Goal: Transaction & Acquisition: Purchase product/service

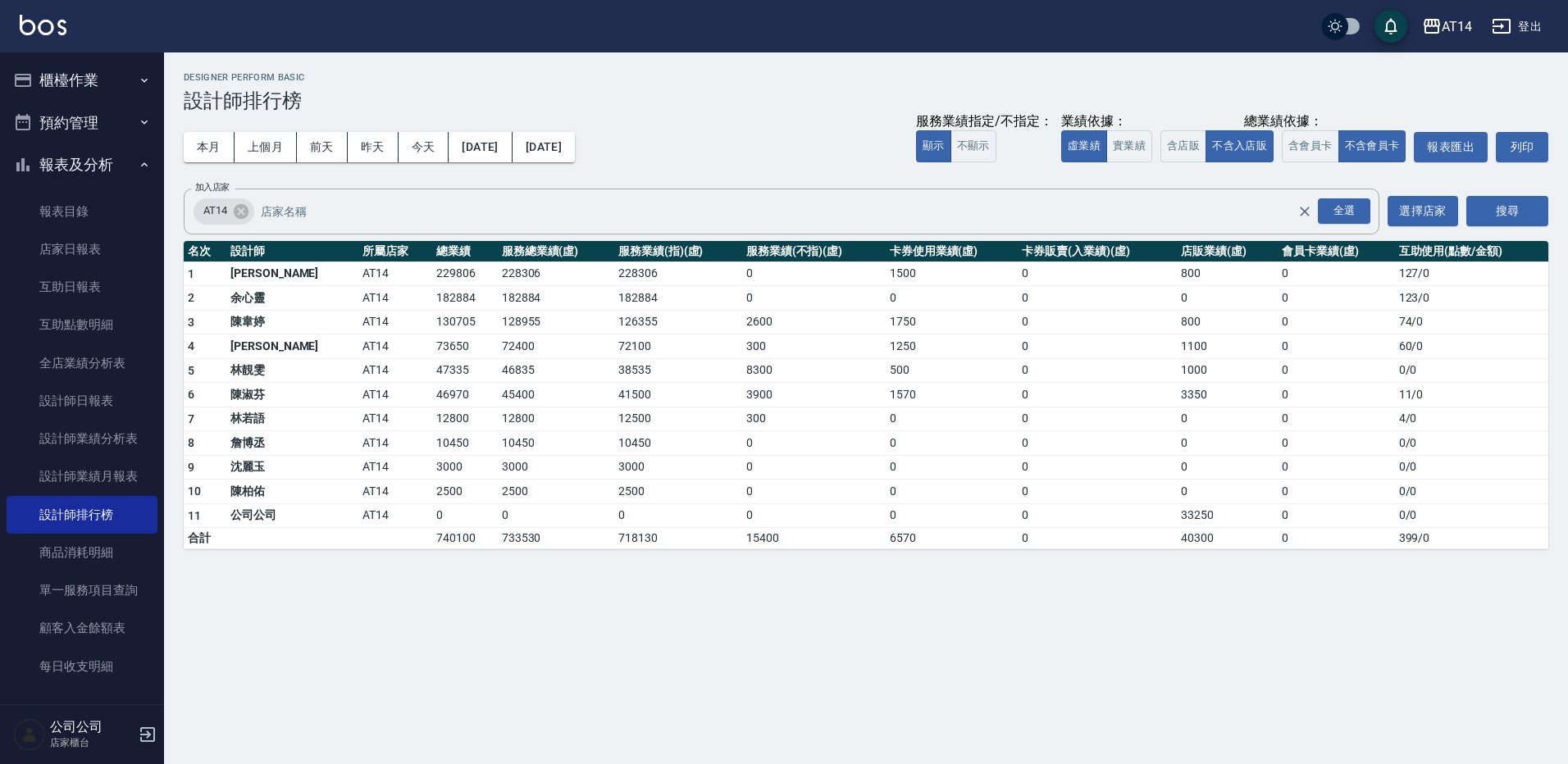
click at [93, 84] on button "櫃檯作業" at bounding box center [82, 80] width 151 height 43
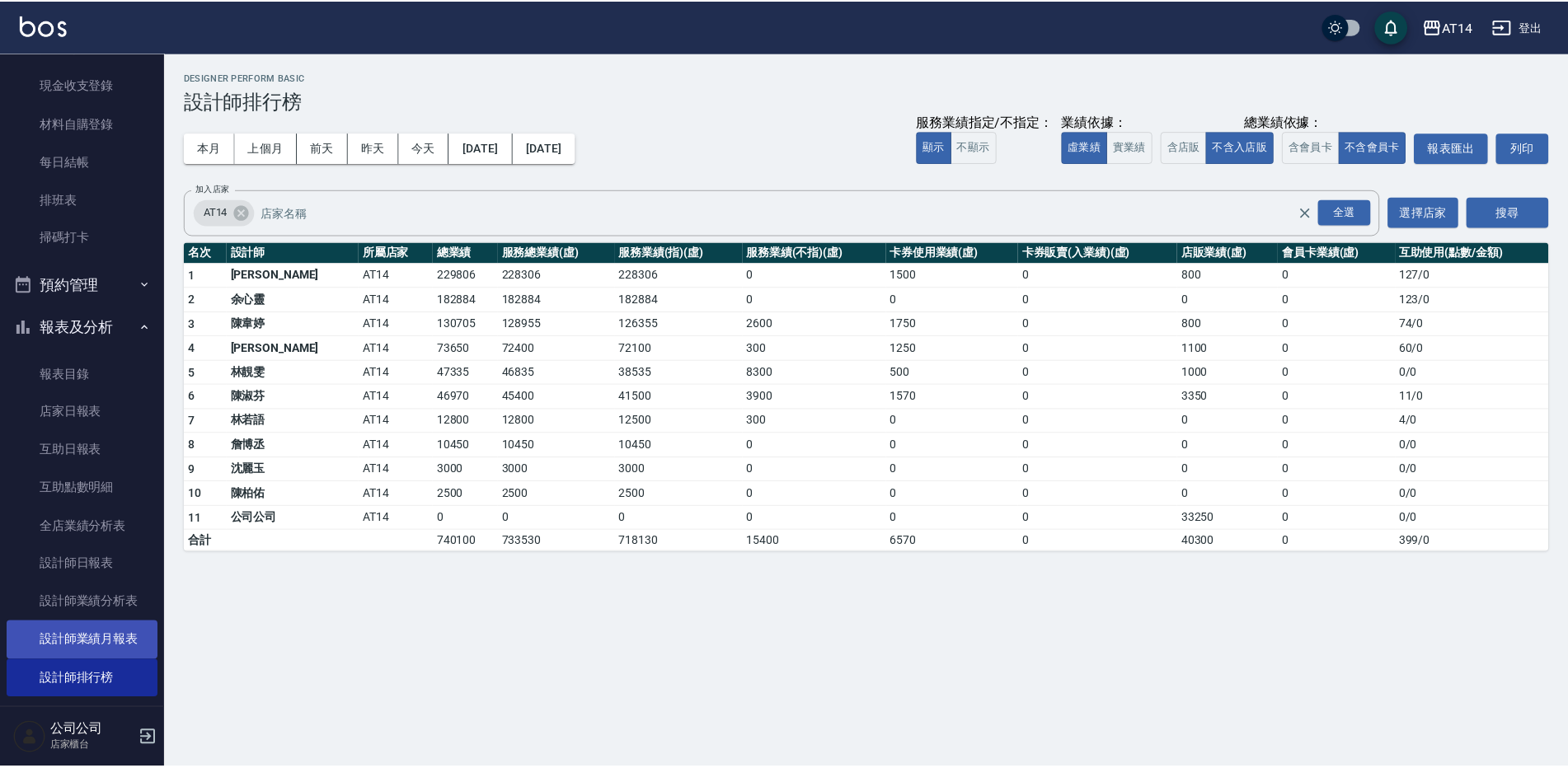
scroll to position [165, 0]
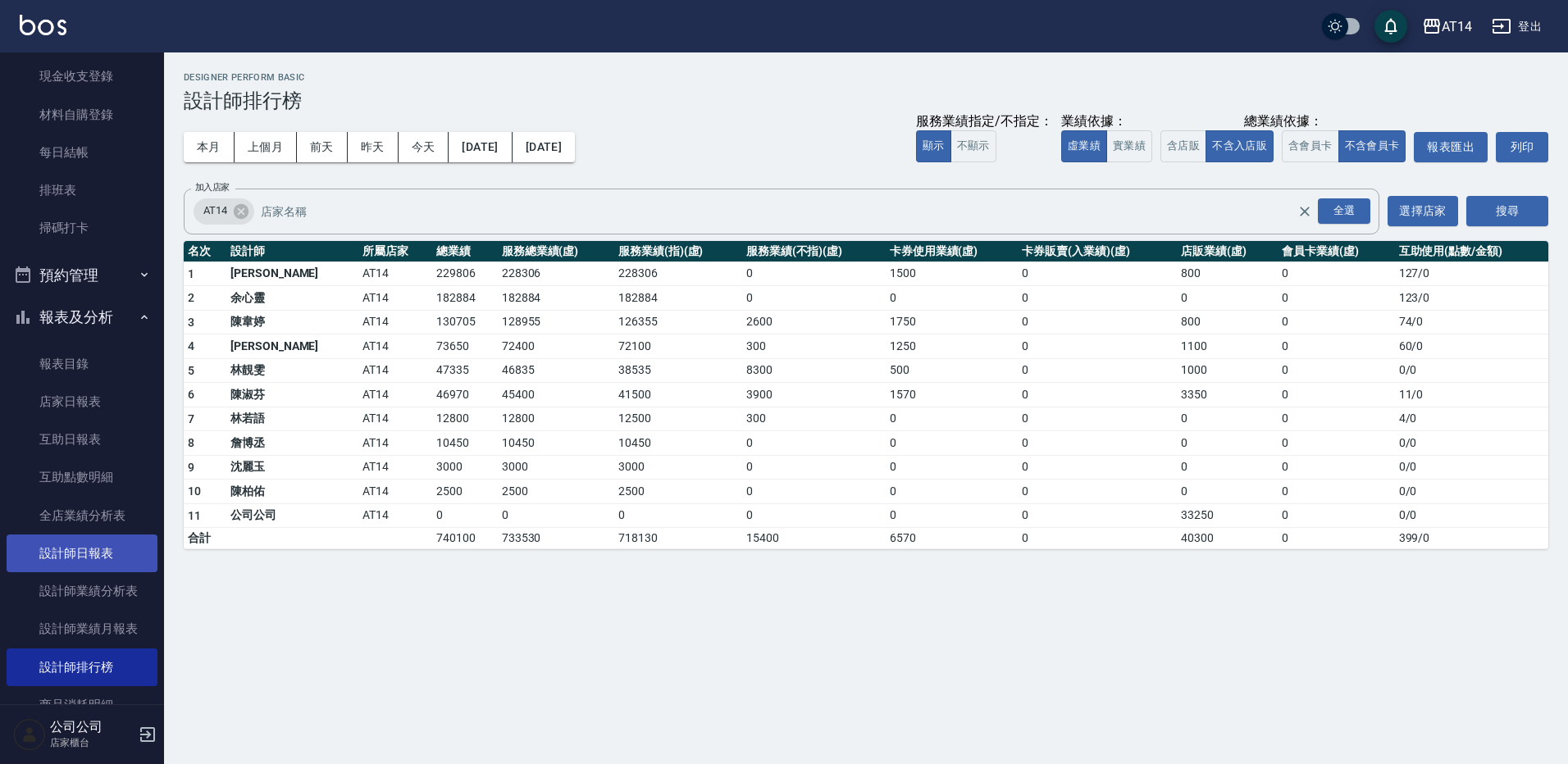
click at [97, 543] on link "設計師日報表" at bounding box center [82, 553] width 151 height 37
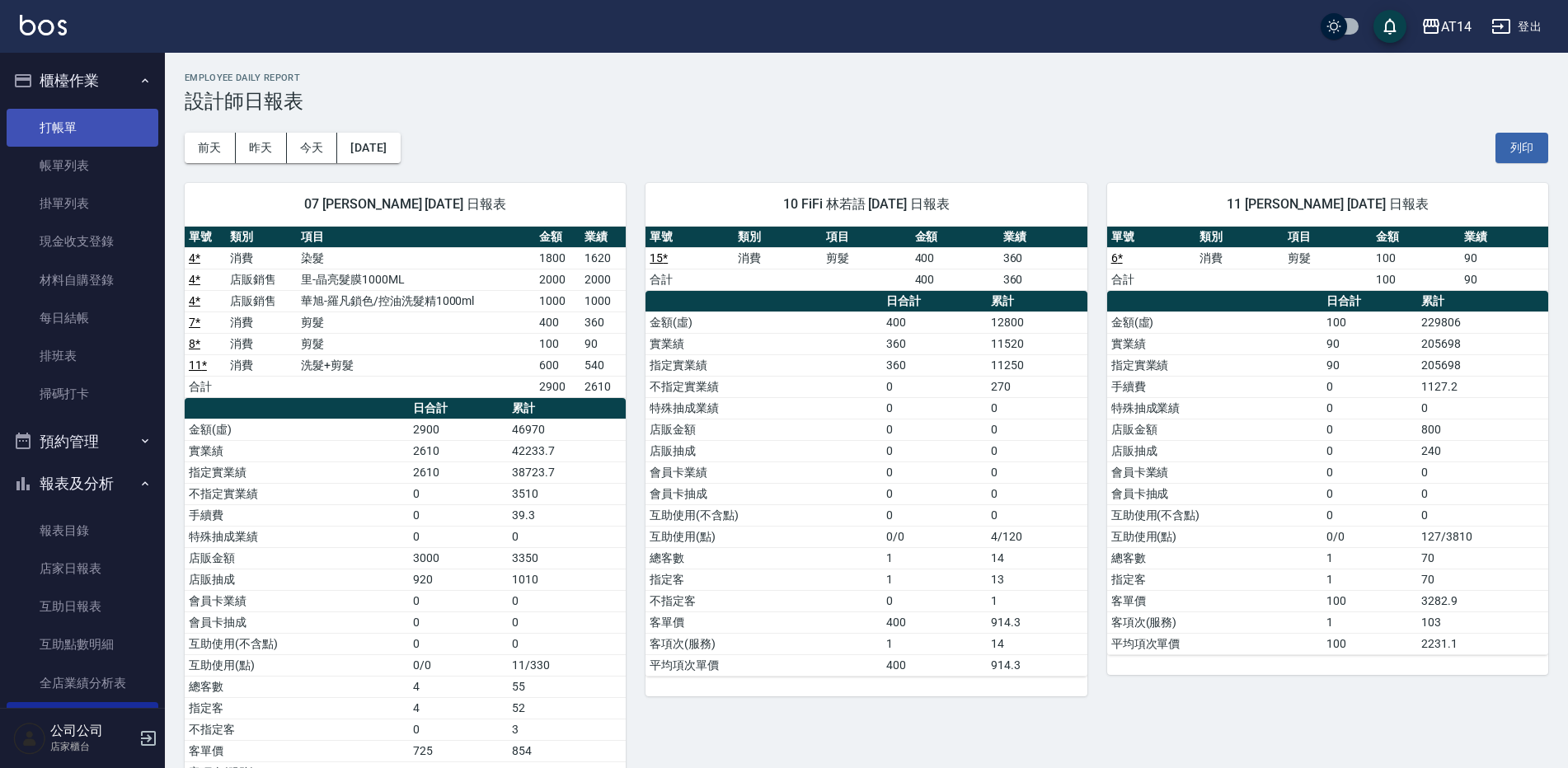
click at [84, 131] on link "打帳單" at bounding box center [83, 127] width 152 height 37
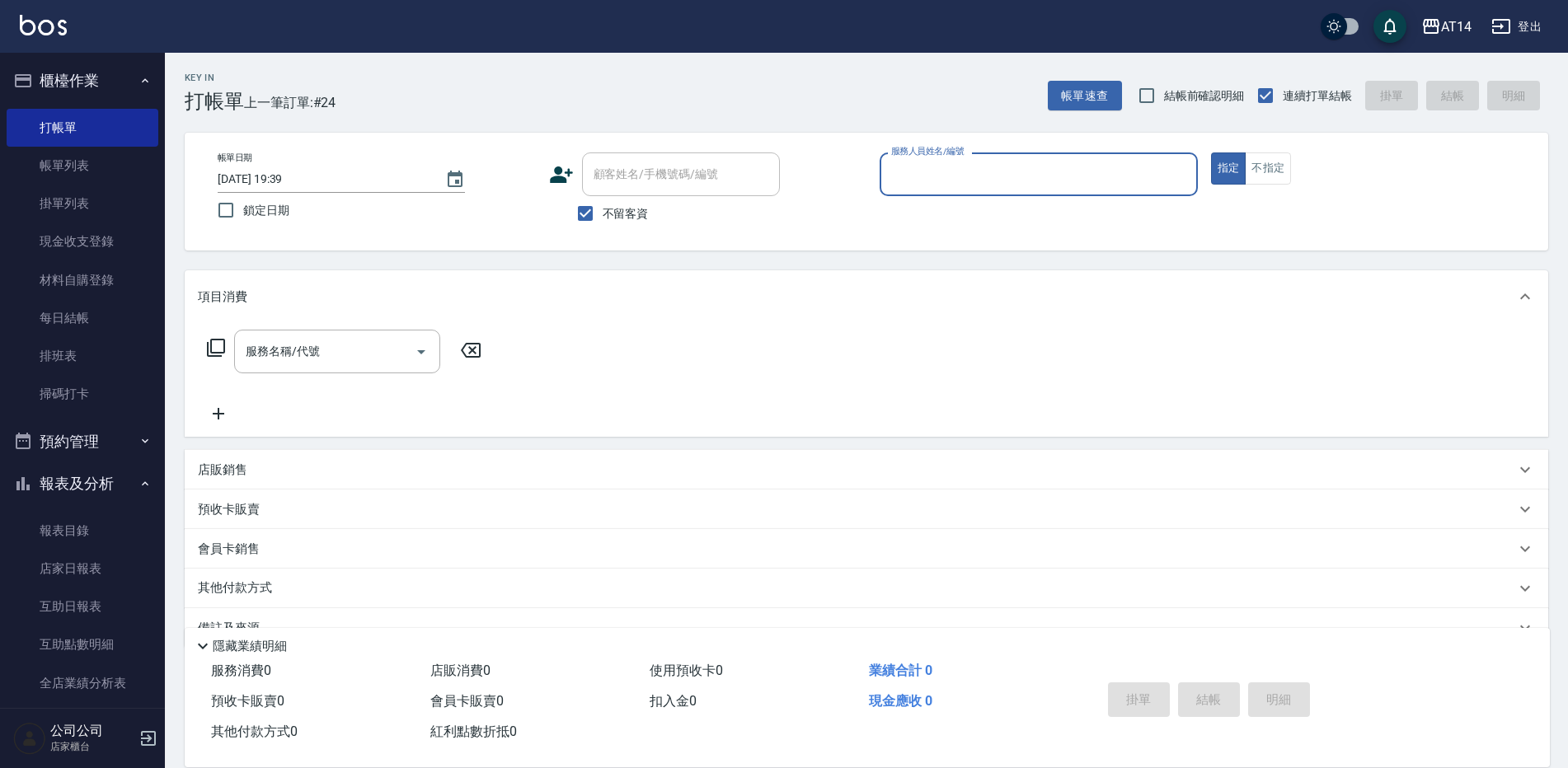
click at [1048, 183] on input "服務人員姓名/編號" at bounding box center [1039, 175] width 303 height 29
type input "15"
type button "true"
type input "Dora-15"
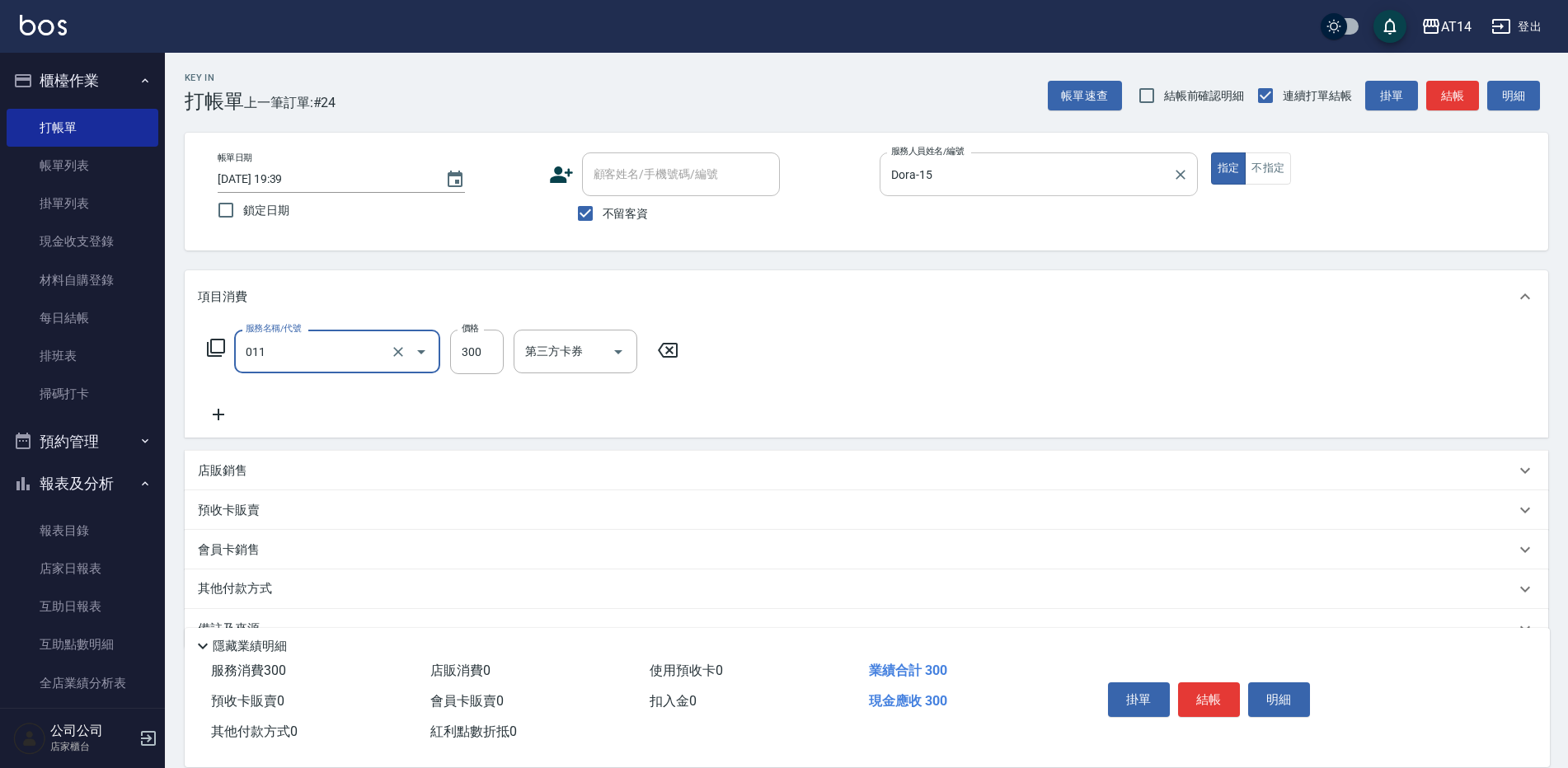
type input "洗髮(011)"
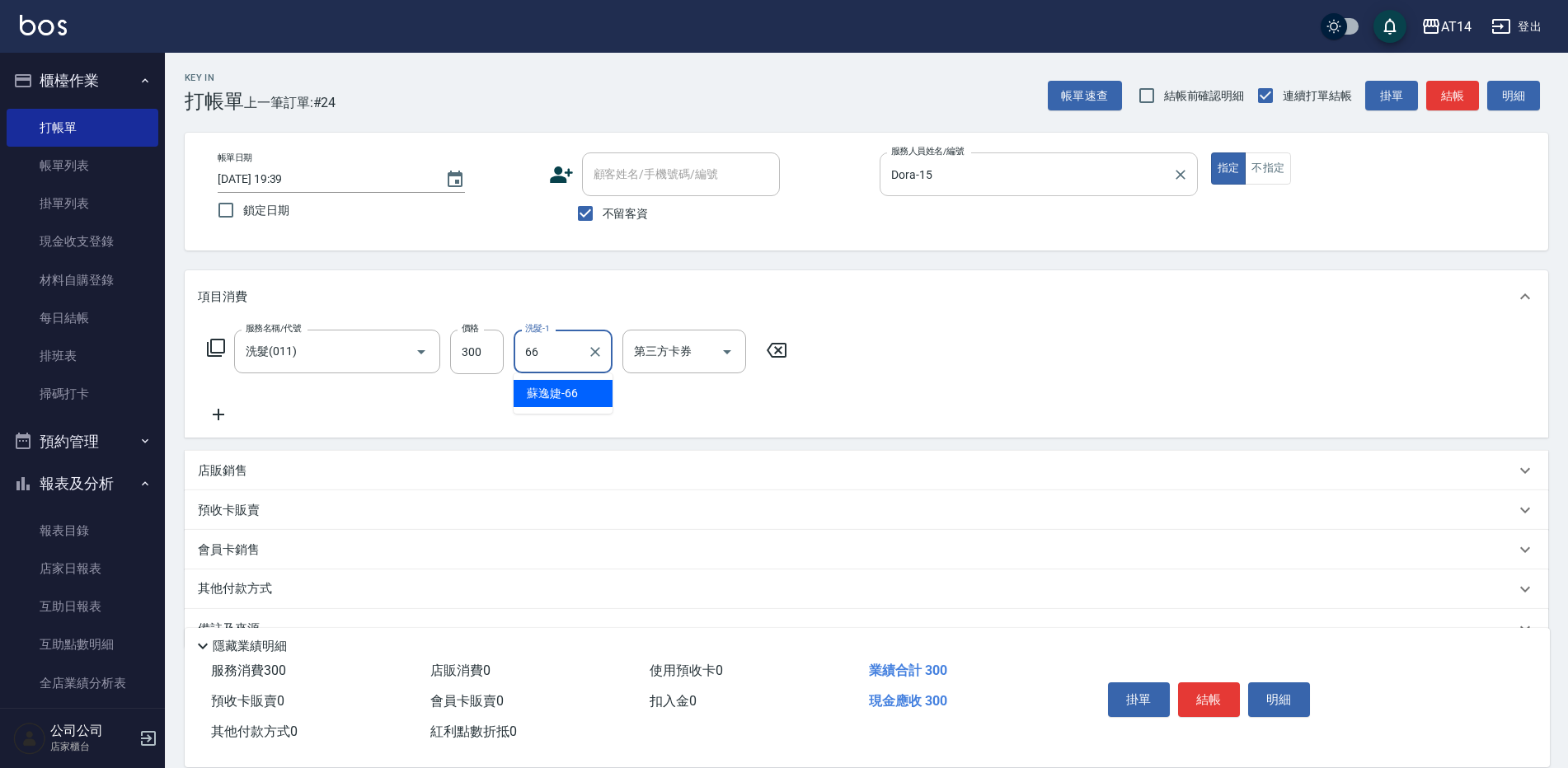
type input "蘇逸婕-66"
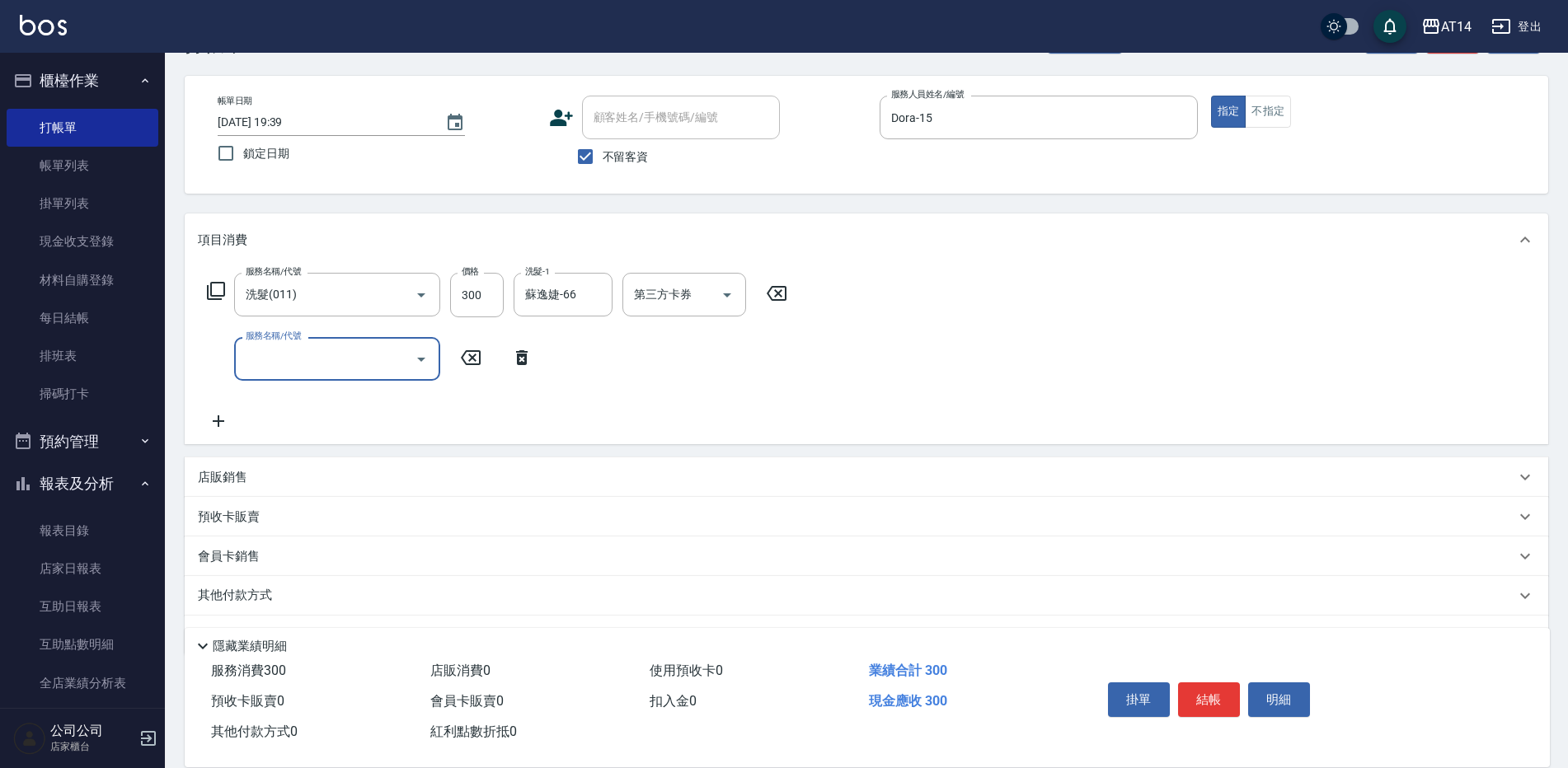
scroll to position [102, 0]
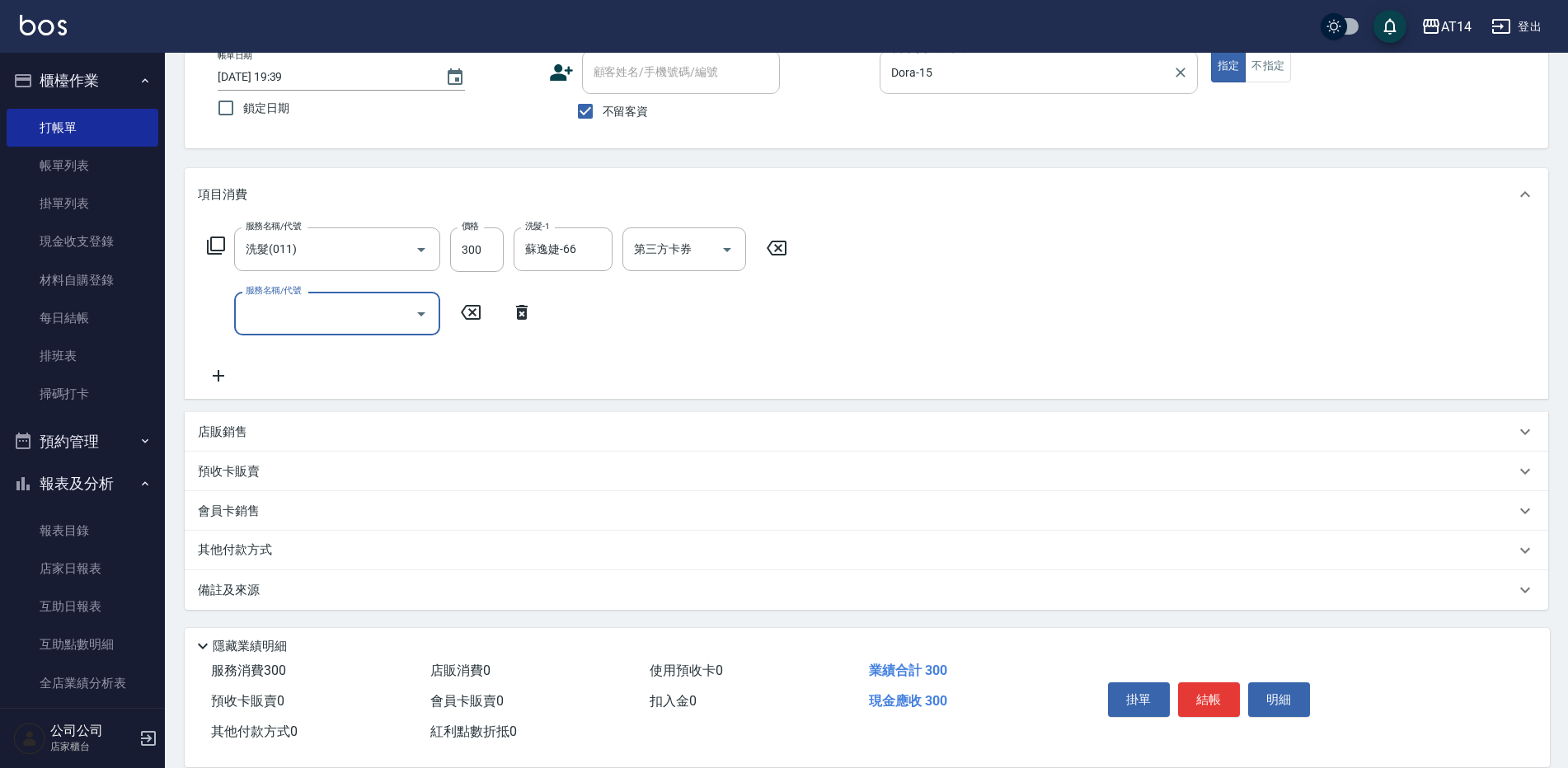
click at [1074, 90] on div "[PERSON_NAME]-15 服務人員姓名/編號" at bounding box center [1038, 71] width 318 height 43
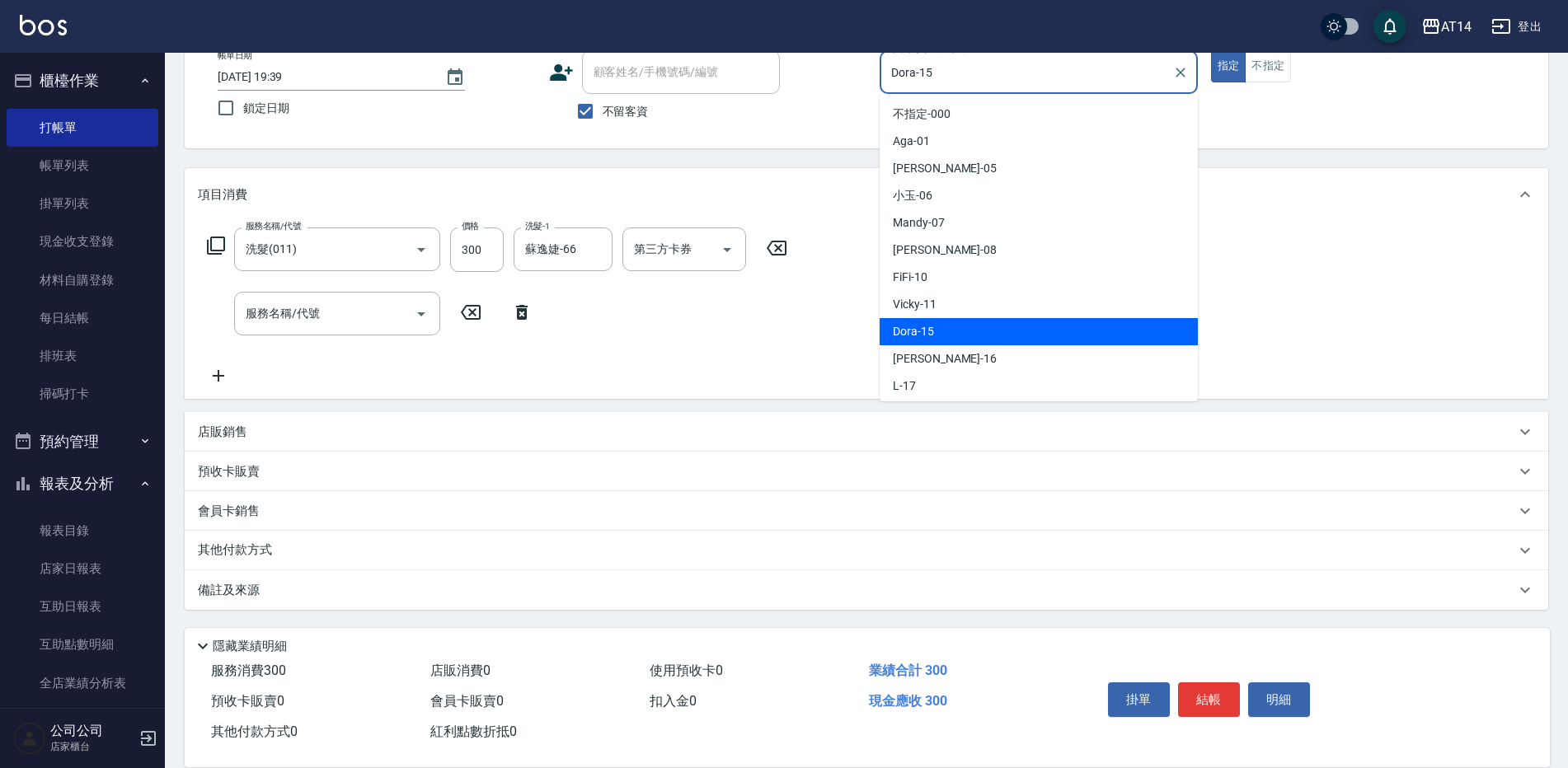
drag, startPoint x: 1073, startPoint y: 82, endPoint x: 479, endPoint y: 7, distance: 598.7
click at [480, 7] on div "AT14 登出 櫃檯作業 打帳單 帳單列表 掛單列表 現金收支登錄 材料自購登錄 每日結帳 排班表 掃碼打卡 預約管理 預約管理 單日預約紀錄 單週預約紀錄 …" at bounding box center [784, 333] width 1568 height 871
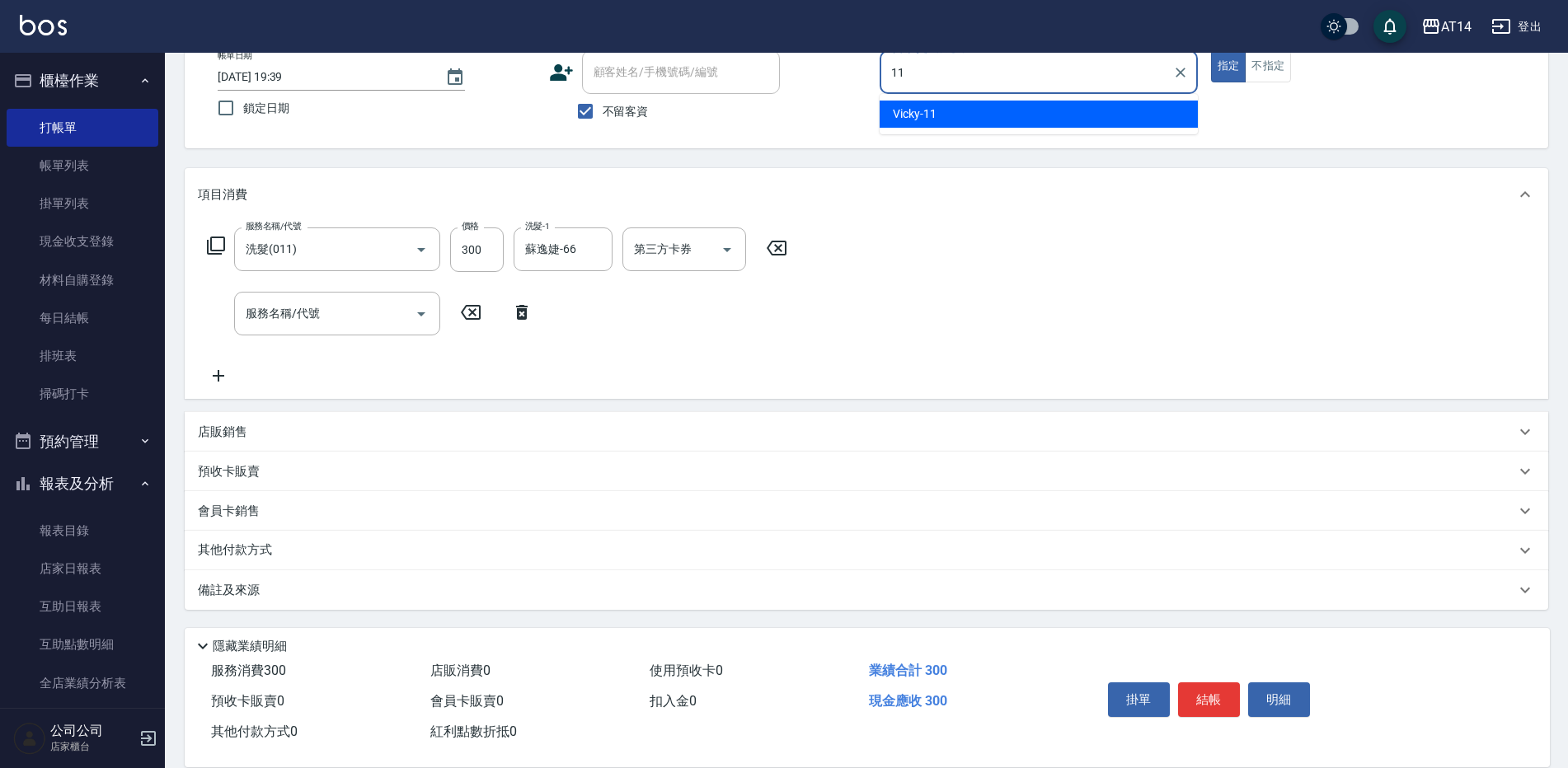
type input "[PERSON_NAME]-11"
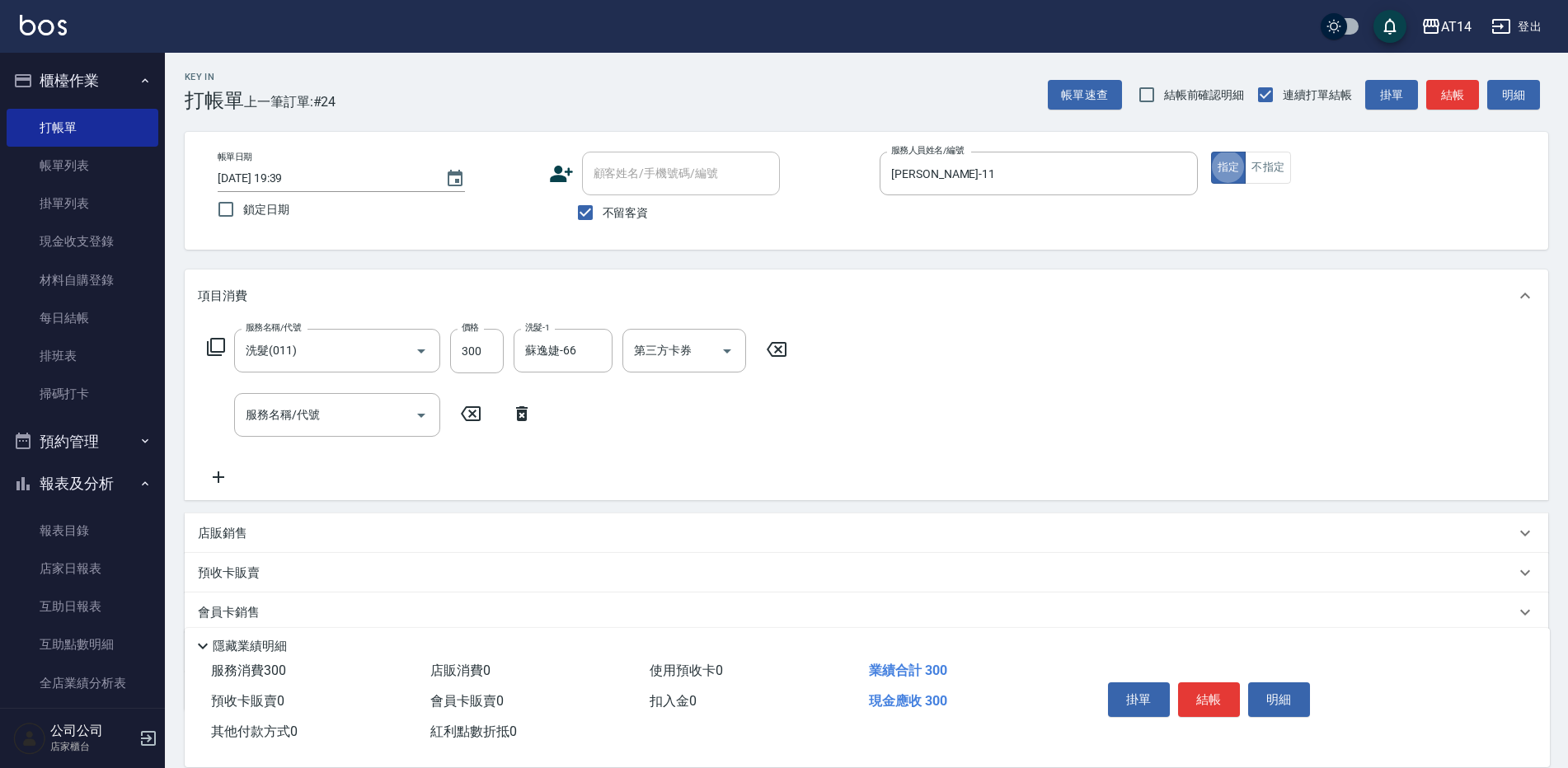
scroll to position [0, 0]
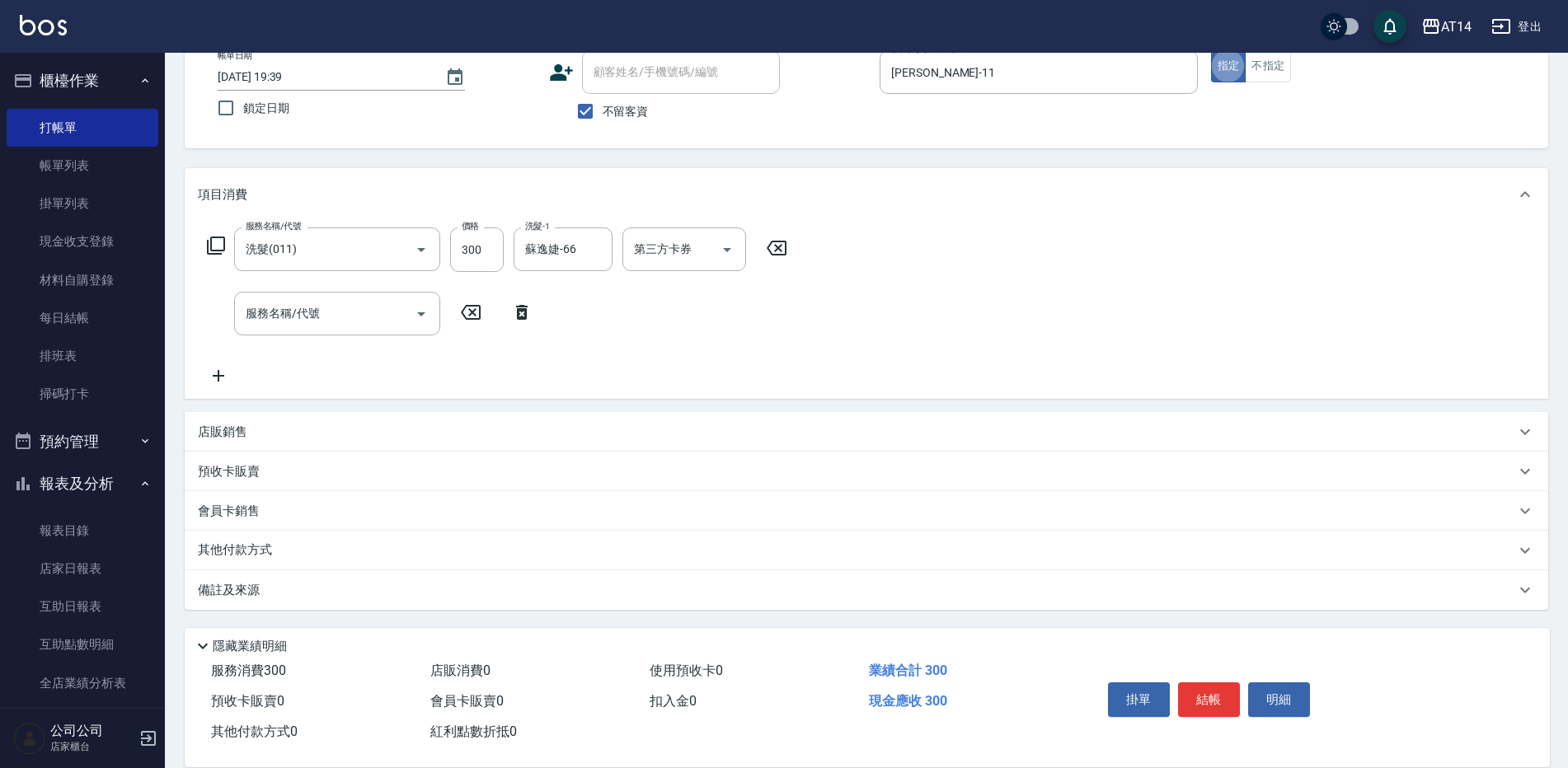
click at [345, 601] on div "備註及來源" at bounding box center [866, 589] width 1363 height 39
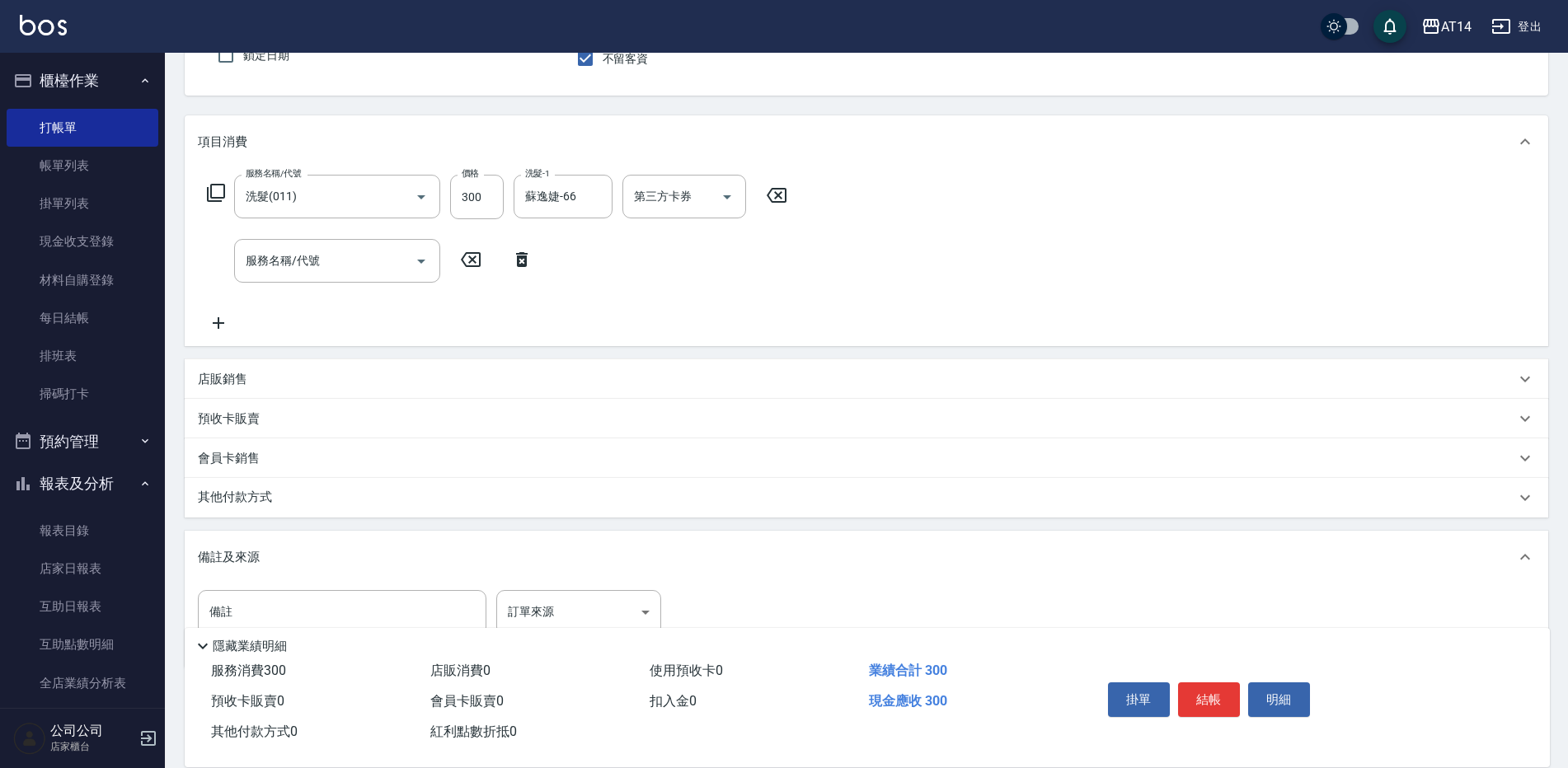
scroll to position [184, 0]
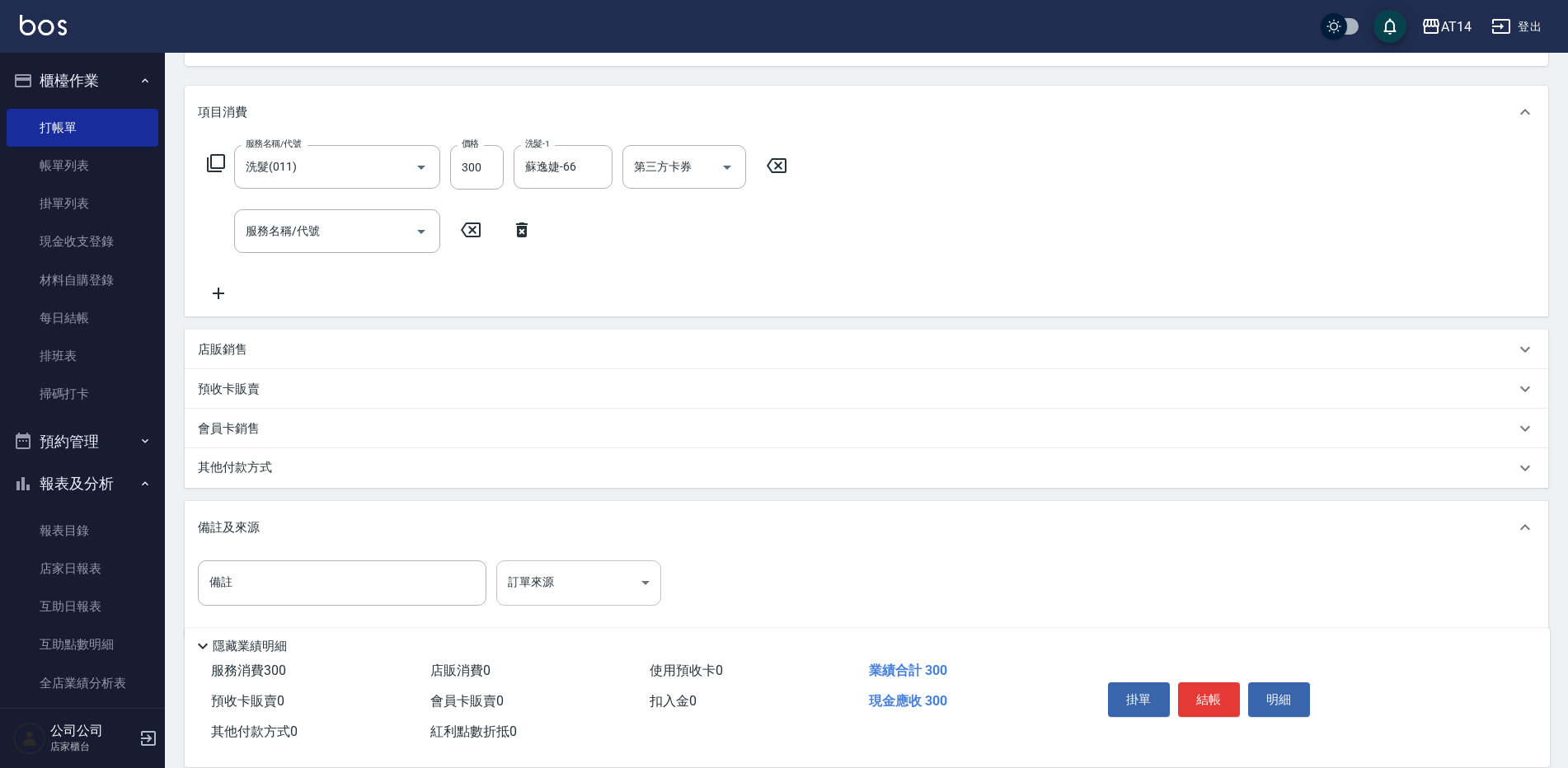
click at [528, 575] on body "AT14 登出 櫃檯作業 打帳單 帳單列表 掛單列表 現金收支登錄 材料自購登錄 每日結帳 排班表 掃碼打卡 預約管理 預約管理 單日預約紀錄 單週預約紀錄 …" at bounding box center [784, 306] width 1568 height 981
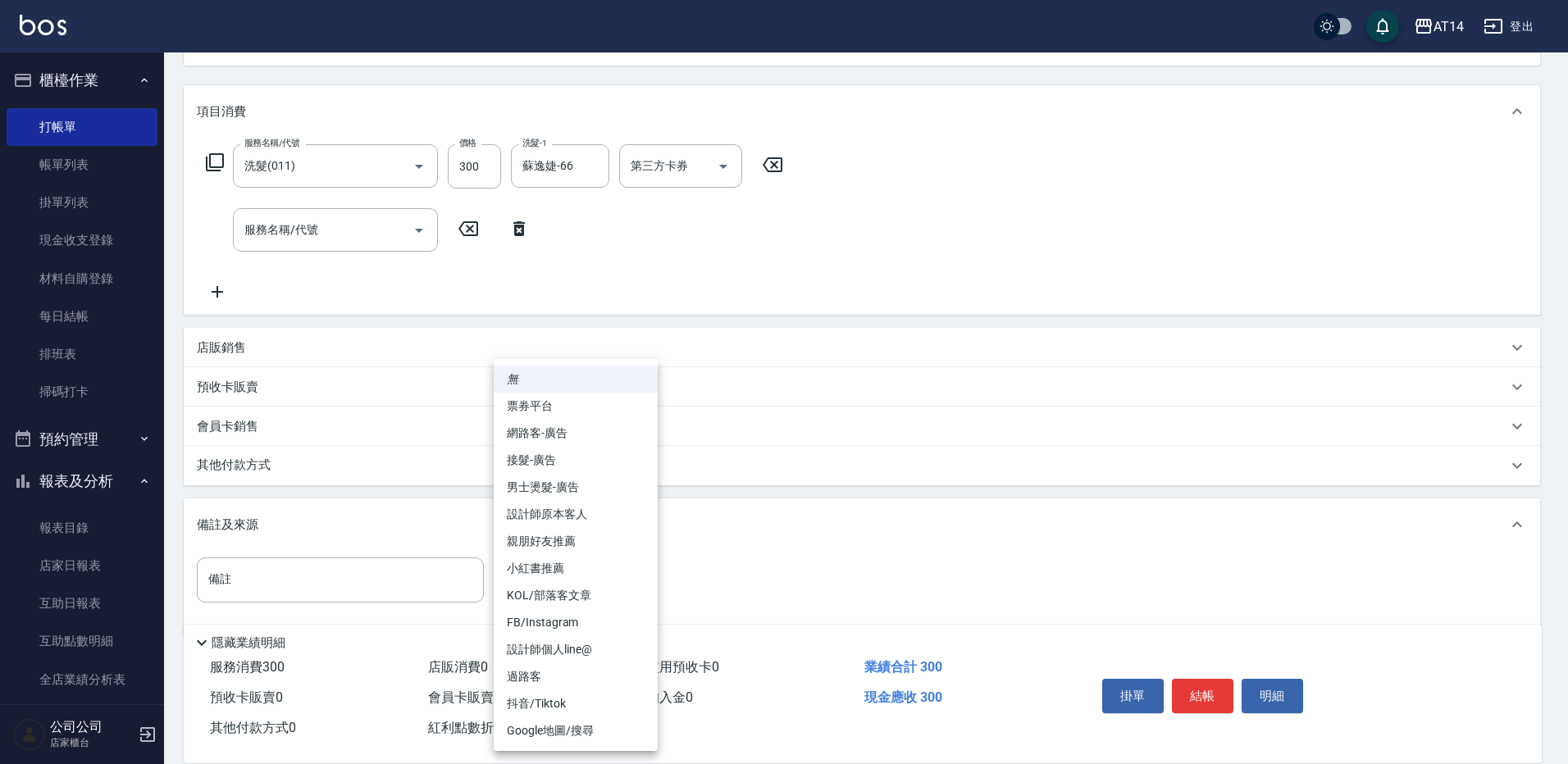
click at [613, 512] on li "設計師原本客人" at bounding box center [576, 515] width 164 height 27
type input "設計師原本客人"
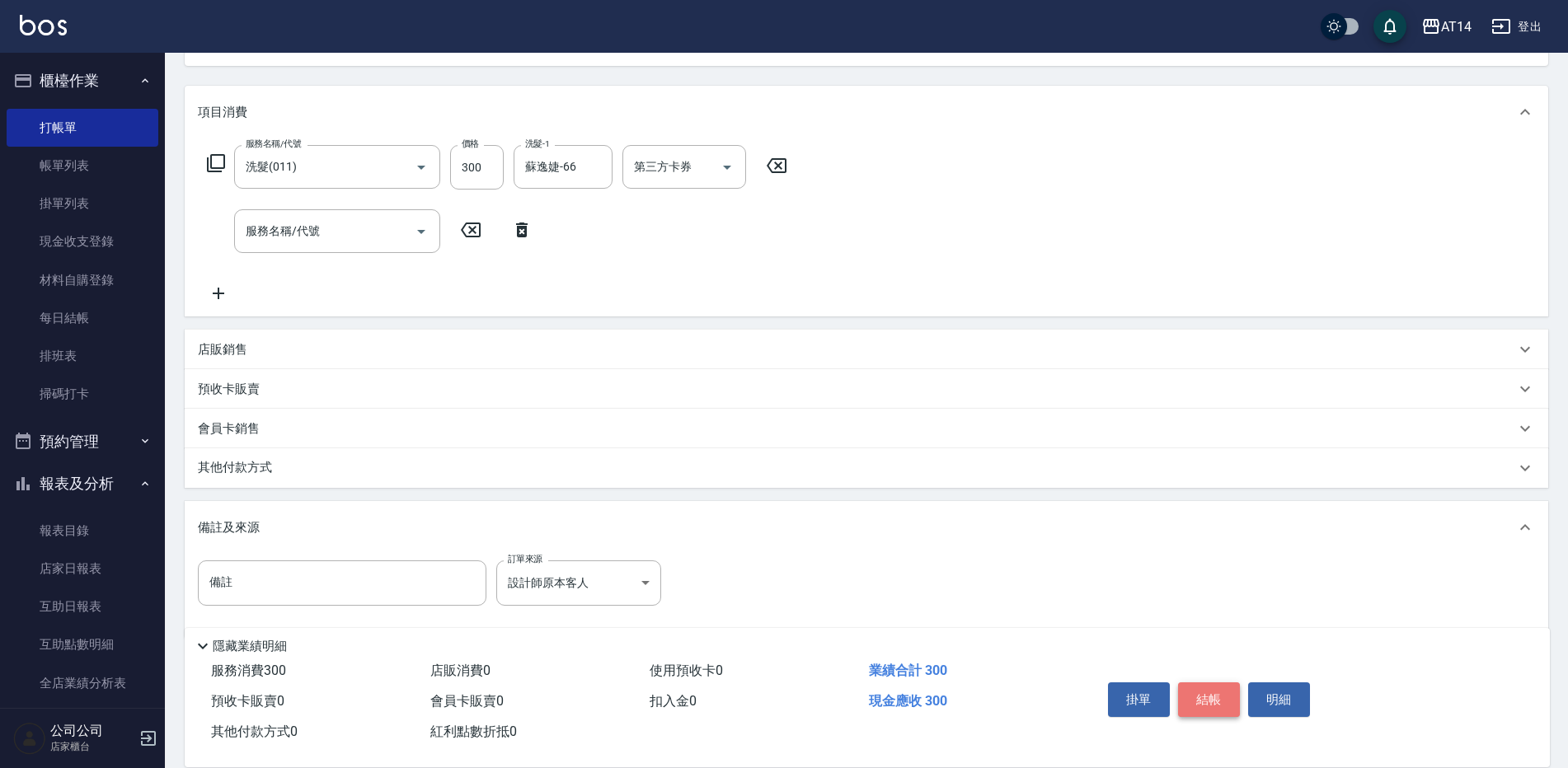
click at [1192, 691] on button "結帳" at bounding box center [1209, 700] width 61 height 35
type input "[DATE] 19:40"
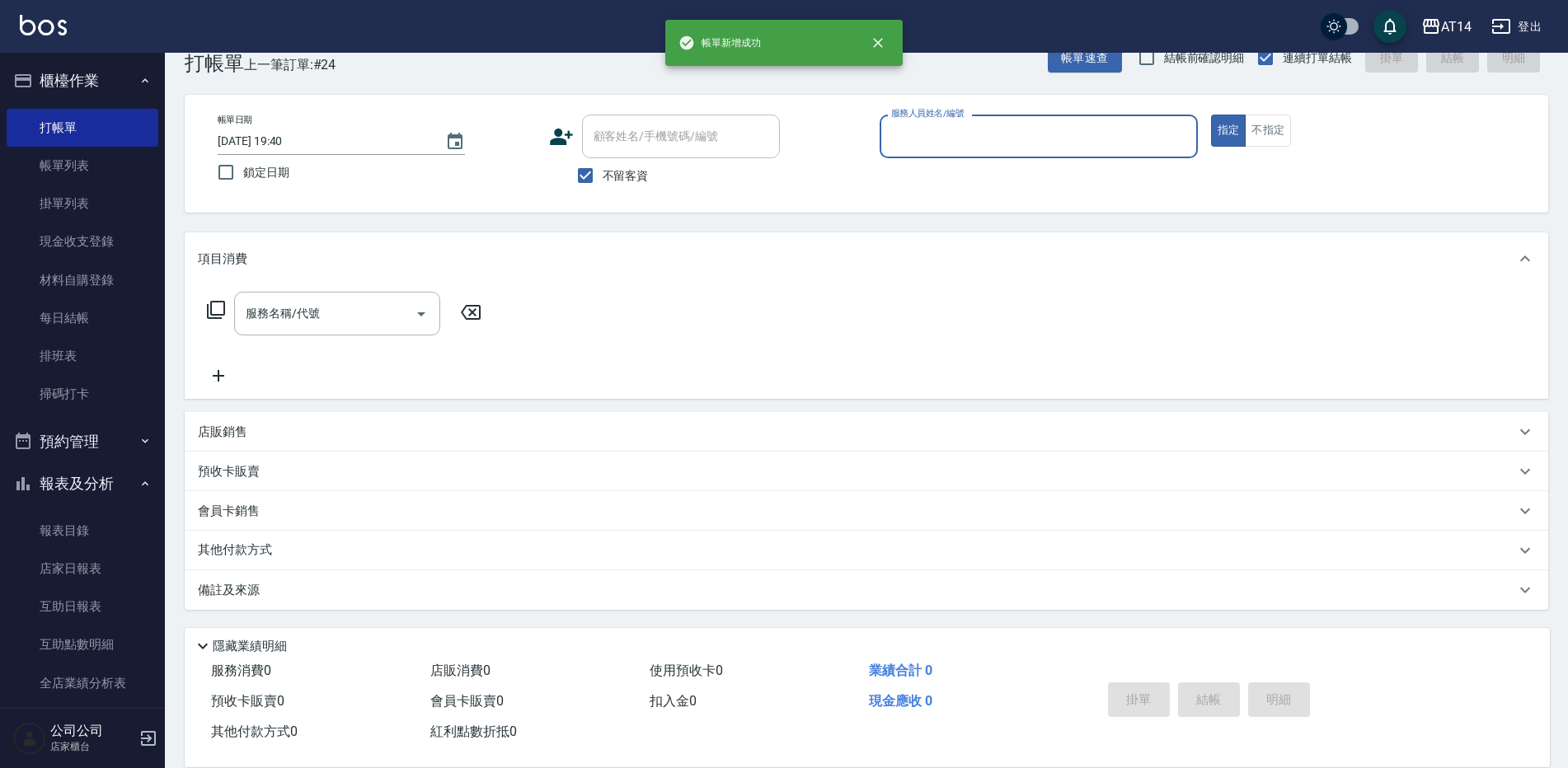
scroll to position [37, 0]
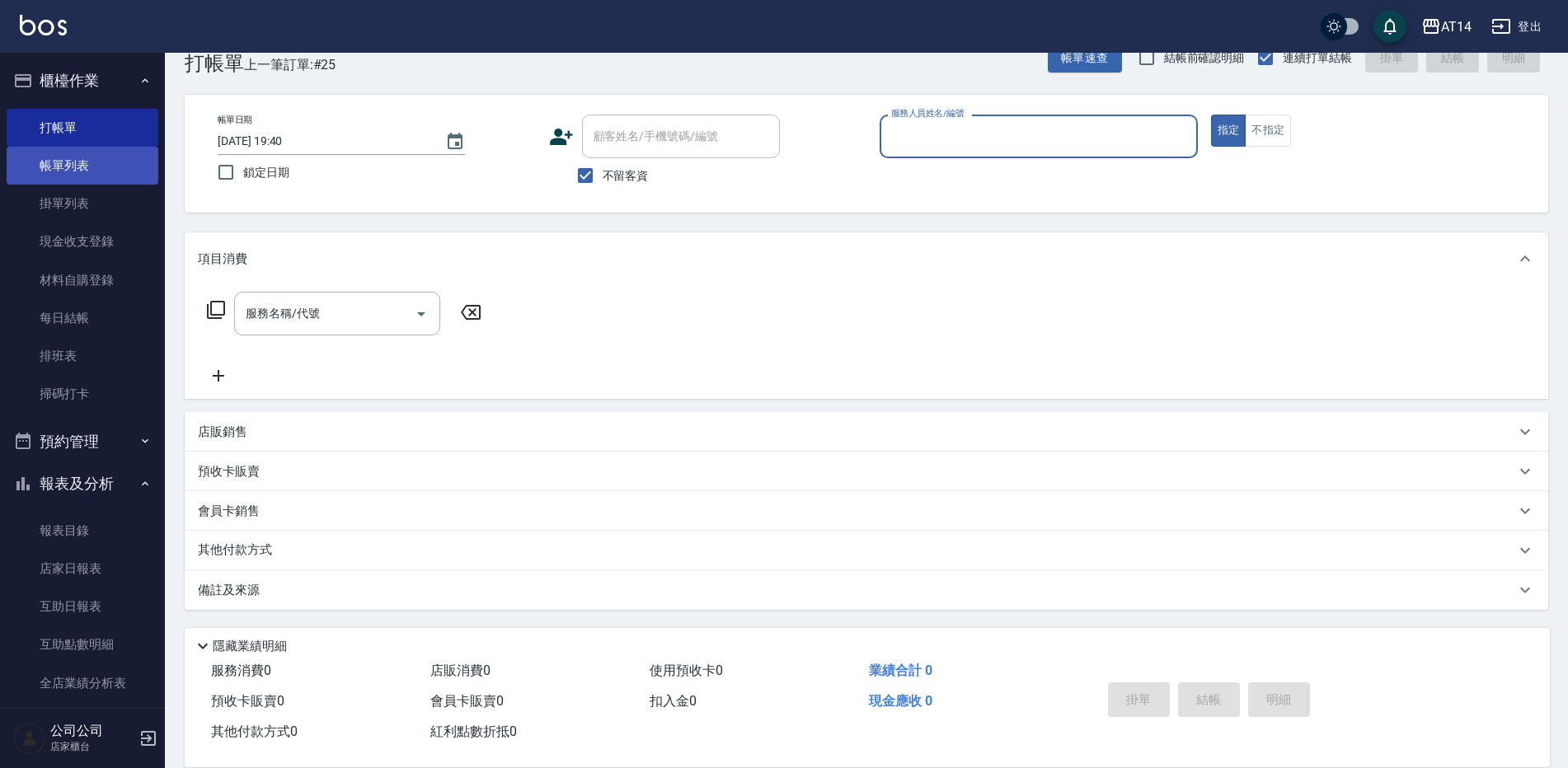
click at [82, 162] on link "帳單列表" at bounding box center [83, 165] width 152 height 37
click at [115, 172] on link "帳單列表" at bounding box center [83, 165] width 152 height 37
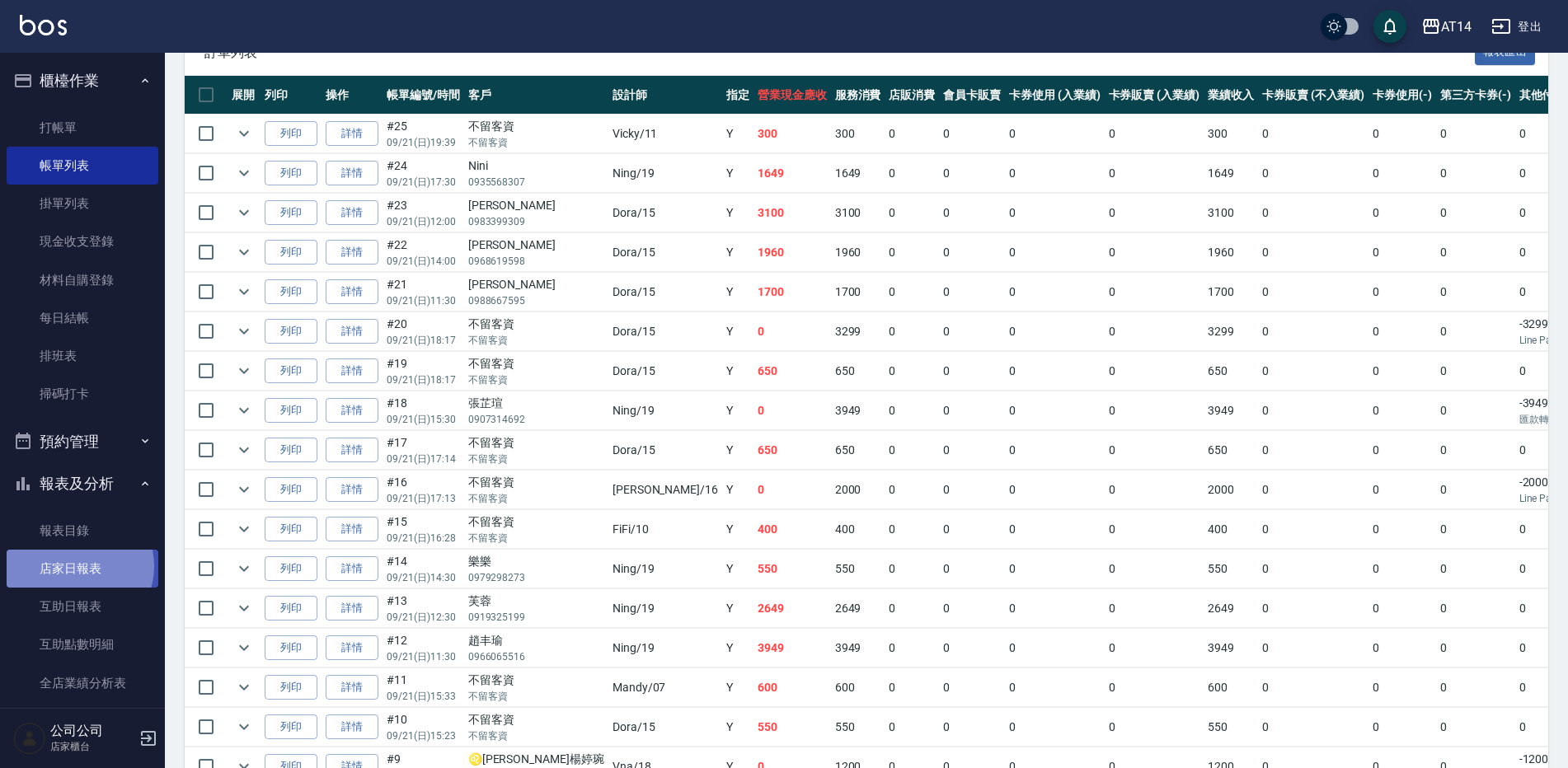
click at [77, 566] on link "店家日報表" at bounding box center [83, 568] width 152 height 37
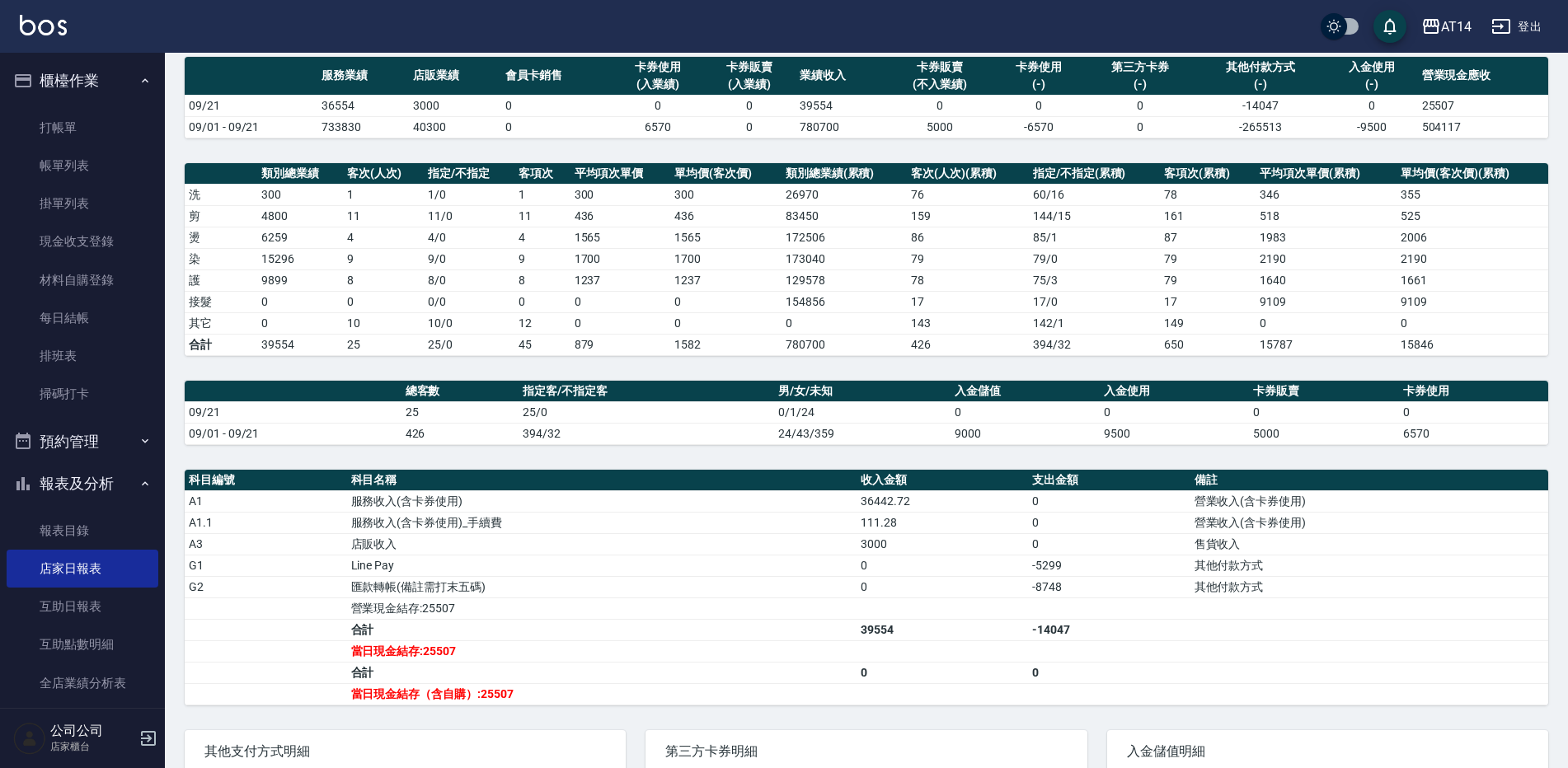
scroll to position [165, 0]
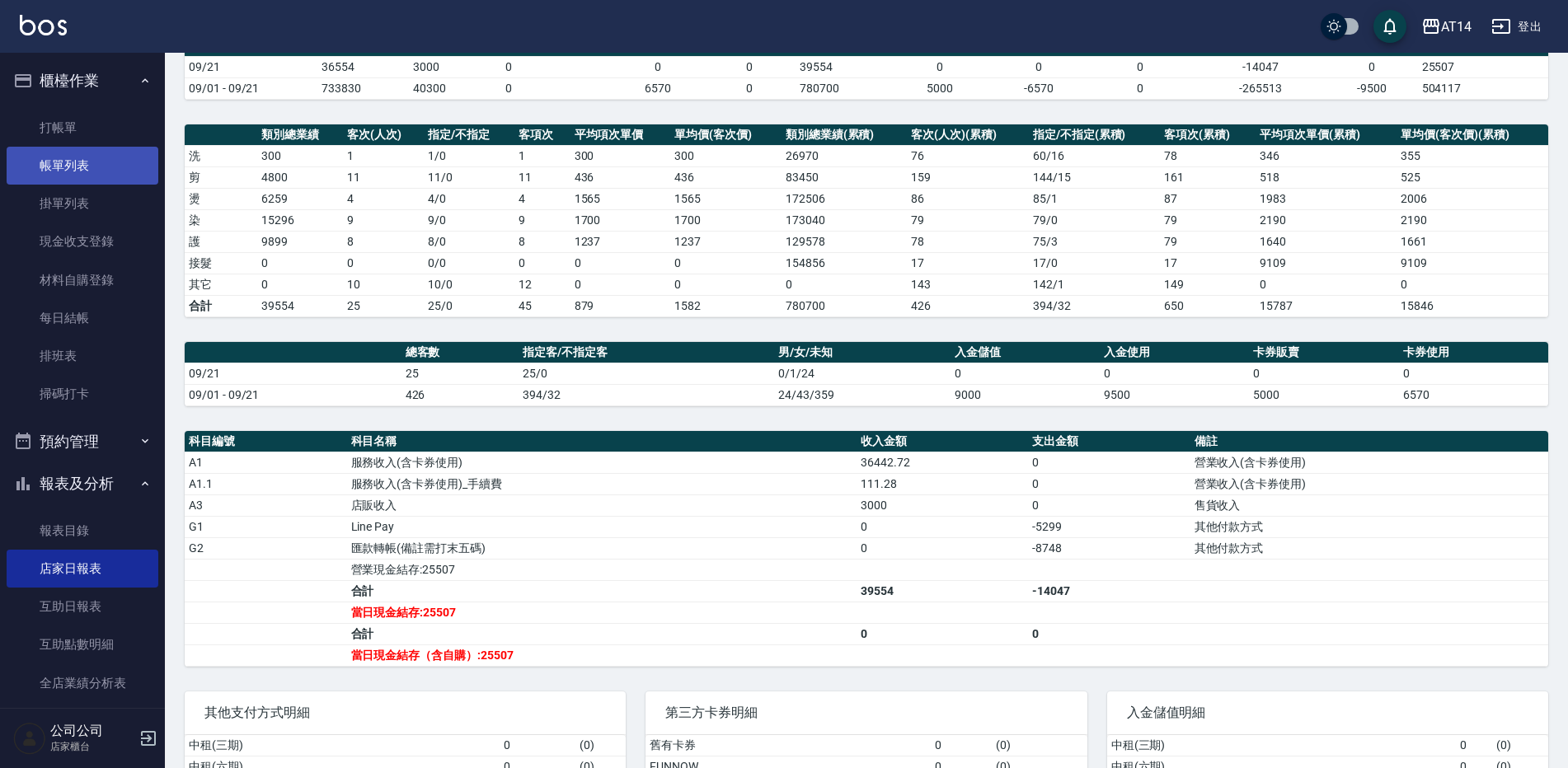
click at [59, 166] on link "帳單列表" at bounding box center [83, 165] width 152 height 37
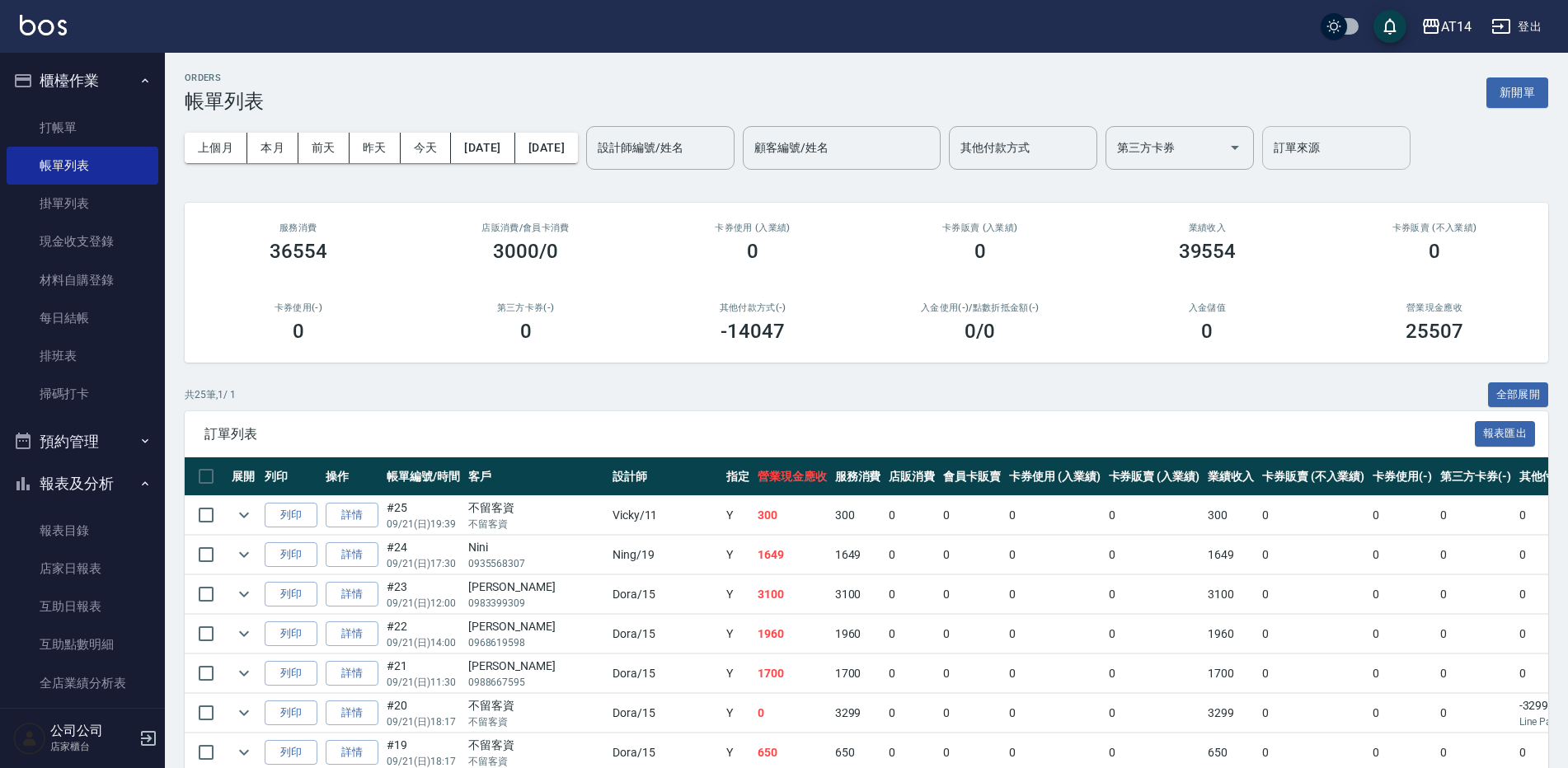
click at [1363, 160] on input "訂單來源" at bounding box center [1336, 148] width 133 height 29
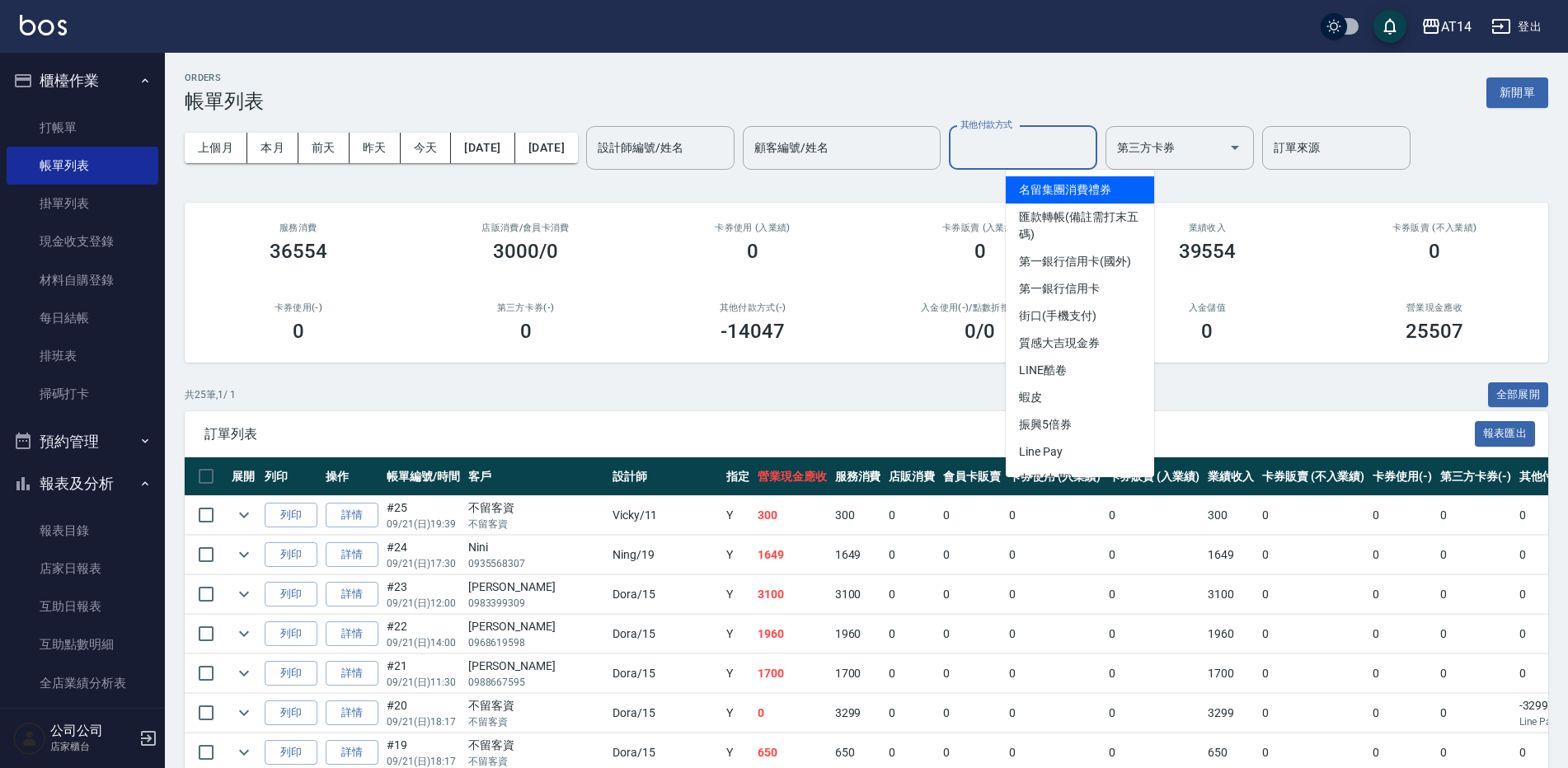
click at [1082, 149] on input "其他付款方式" at bounding box center [1023, 148] width 133 height 29
click at [1052, 450] on span "Line Pay" at bounding box center [1079, 452] width 149 height 27
type input "Line Pay"
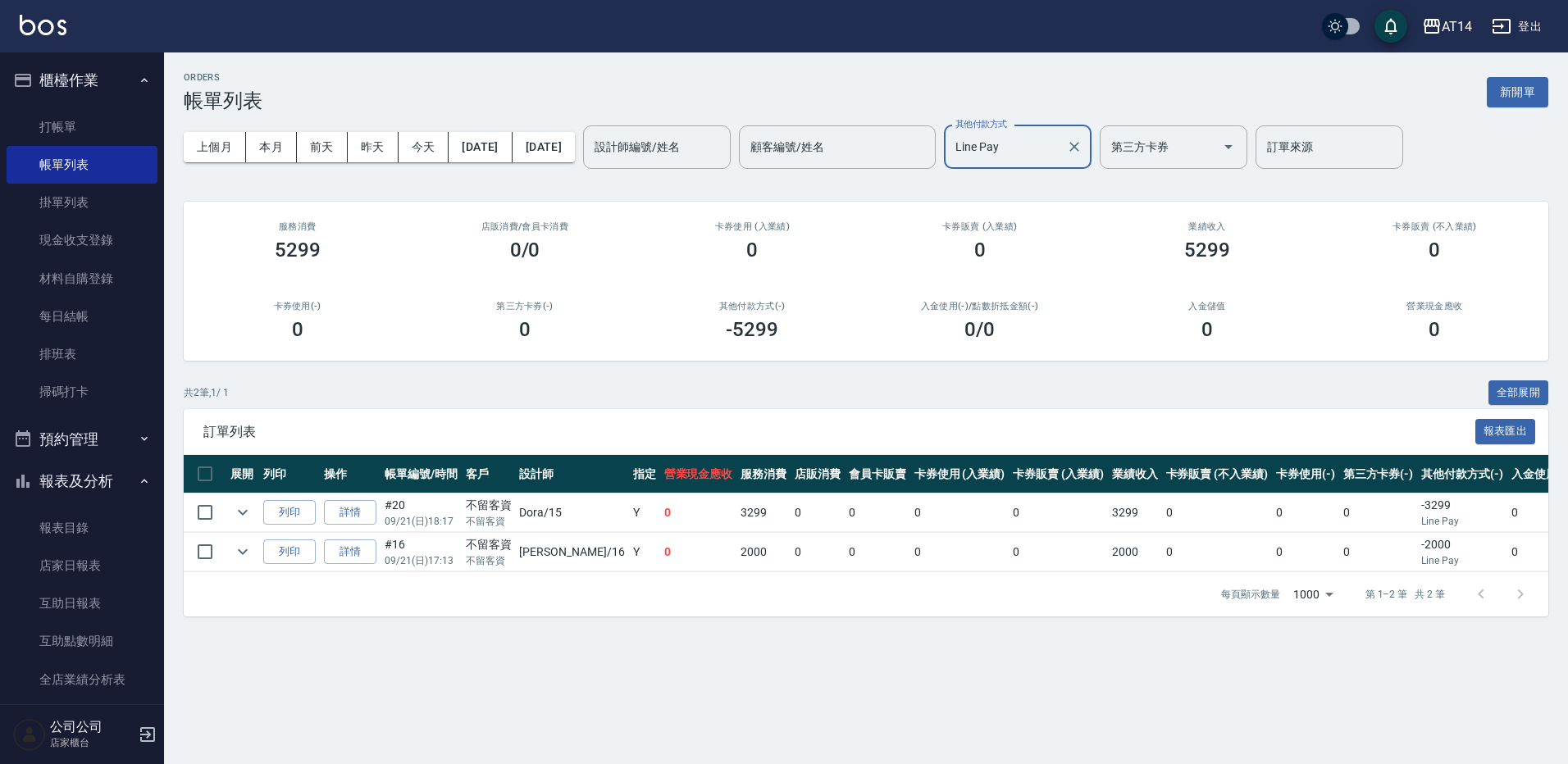
click at [1060, 138] on input "Line Pay" at bounding box center [1005, 147] width 108 height 29
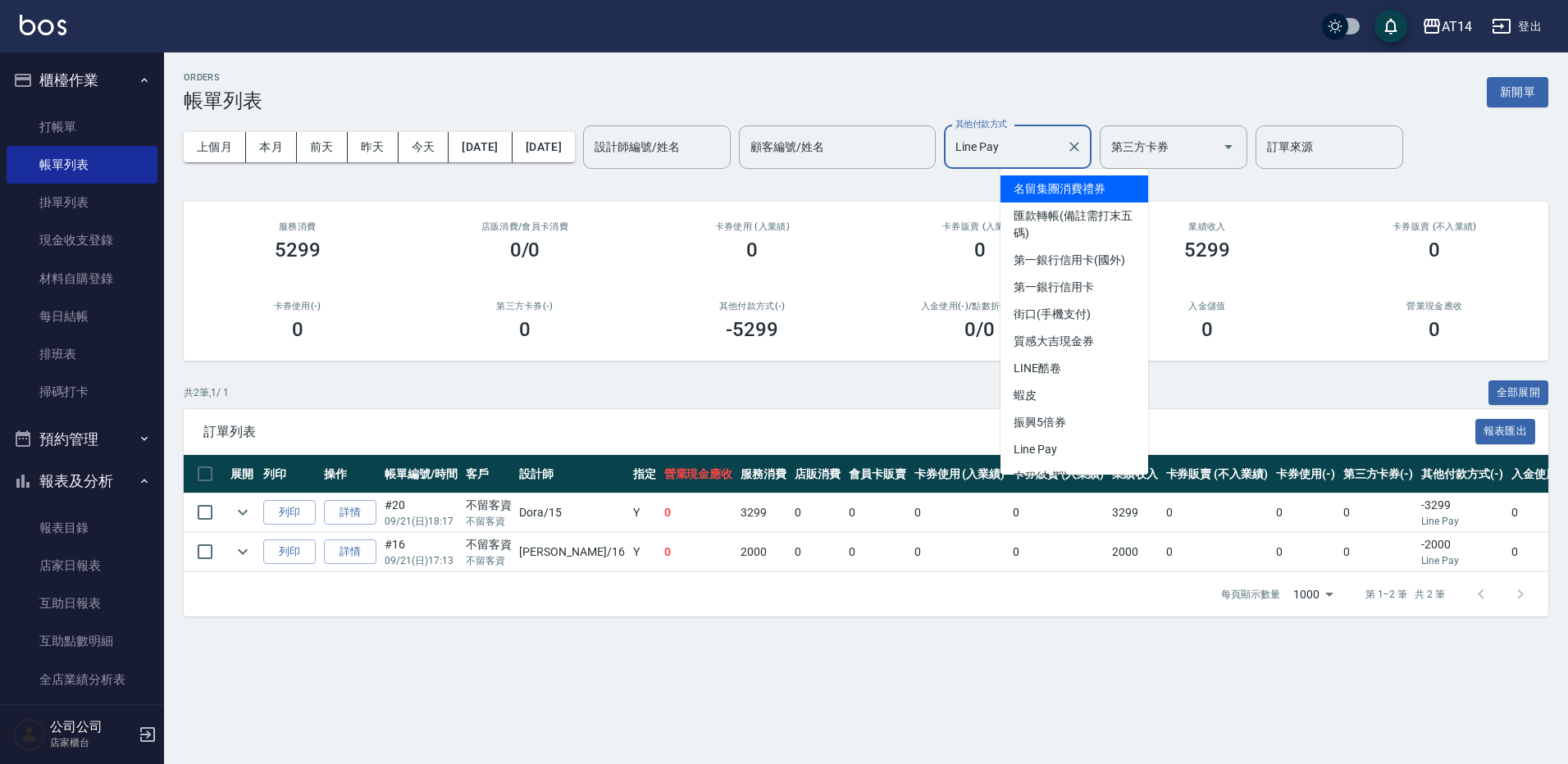
drag, startPoint x: 1023, startPoint y: 96, endPoint x: 1020, endPoint y: 120, distance: 24.2
click at [1023, 96] on div "ORDERS 帳單列表 新開單" at bounding box center [866, 93] width 1365 height 40
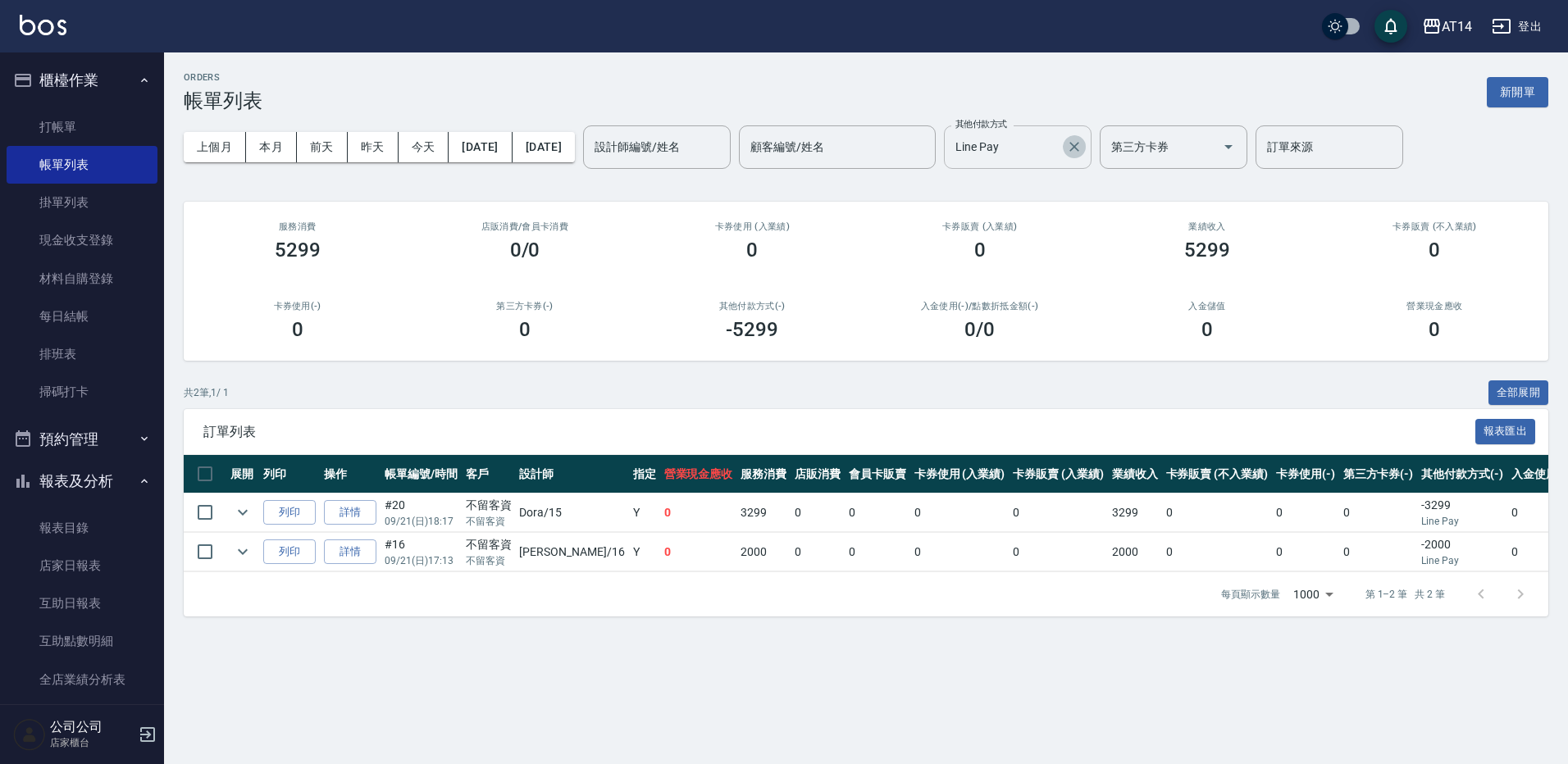
click at [1083, 146] on icon "Clear" at bounding box center [1074, 146] width 16 height 16
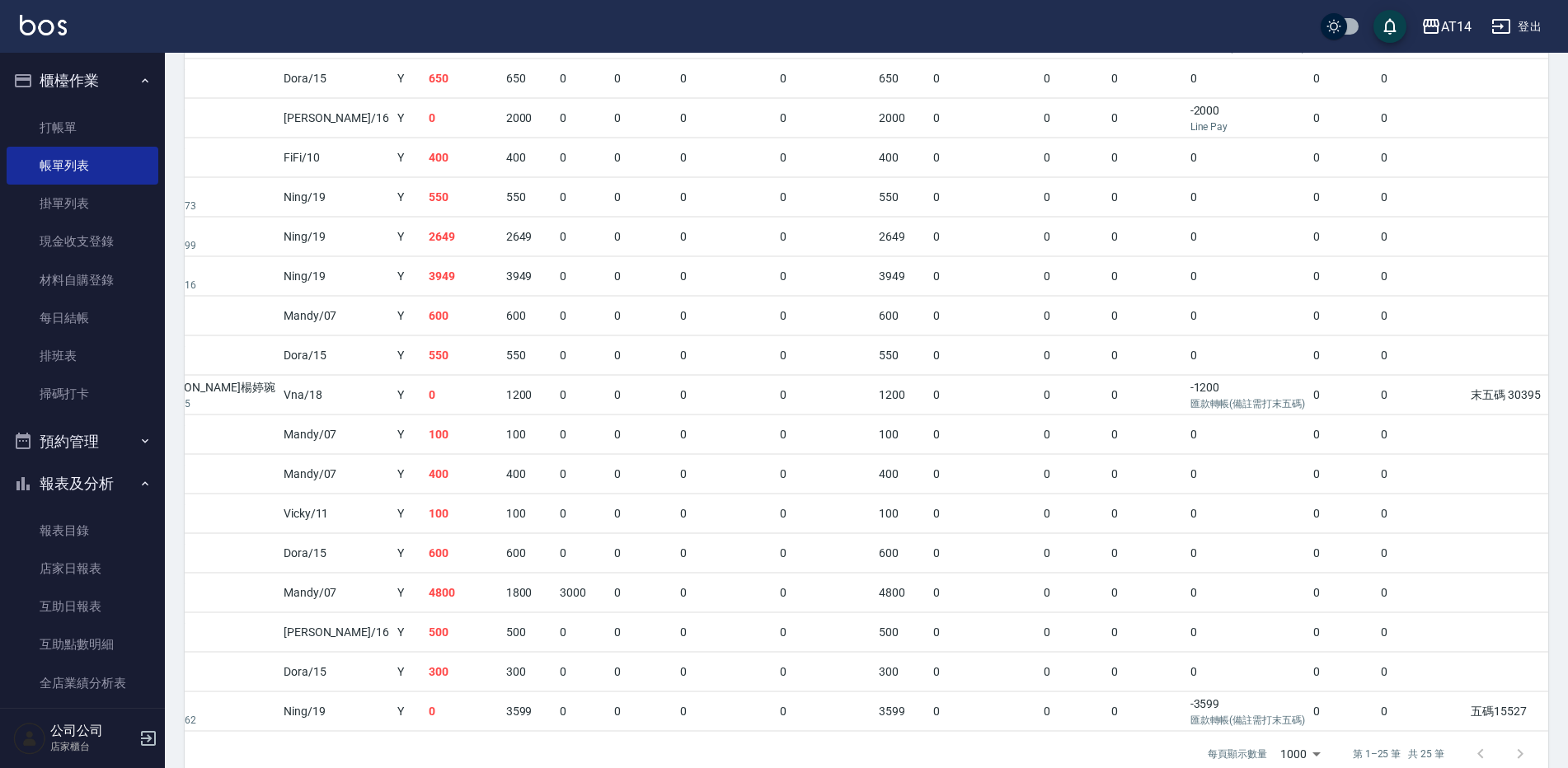
scroll to position [794, 0]
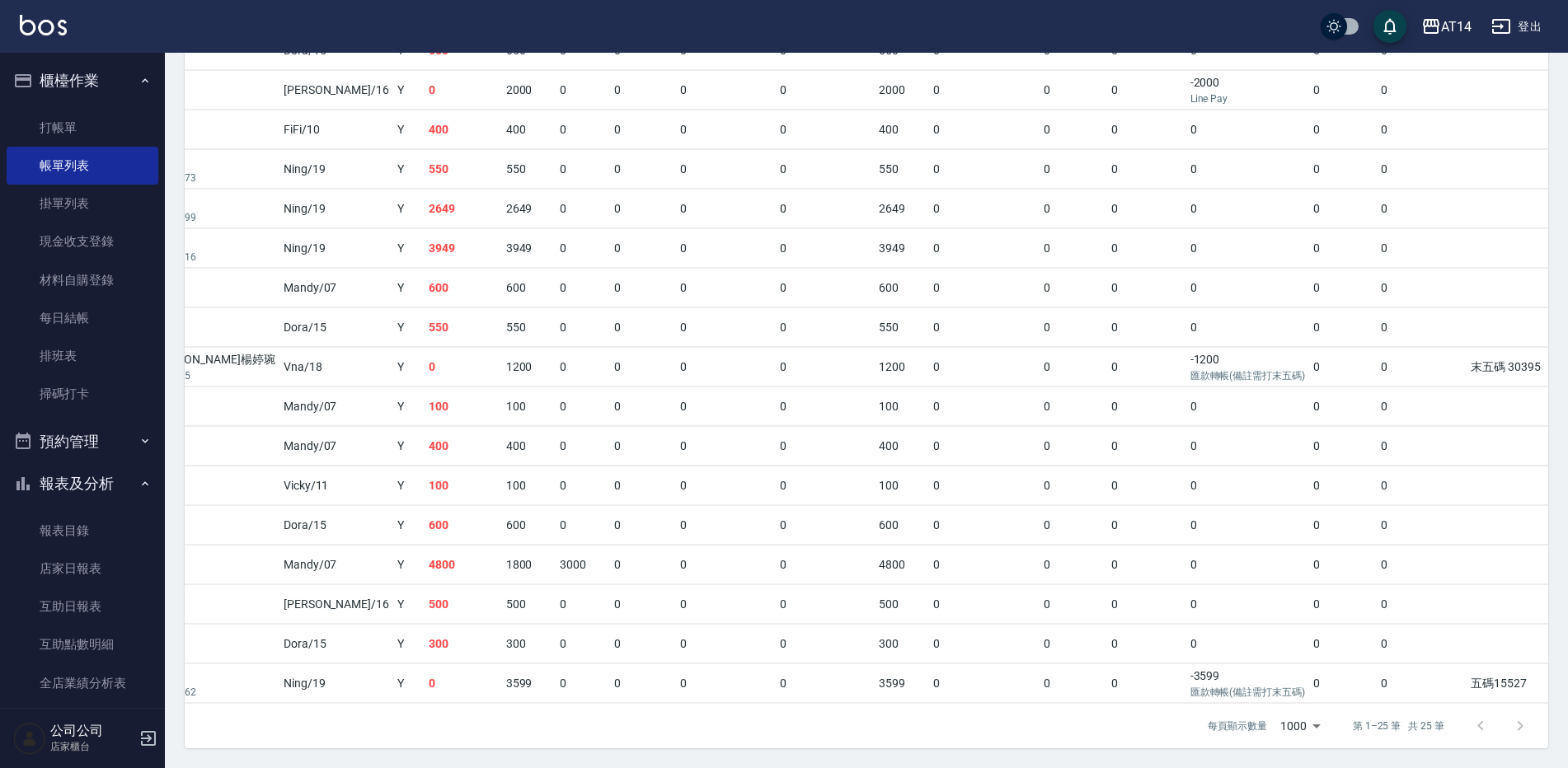
click at [1191, 684] on p "匯款轉帳(備註需打末五碼)" at bounding box center [1247, 691] width 114 height 14
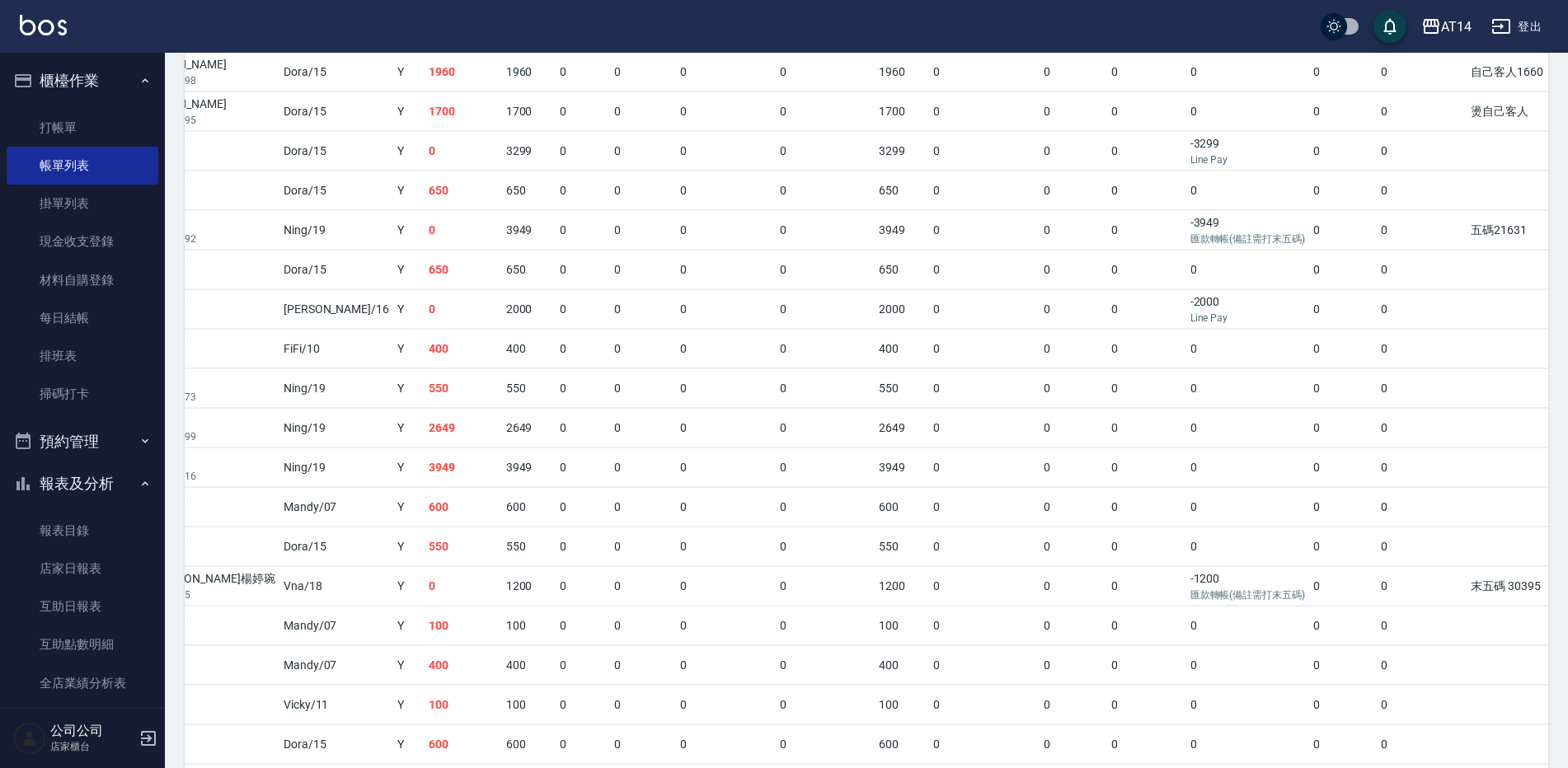
scroll to position [546, 0]
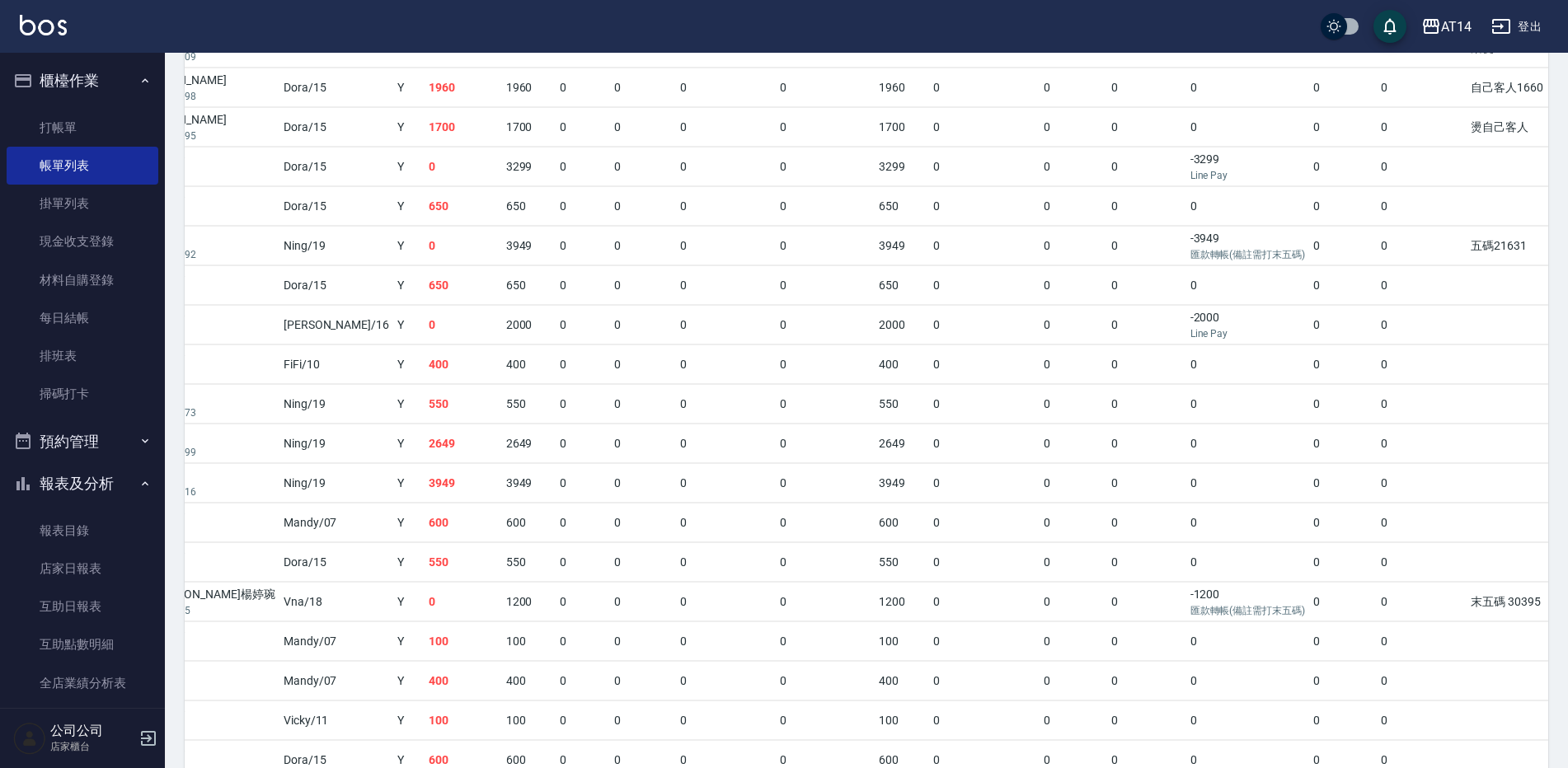
click at [1191, 252] on p "匯款轉帳(備註需打末五碼)" at bounding box center [1247, 254] width 114 height 14
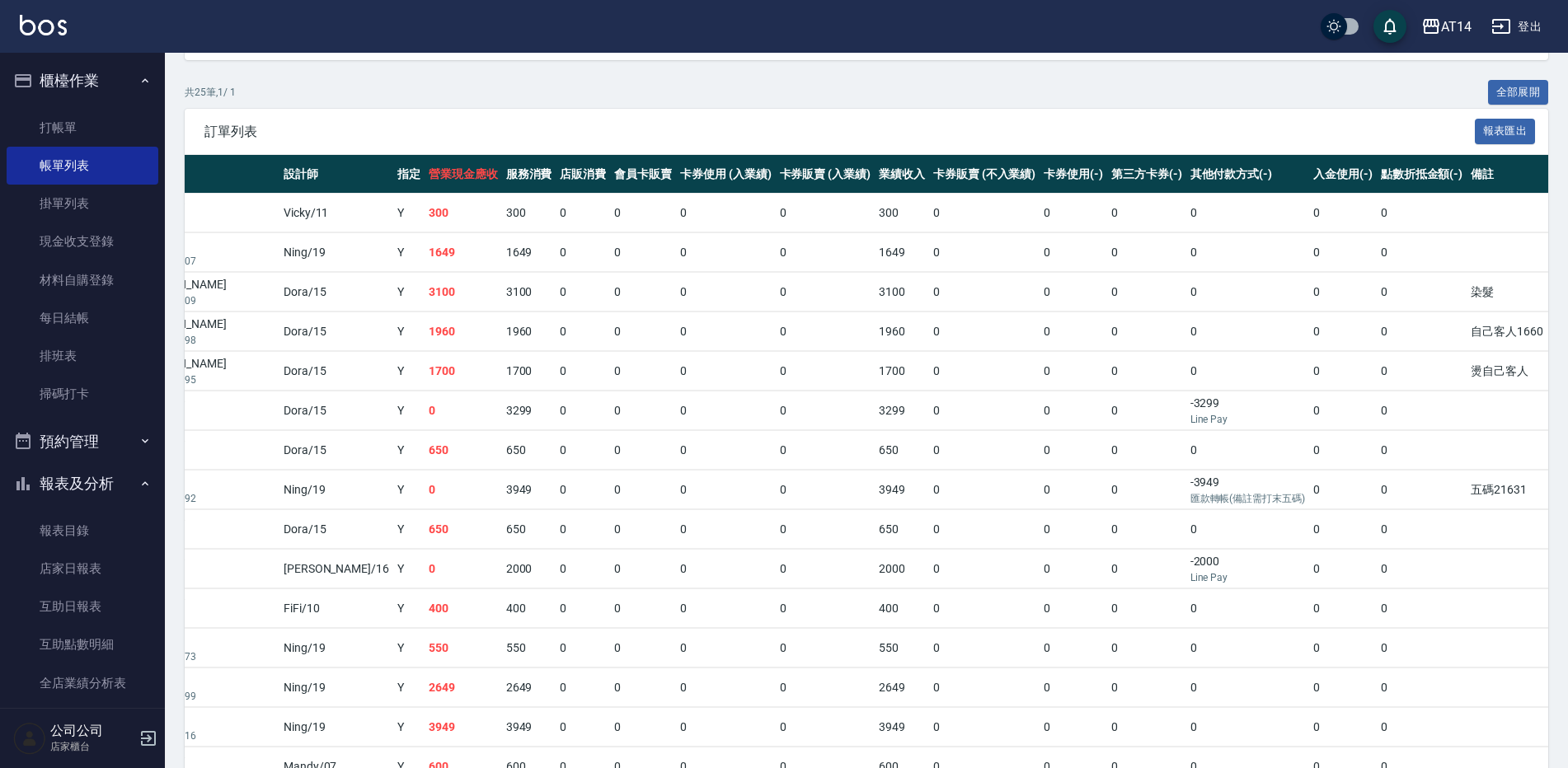
scroll to position [217, 0]
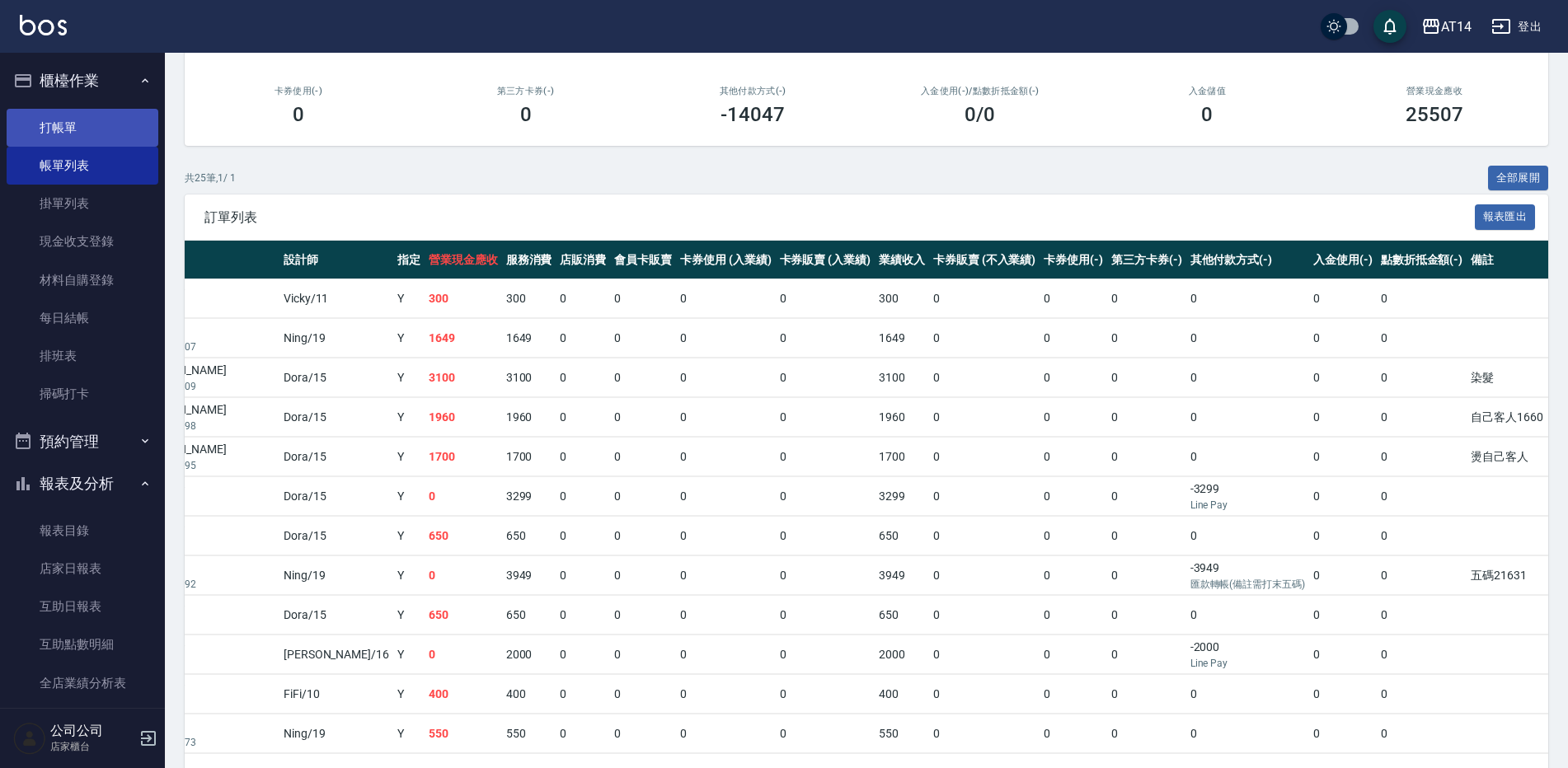
click at [90, 134] on link "打帳單" at bounding box center [83, 127] width 152 height 37
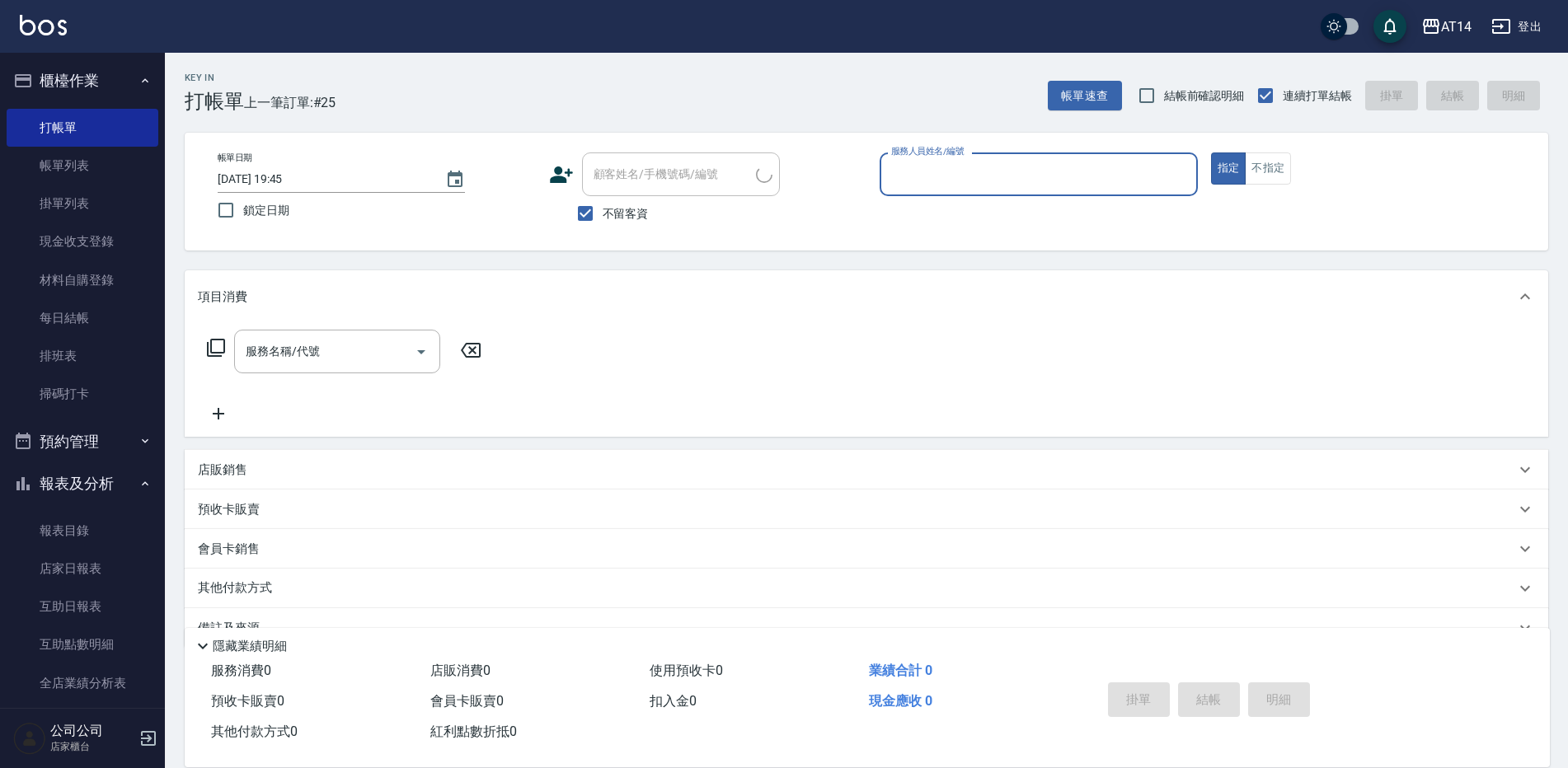
click at [969, 165] on input "服務人員姓名/編號" at bounding box center [1039, 175] width 303 height 29
type input "1"
type input "Patty-05"
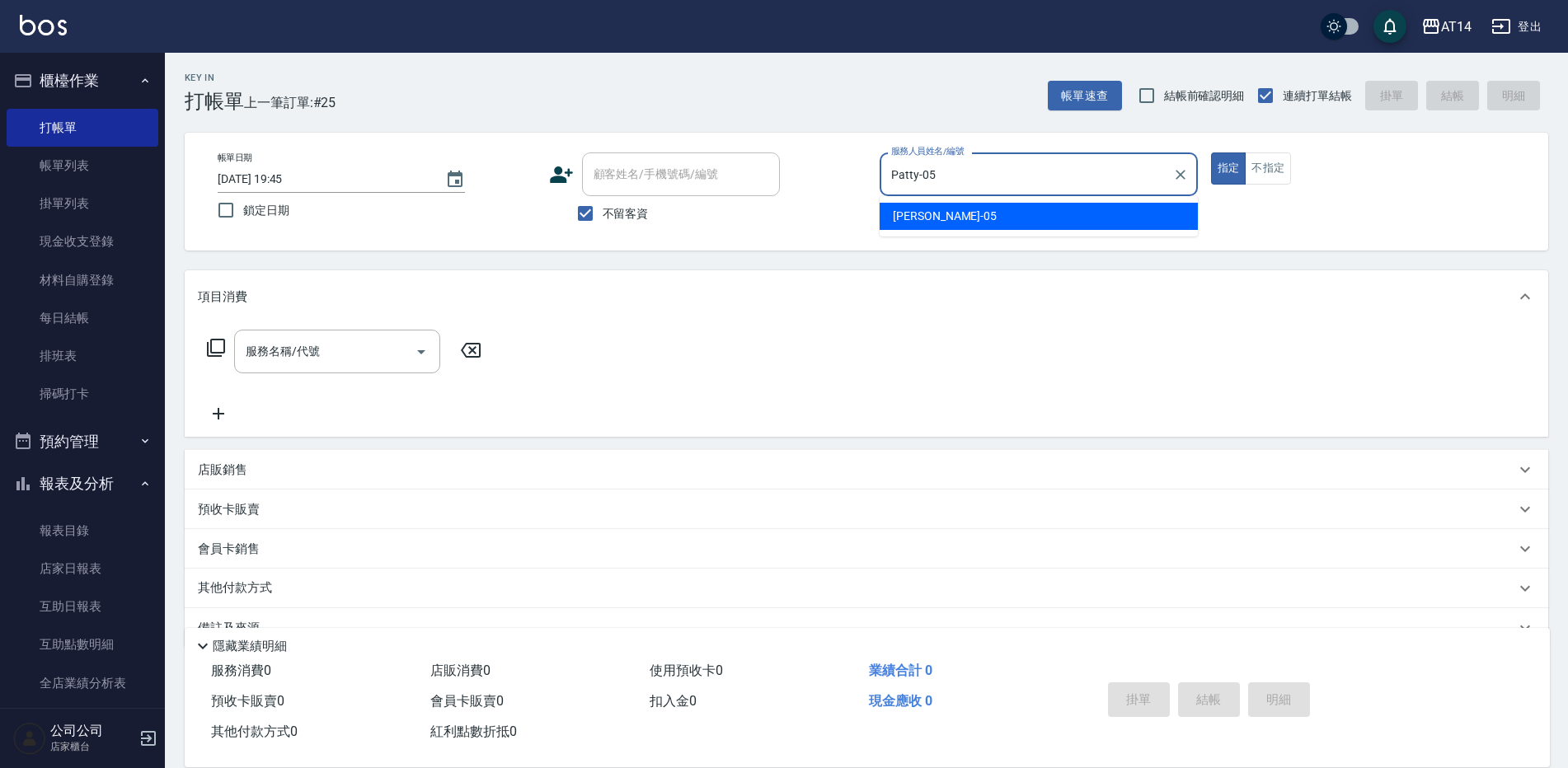
type button "true"
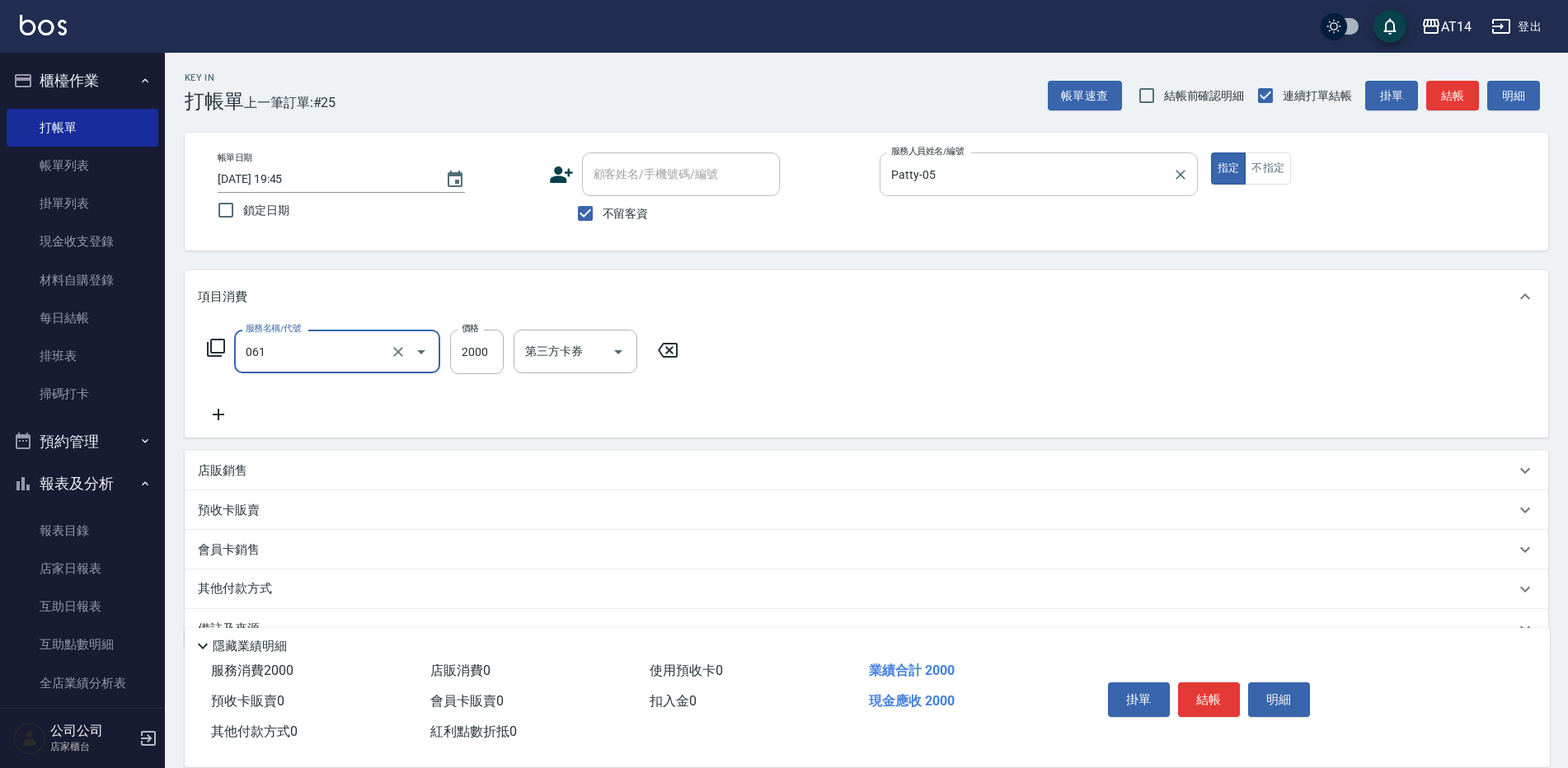
type input "接髮(061)"
type input "0"
drag, startPoint x: 352, startPoint y: 356, endPoint x: 0, endPoint y: 354, distance: 352.0
click at [0, 373] on html "AT14 登出 櫃檯作業 打帳單 帳單列表 掛單列表 現金收支登錄 材料自購登錄 每日結帳 排班表 掃碼打卡 預約管理 預約管理 單日預約紀錄 單週預約紀錄 …" at bounding box center [784, 403] width 1568 height 806
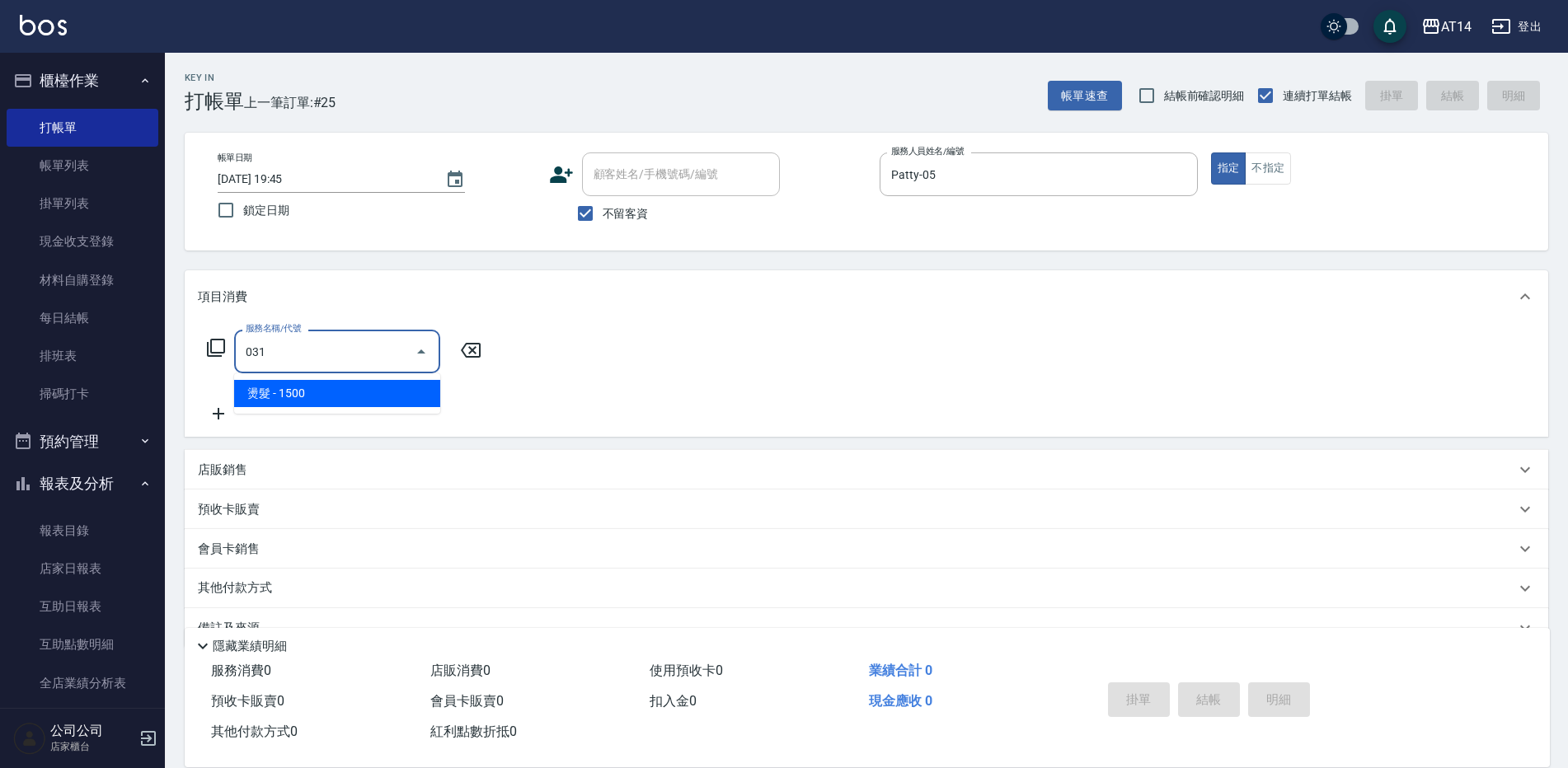
type input "燙髮(031)"
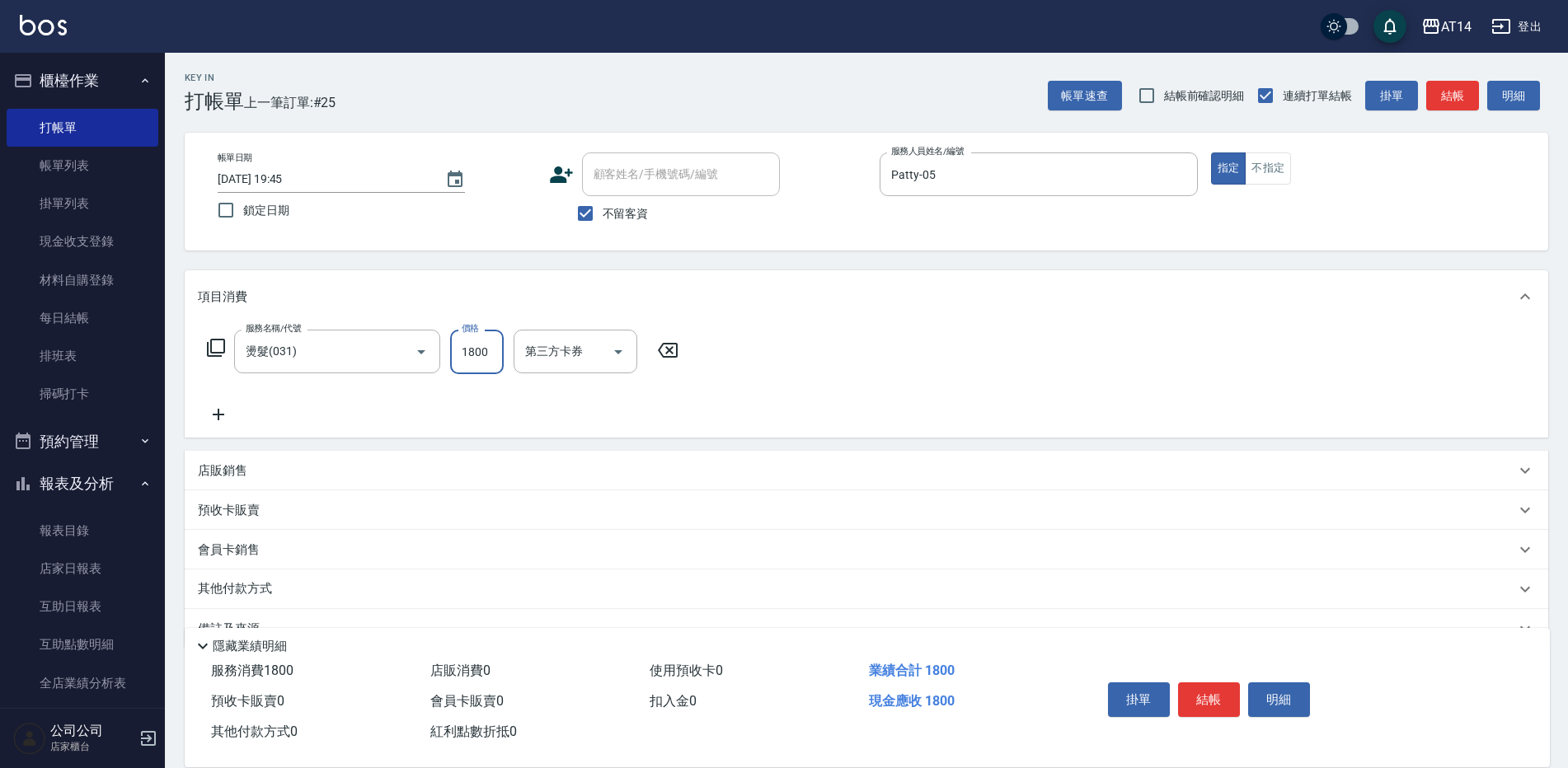
type input "1800"
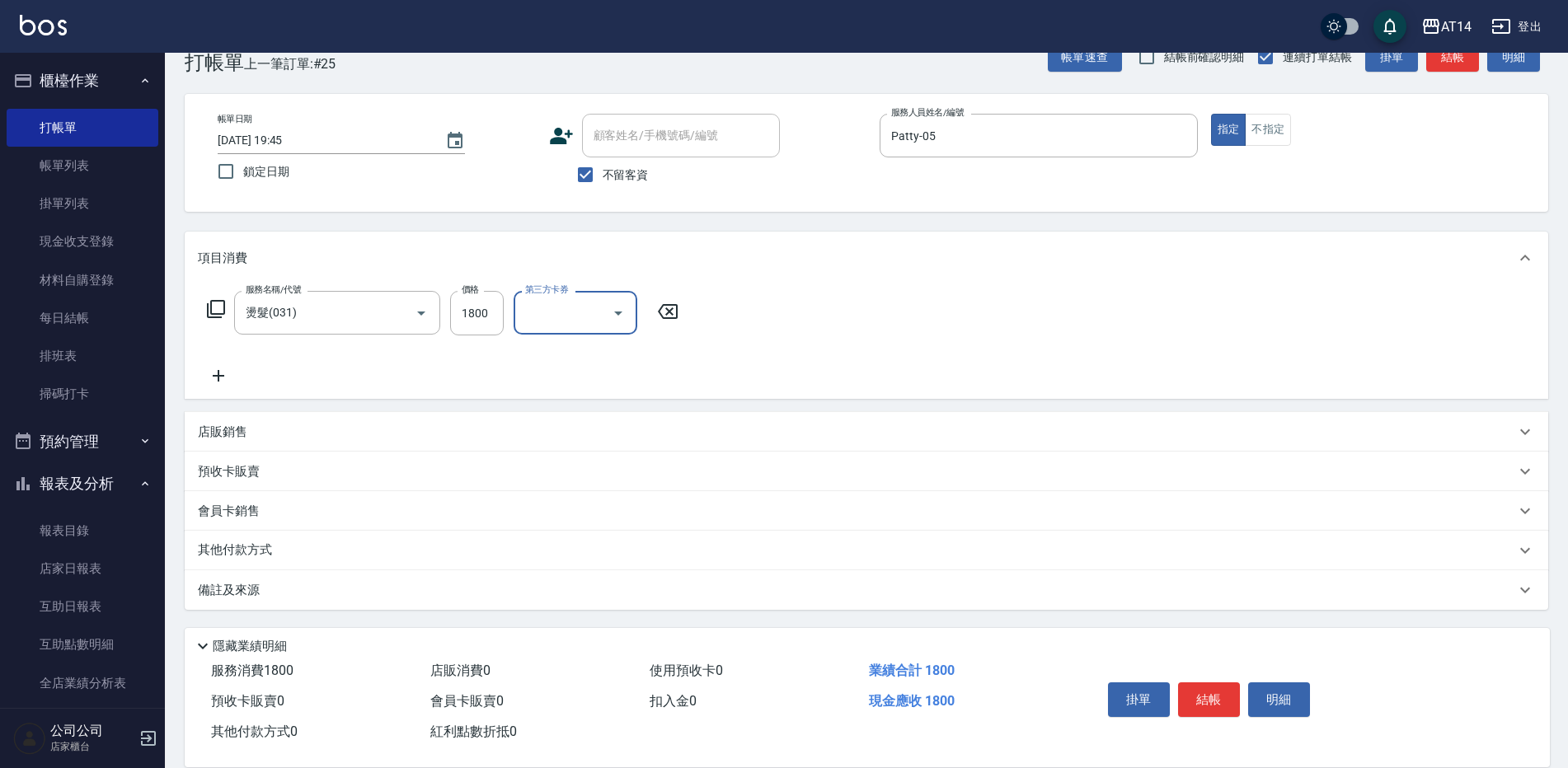
click at [321, 591] on div "備註及來源" at bounding box center [856, 590] width 1317 height 17
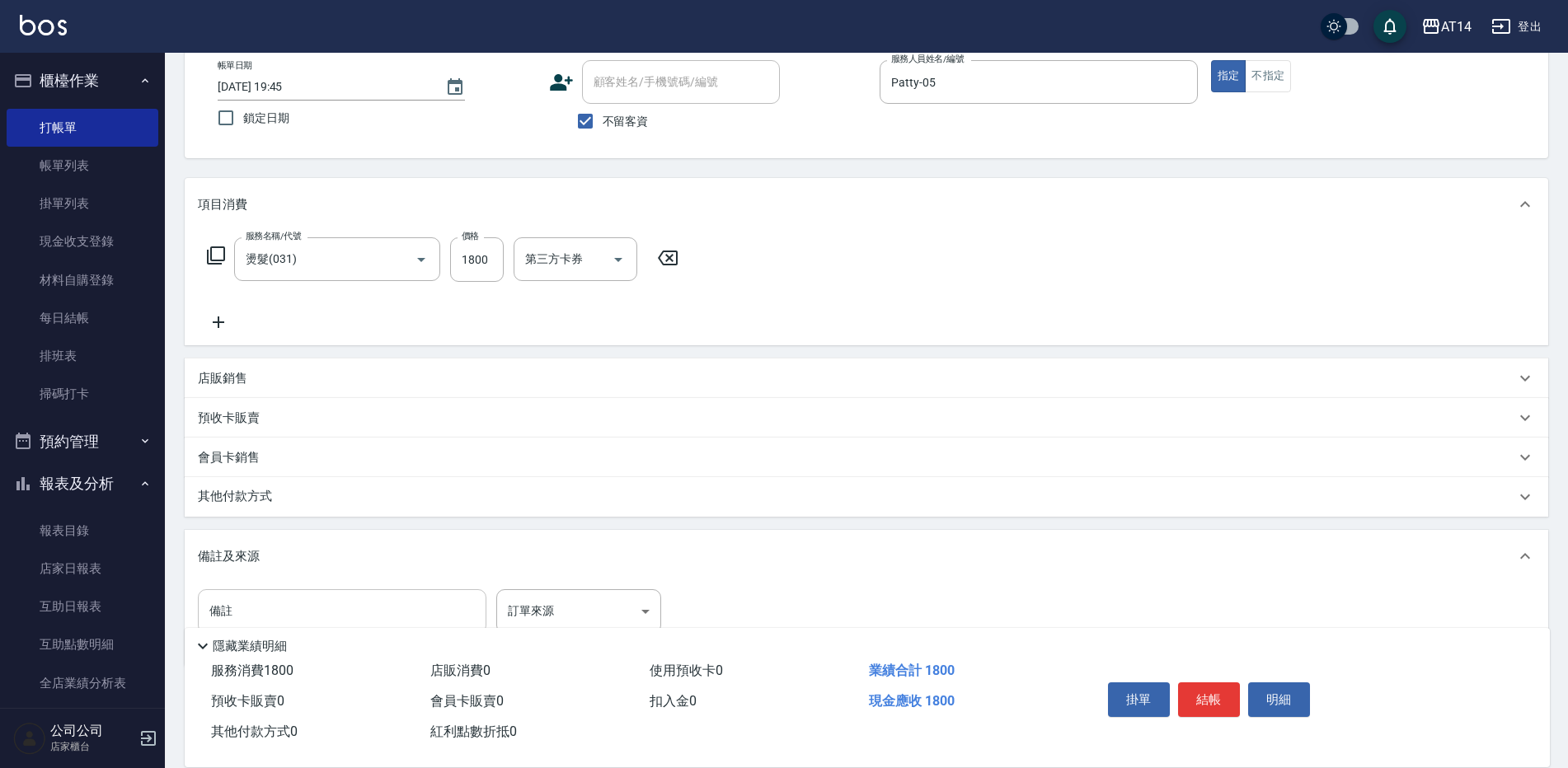
scroll to position [121, 0]
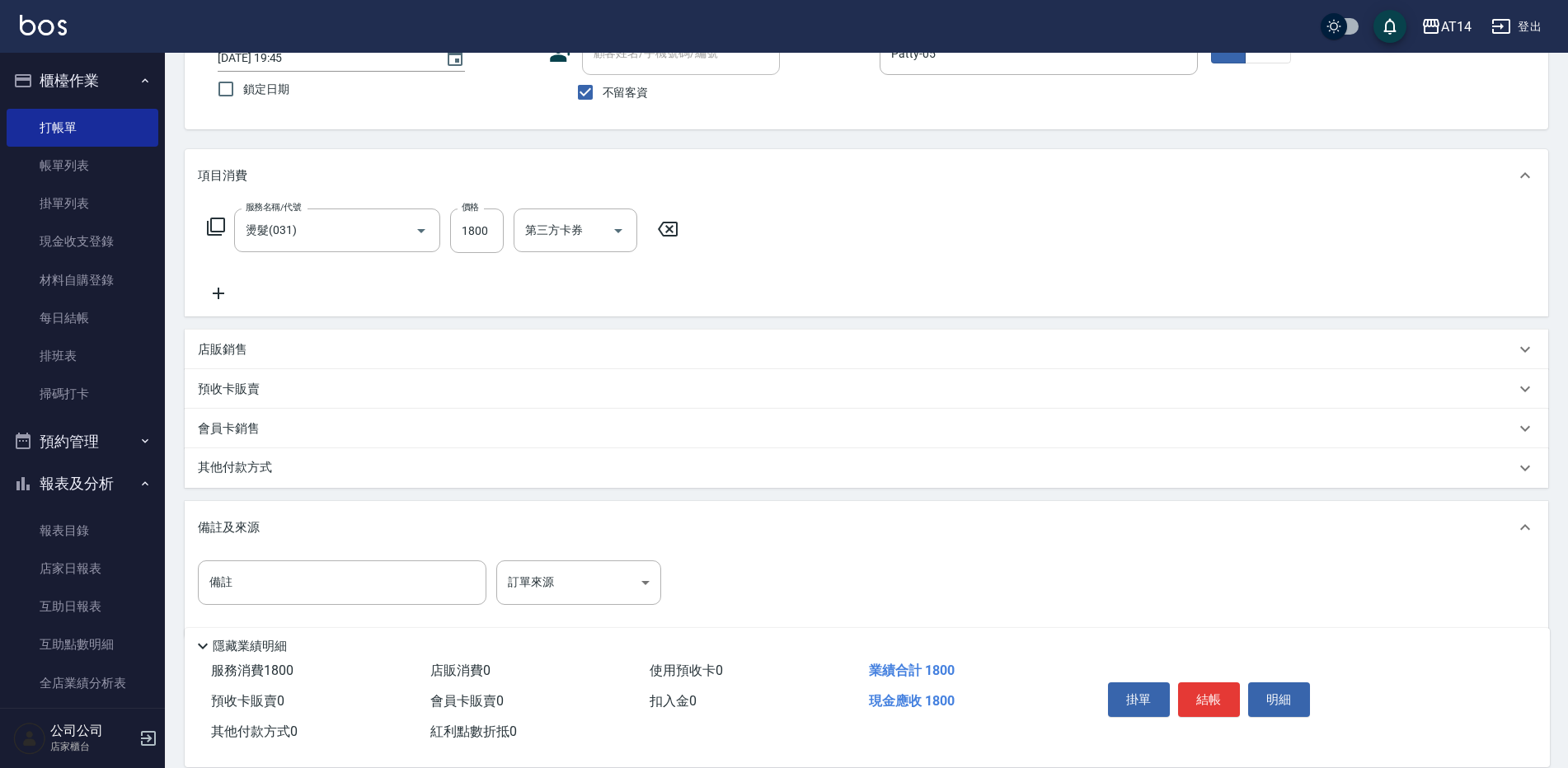
click at [318, 467] on div "其他付款方式" at bounding box center [856, 468] width 1317 height 18
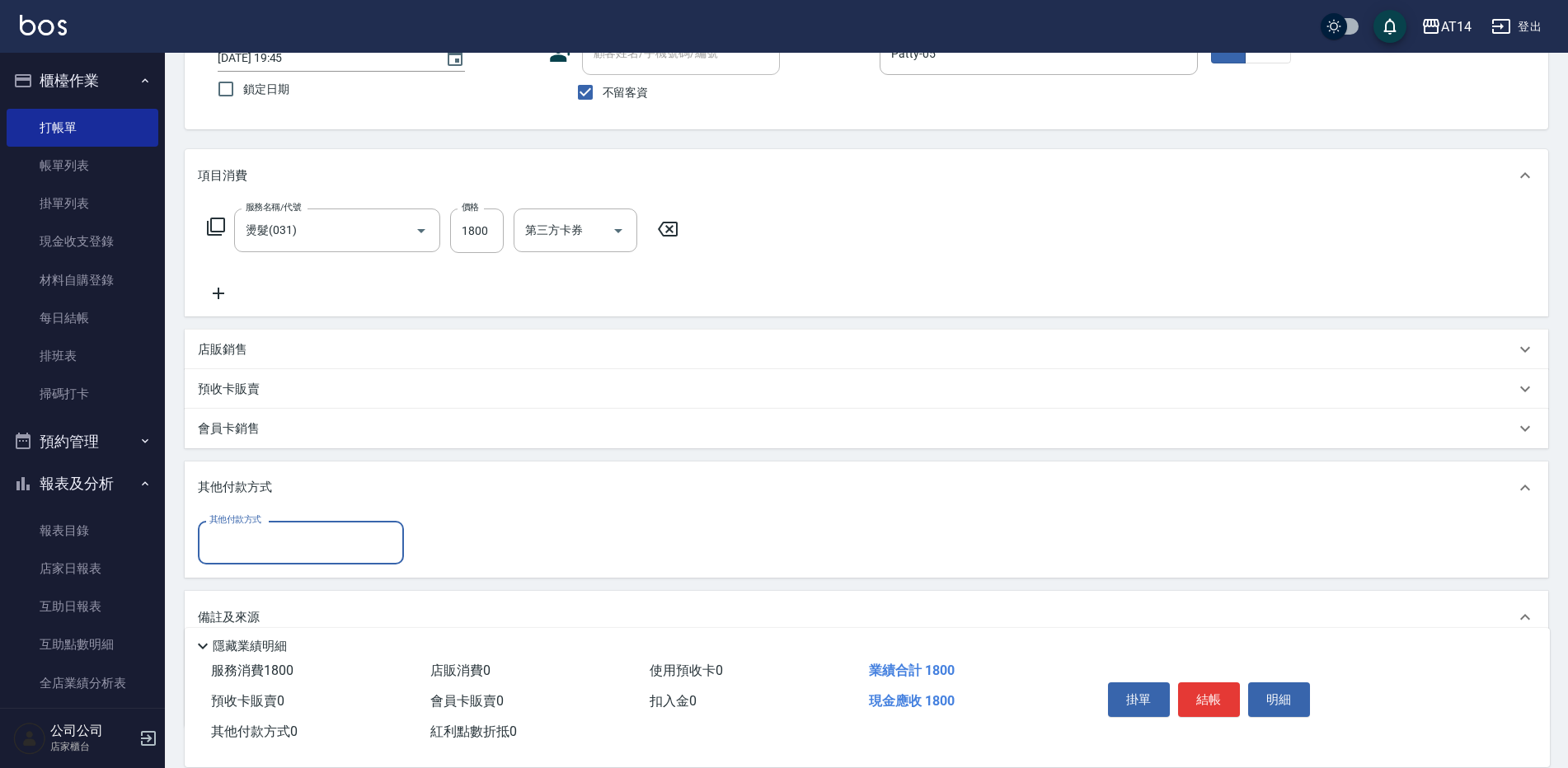
scroll to position [0, 0]
click at [282, 527] on div "其他付款方式" at bounding box center [301, 542] width 206 height 43
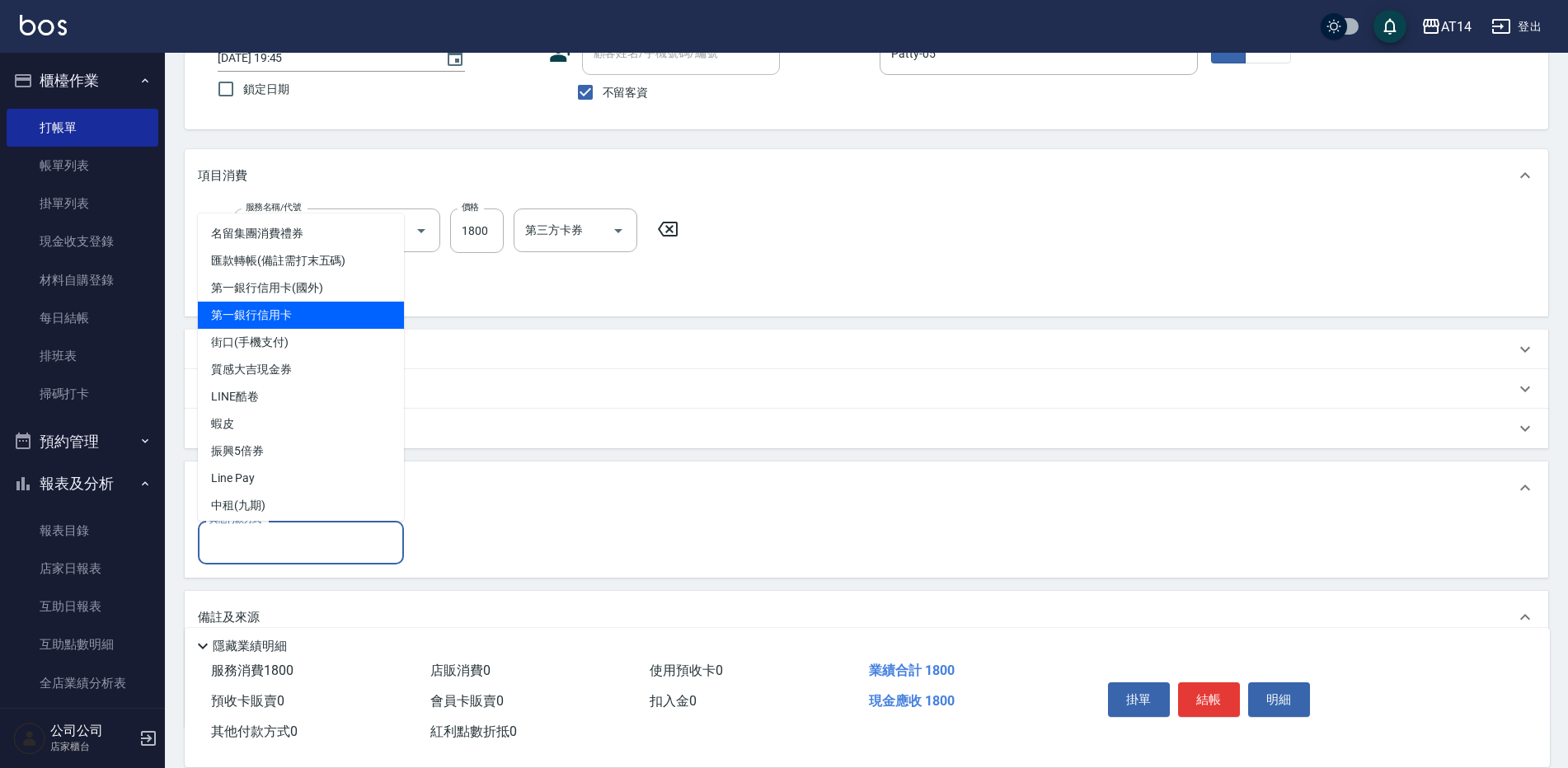
click at [312, 309] on span "第一銀行信用卡" at bounding box center [301, 315] width 206 height 27
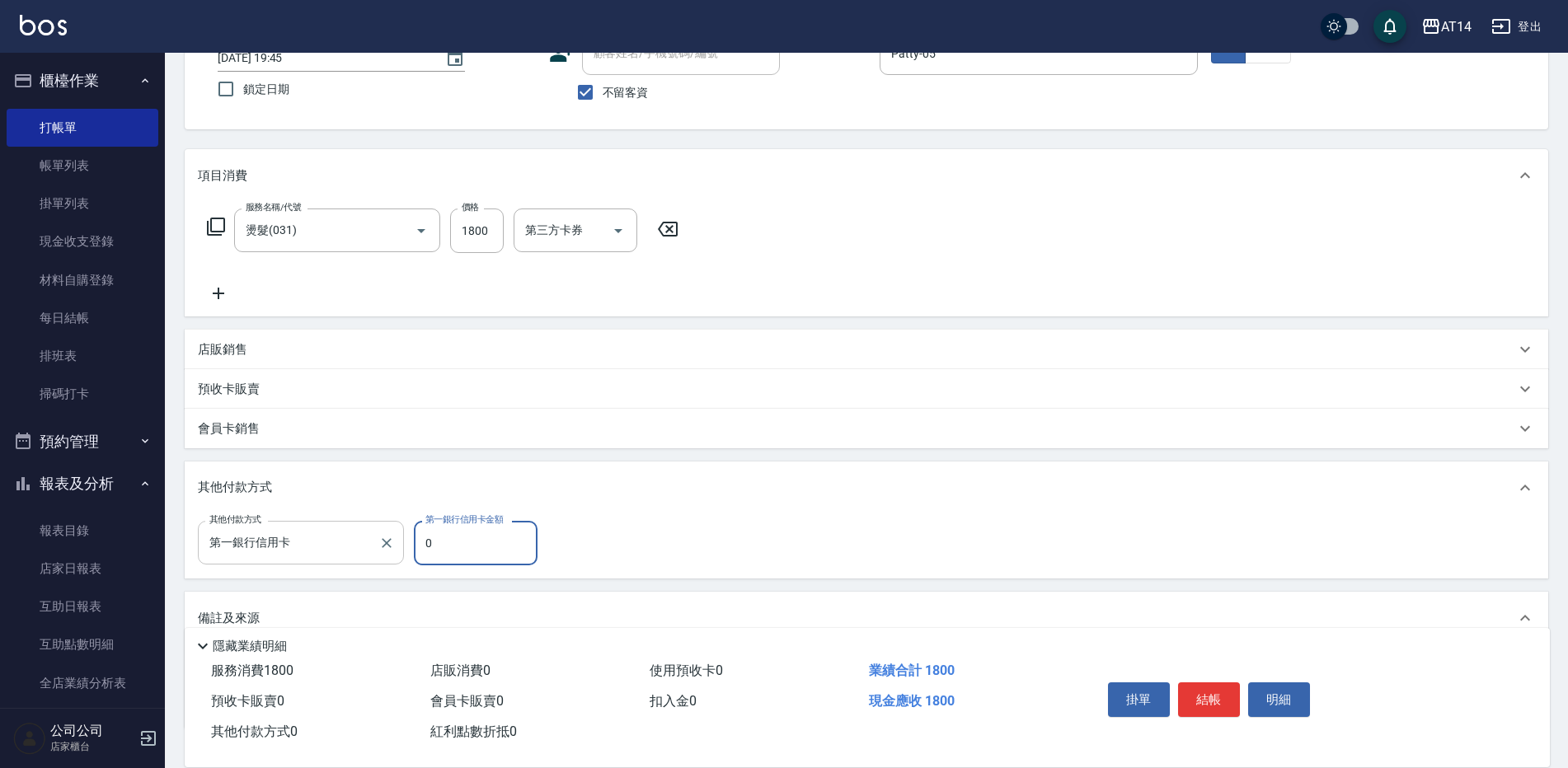
click at [341, 544] on input "第一銀行信用卡" at bounding box center [288, 542] width 166 height 29
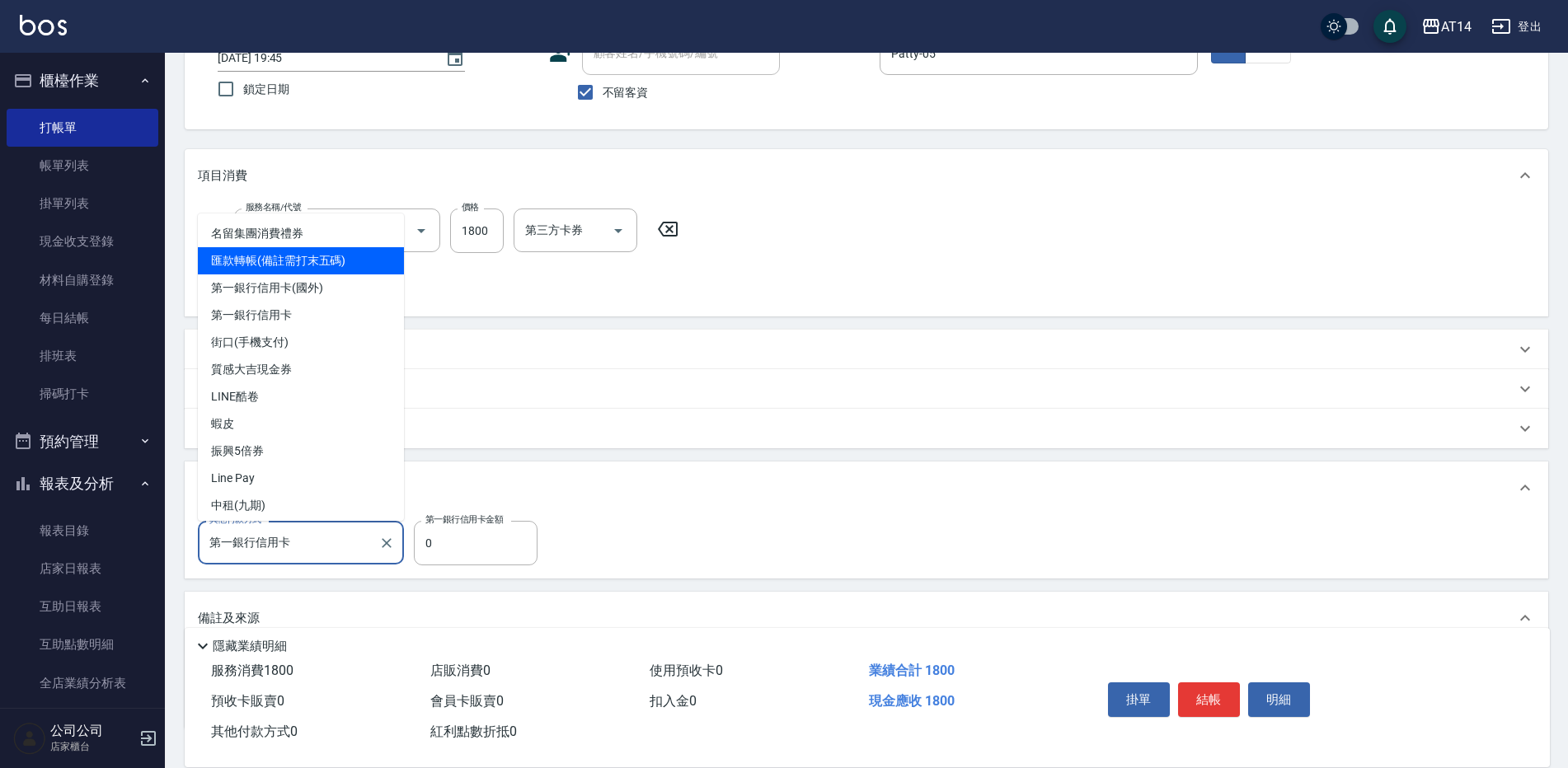
click at [346, 265] on span "匯款轉帳(備註需打末五碼)" at bounding box center [301, 261] width 206 height 27
type input "匯款轉帳(備註需打末五碼)"
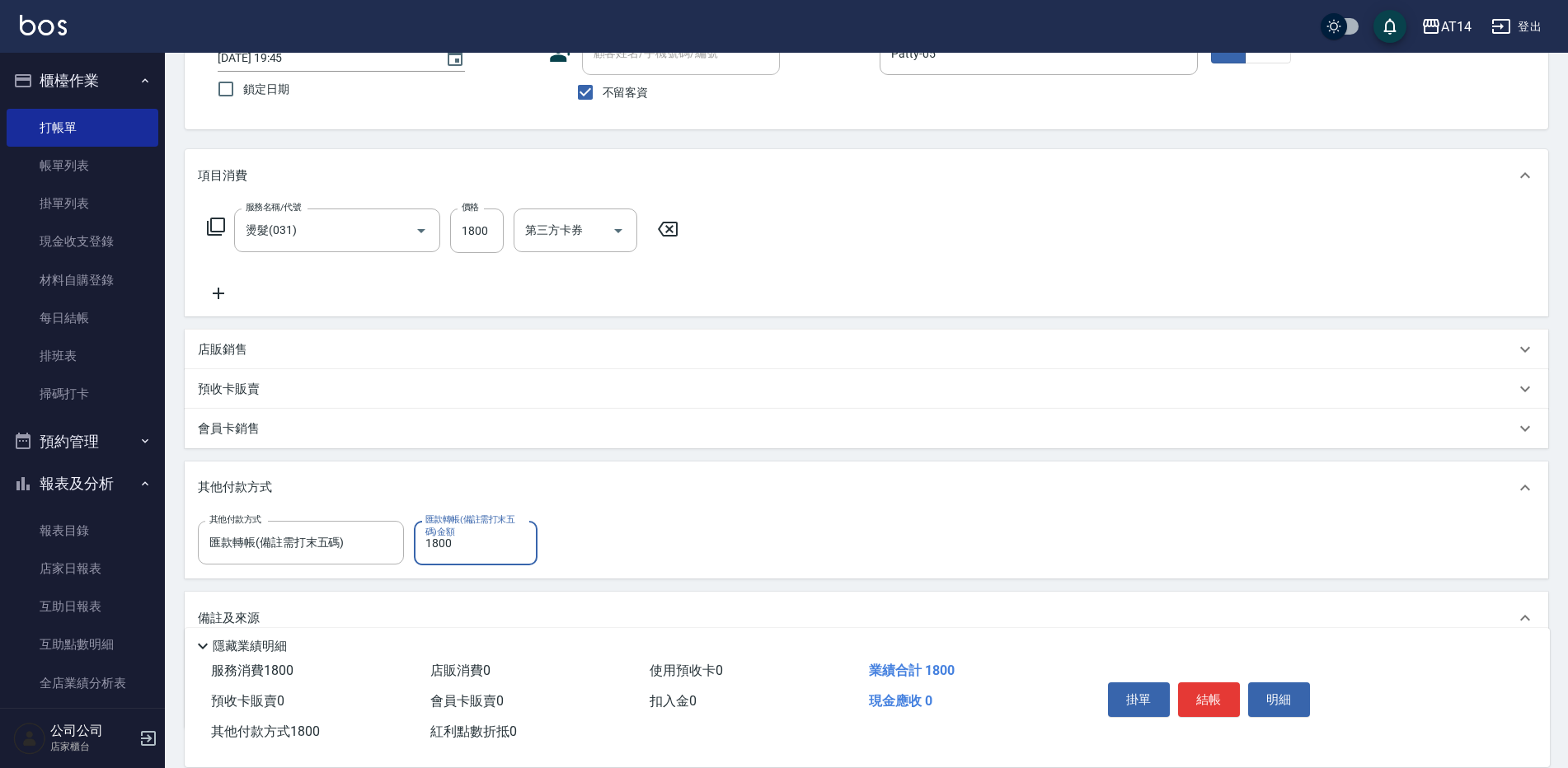
type input "1800"
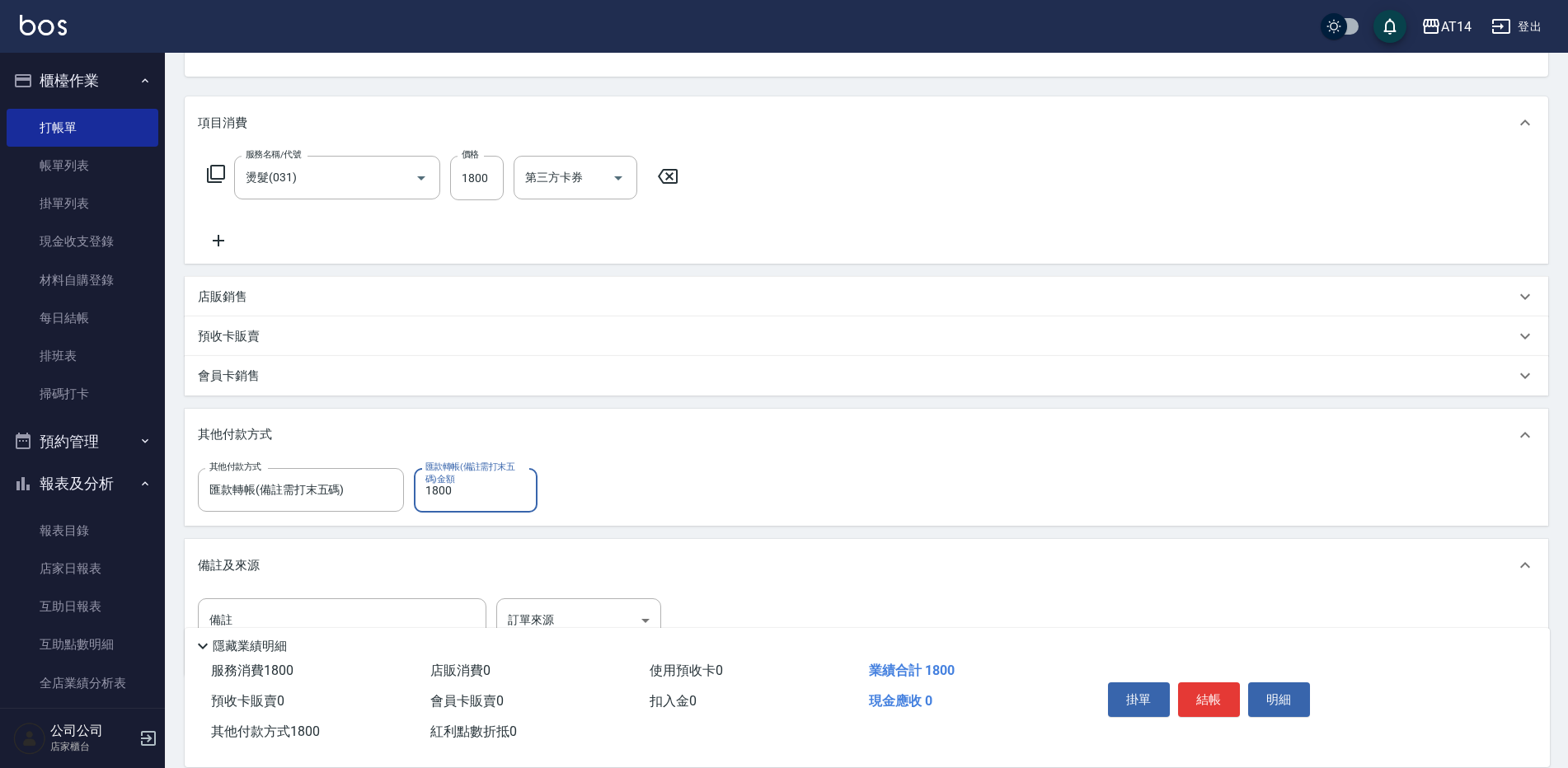
scroll to position [241, 0]
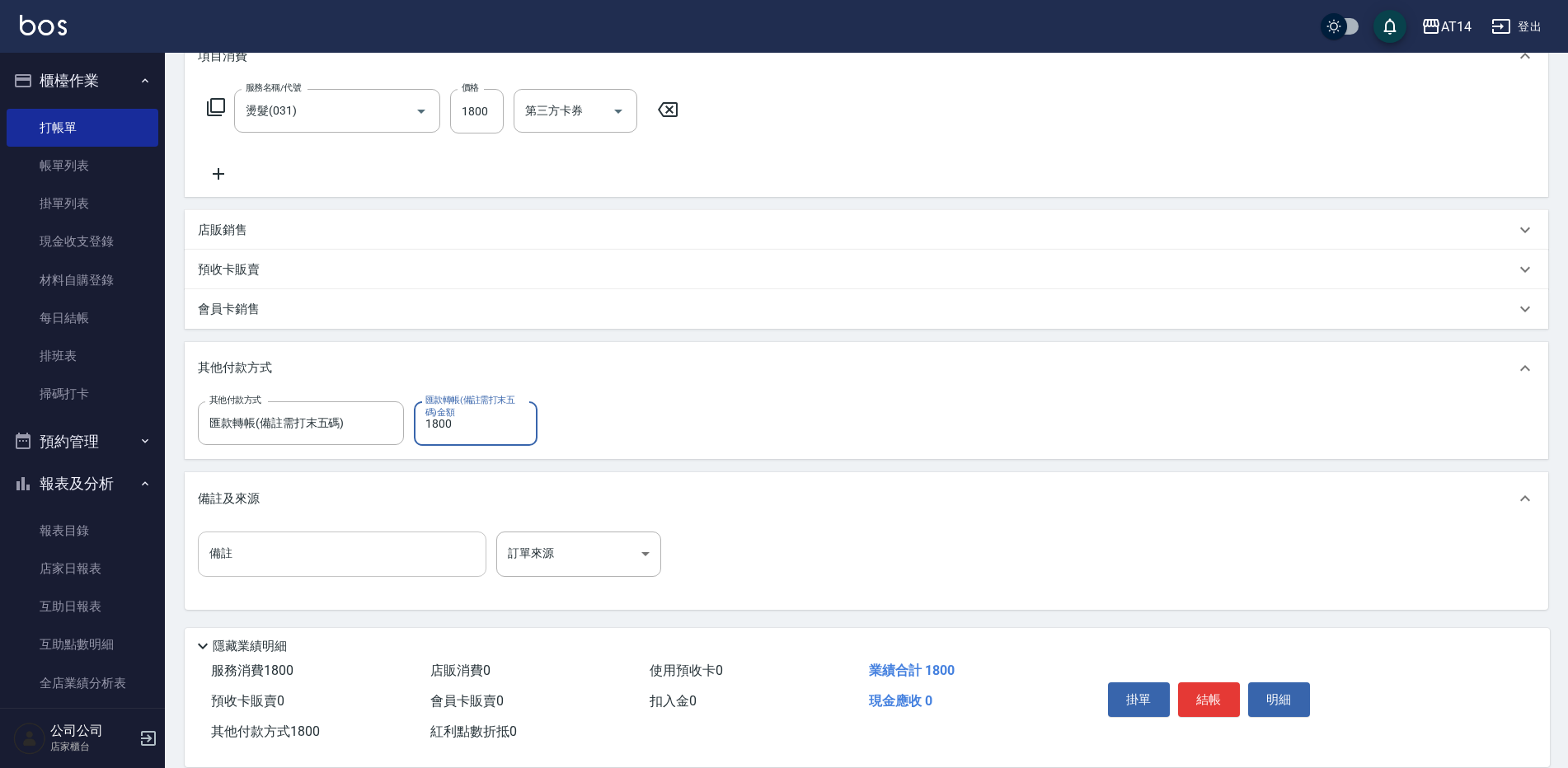
click at [405, 564] on input "備註" at bounding box center [342, 554] width 288 height 44
type input "後65248"
click at [1225, 691] on button "結帳" at bounding box center [1209, 700] width 61 height 35
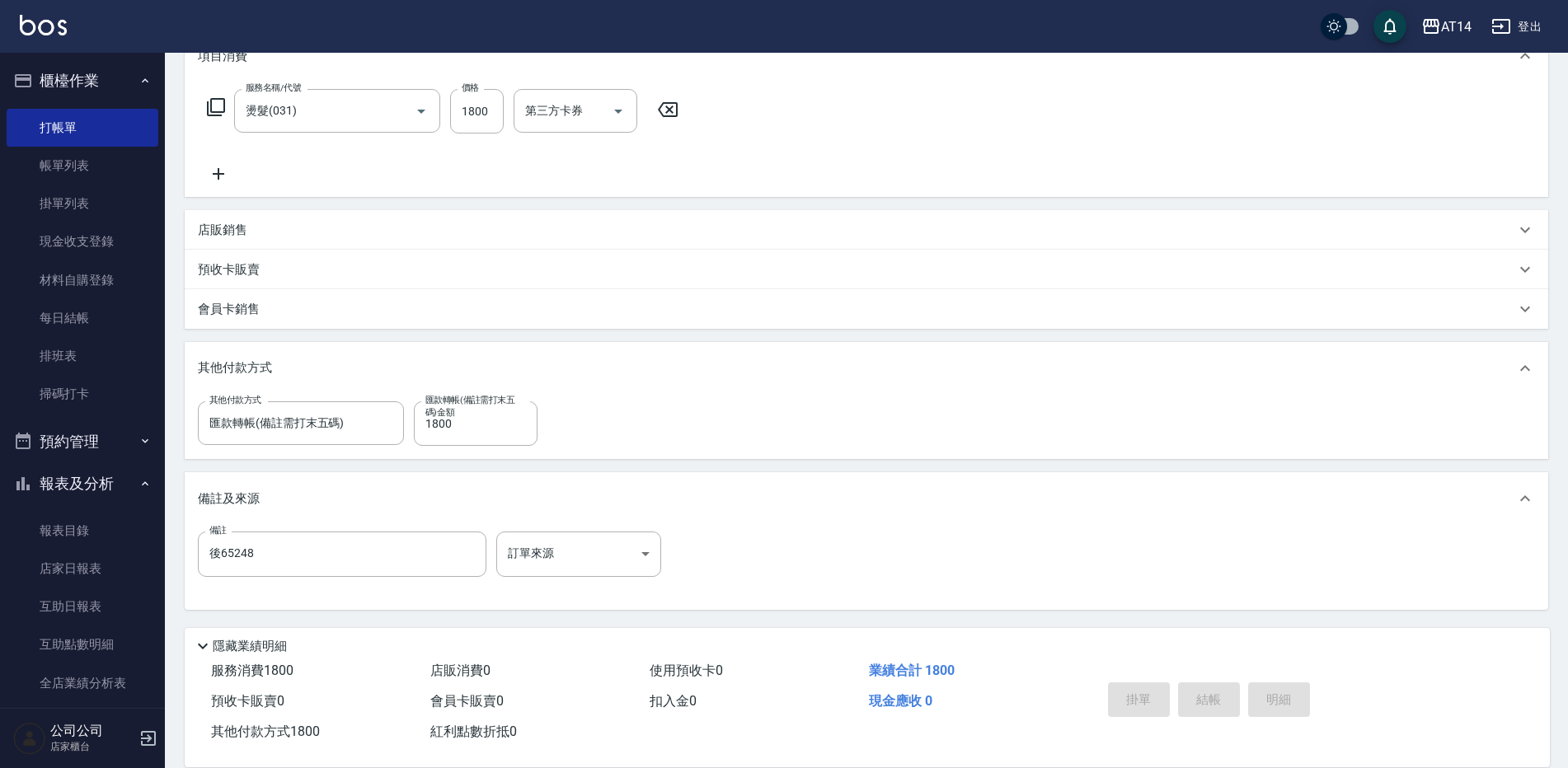
type input "[DATE] 19:46"
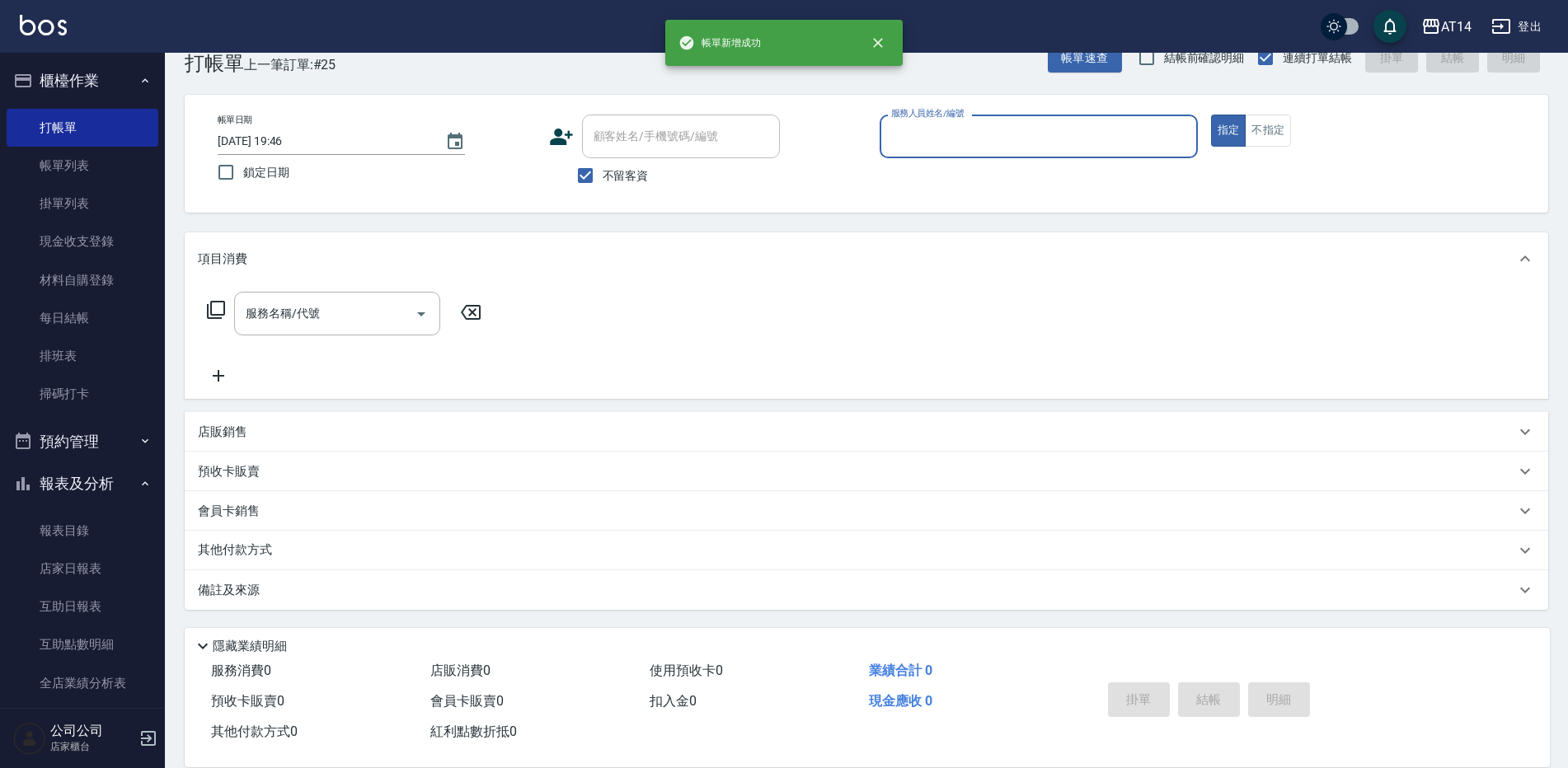
scroll to position [0, 0]
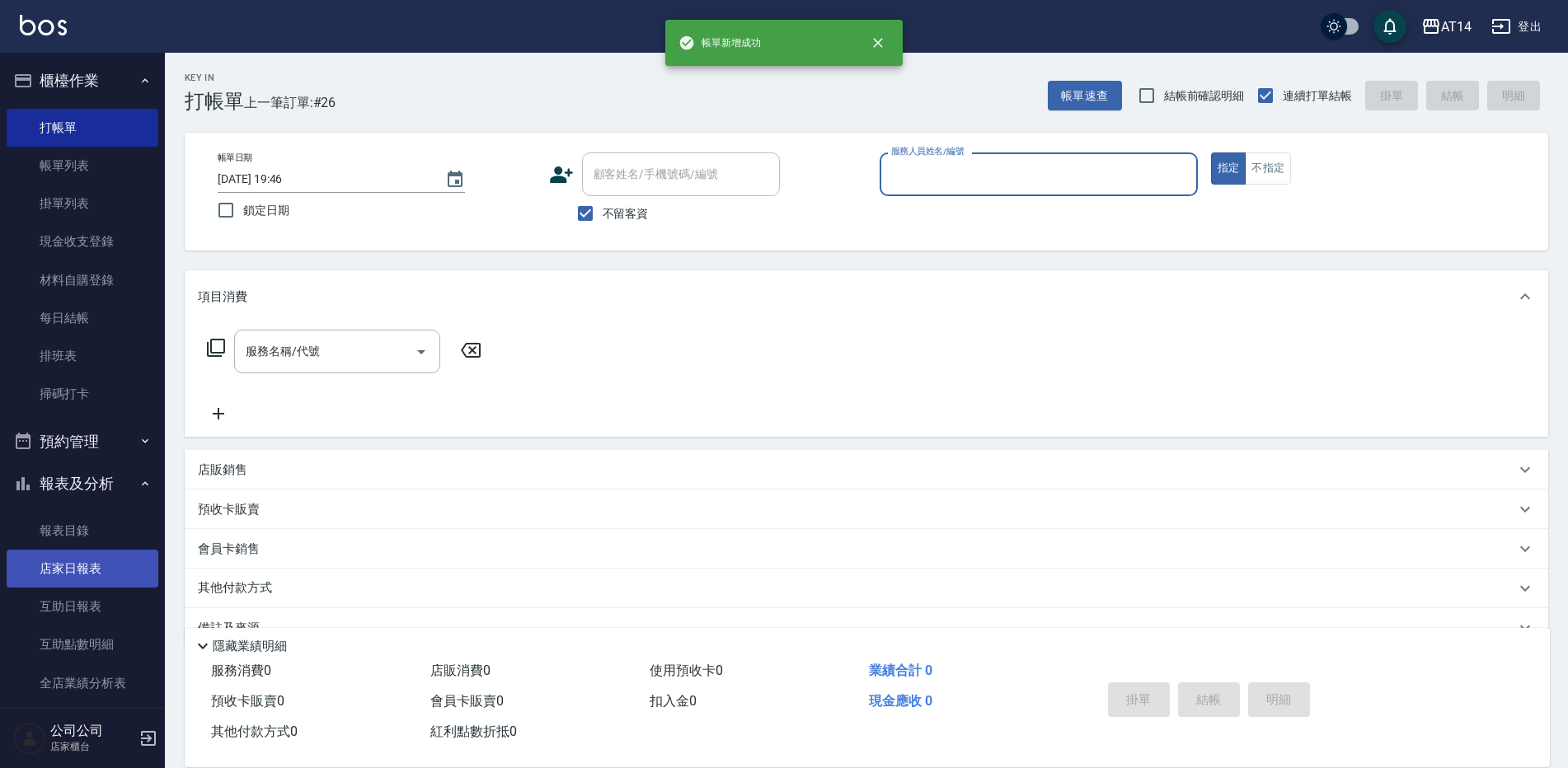
click at [64, 562] on link "店家日報表" at bounding box center [83, 568] width 152 height 37
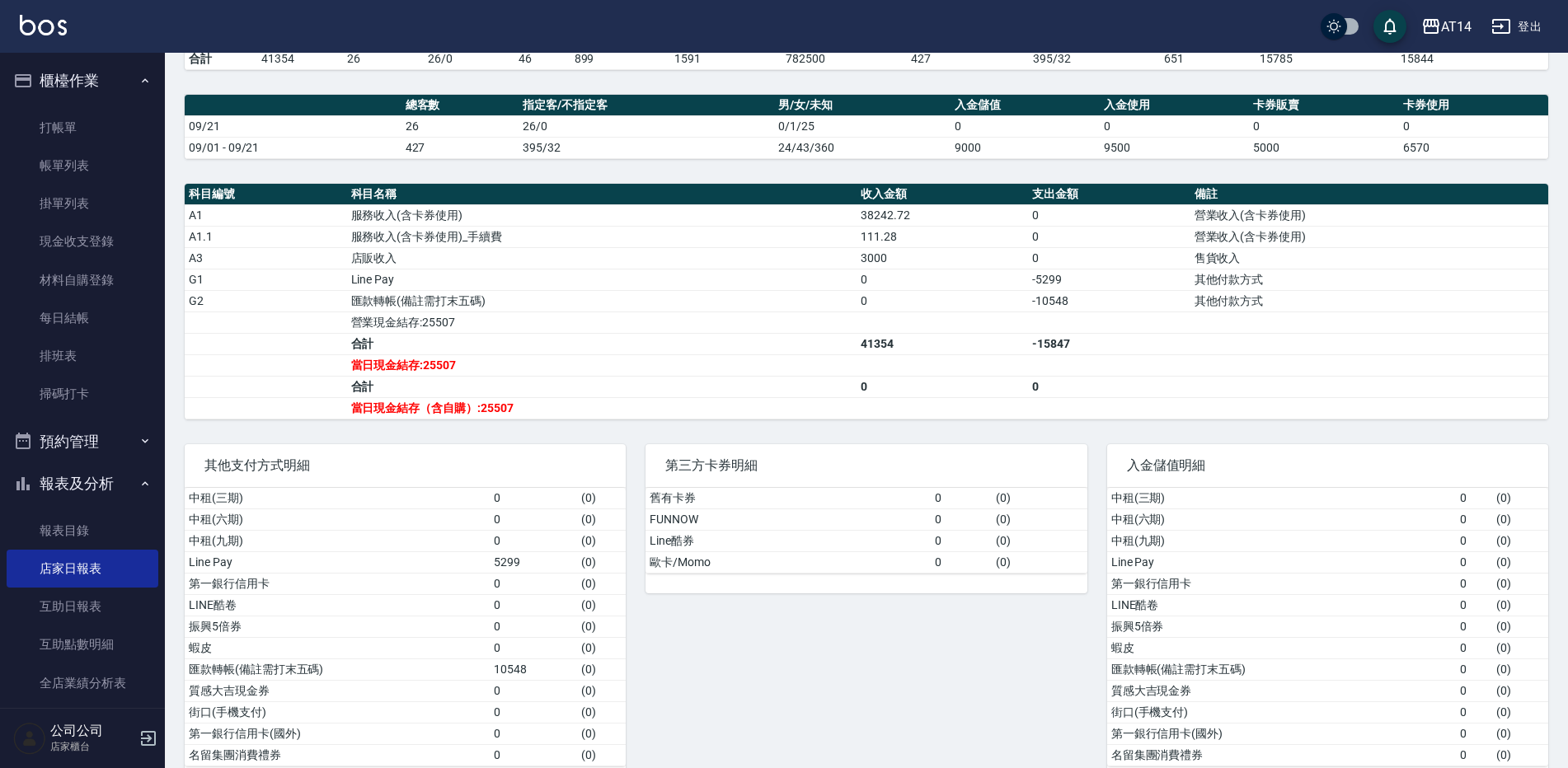
scroll to position [33, 0]
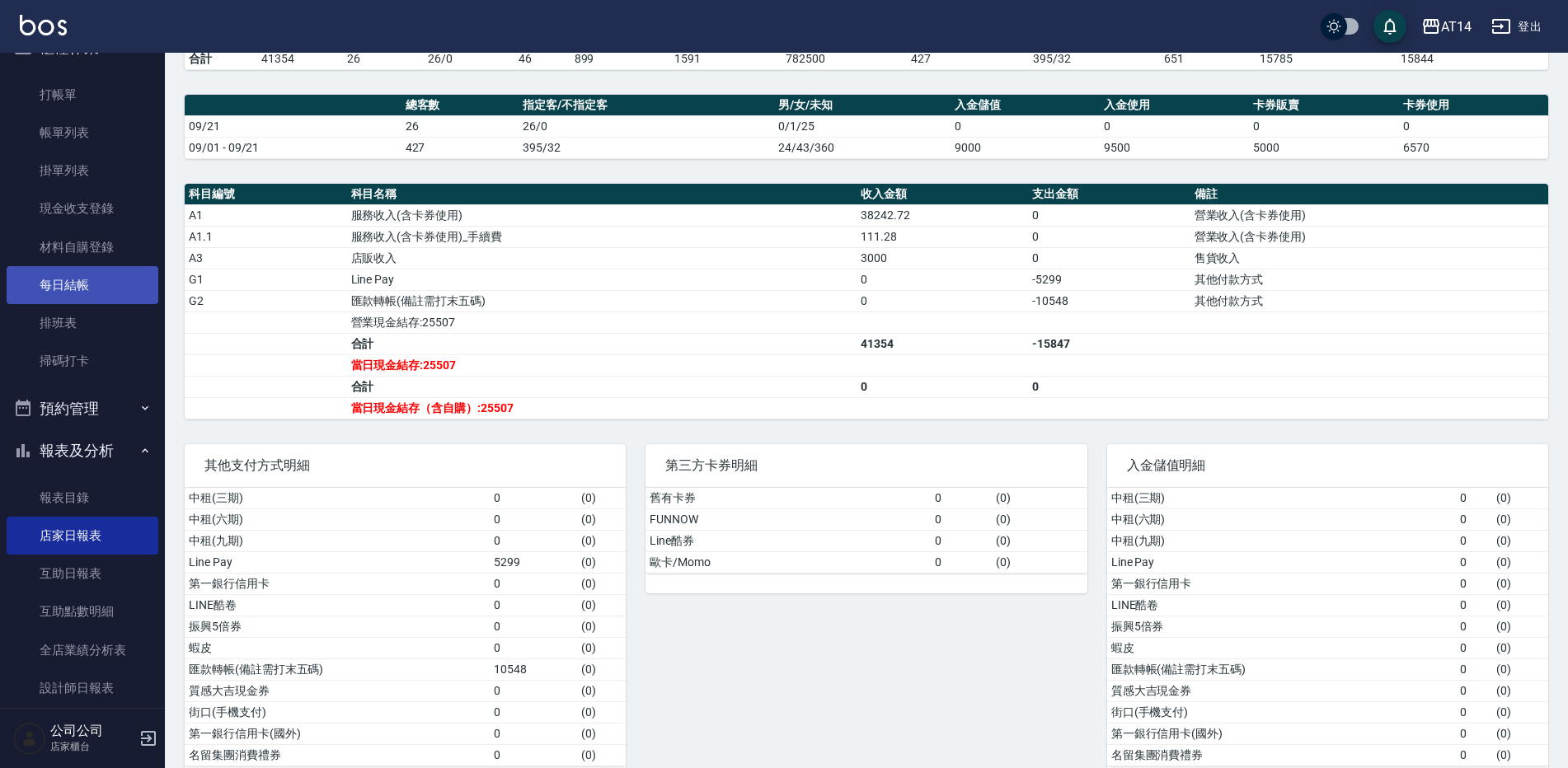
click at [71, 293] on link "每日結帳" at bounding box center [83, 284] width 152 height 37
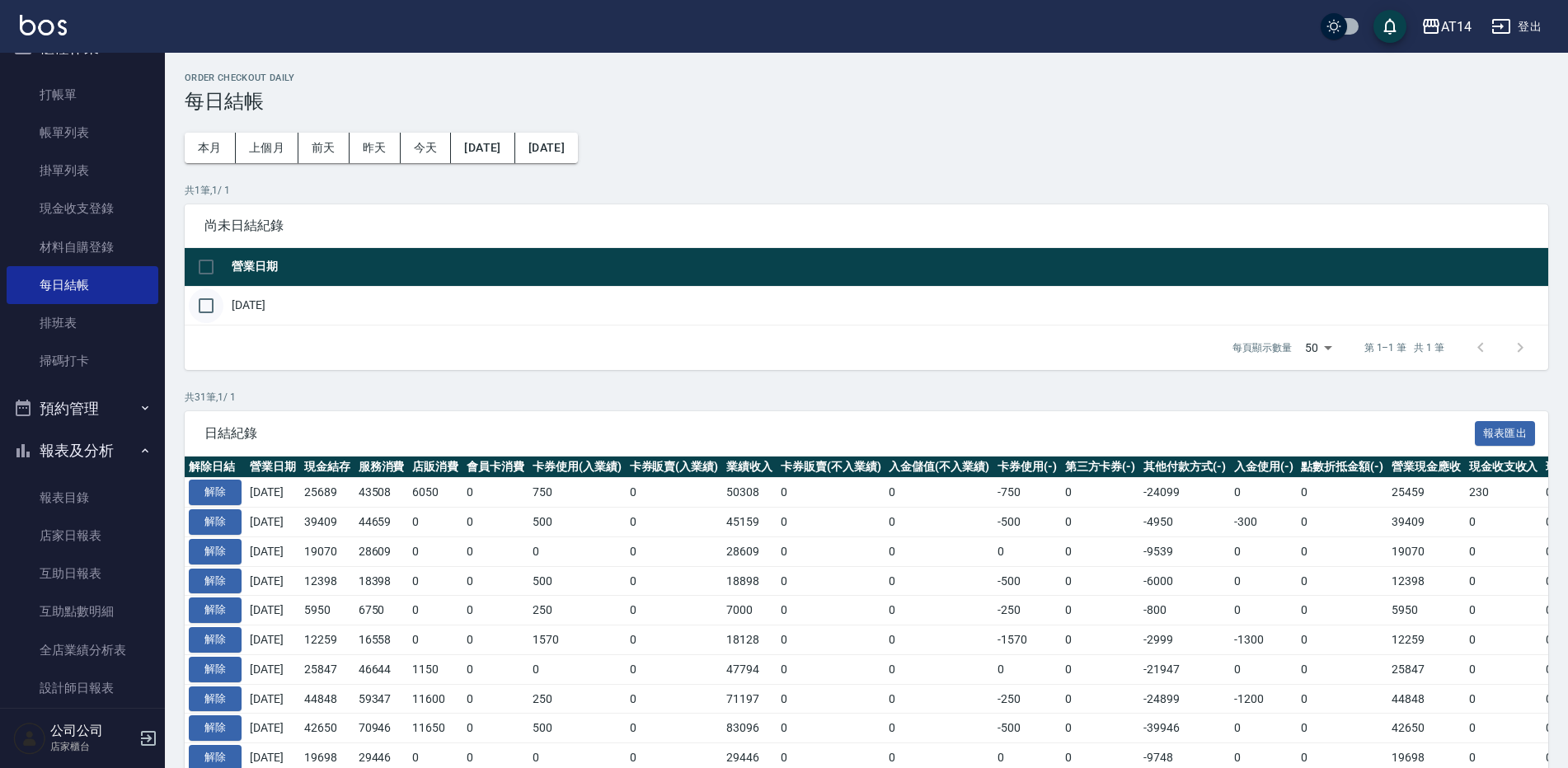
click at [204, 299] on input "checkbox" at bounding box center [206, 305] width 35 height 35
checkbox input "true"
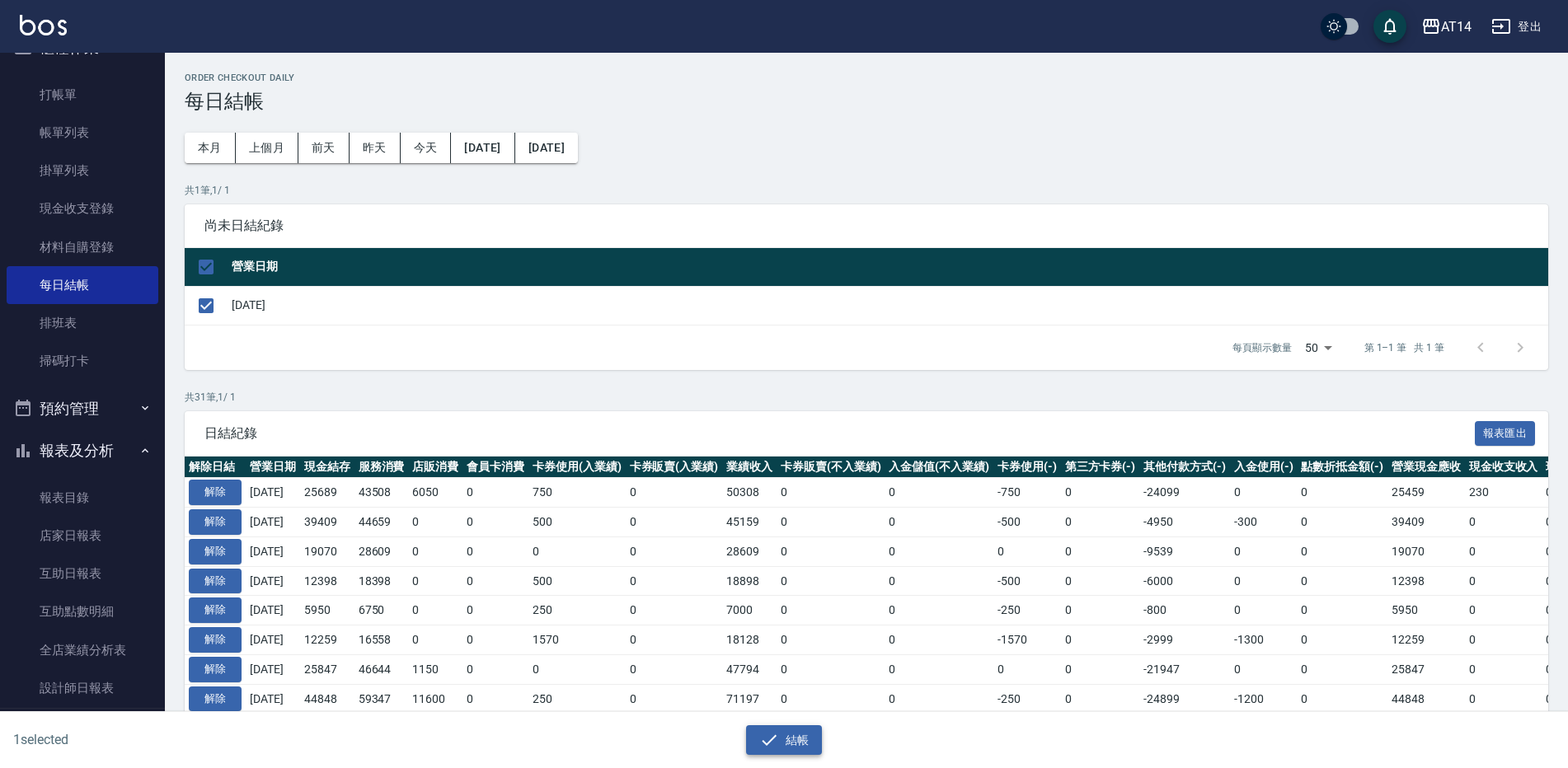
click at [754, 731] on button "結帳" at bounding box center [784, 740] width 77 height 31
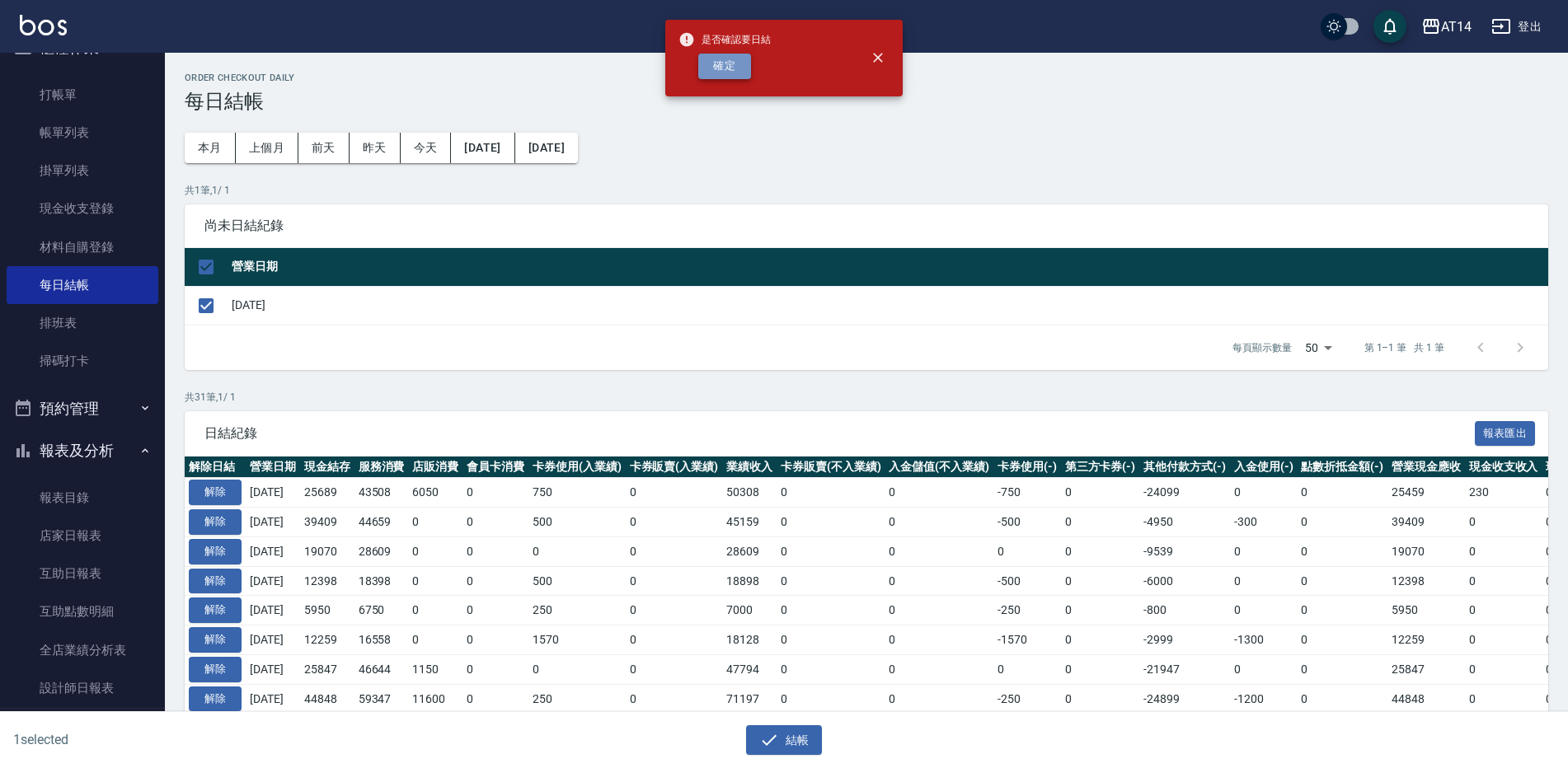
click at [712, 56] on button "確定" at bounding box center [724, 66] width 53 height 26
checkbox input "false"
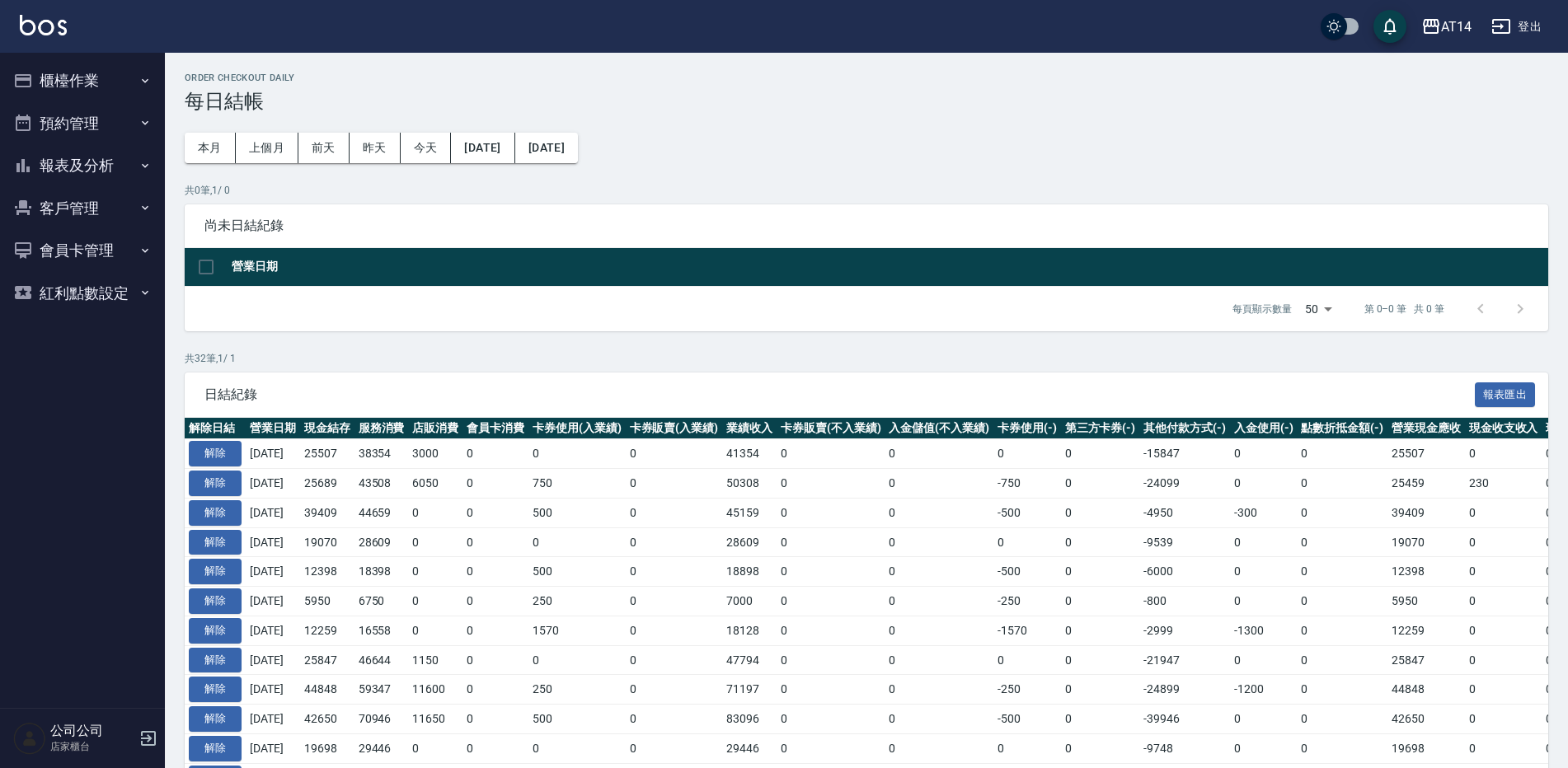
click at [94, 165] on button "報表及分析" at bounding box center [83, 165] width 152 height 43
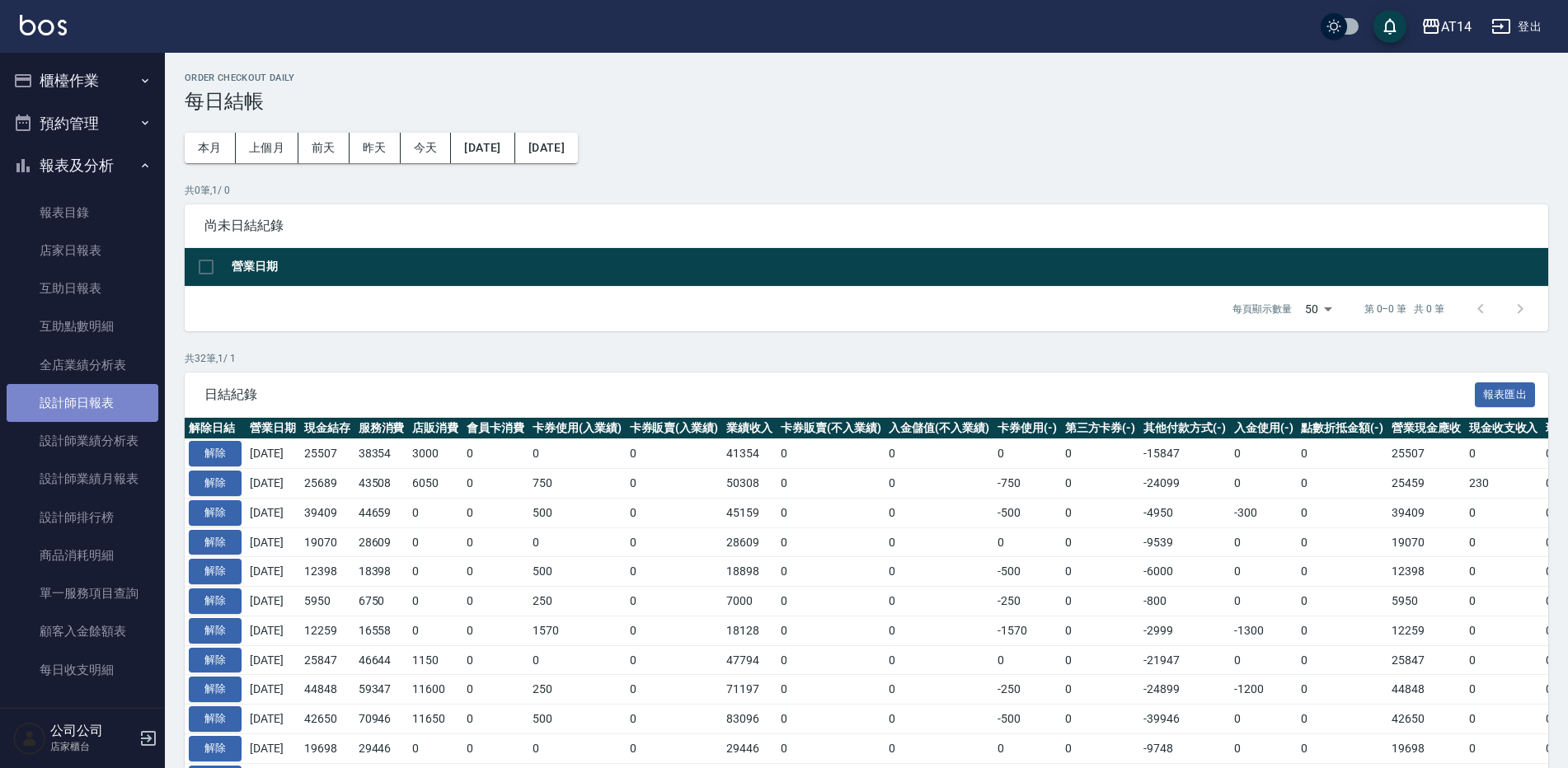
click at [96, 406] on link "設計師日報表" at bounding box center [83, 402] width 152 height 37
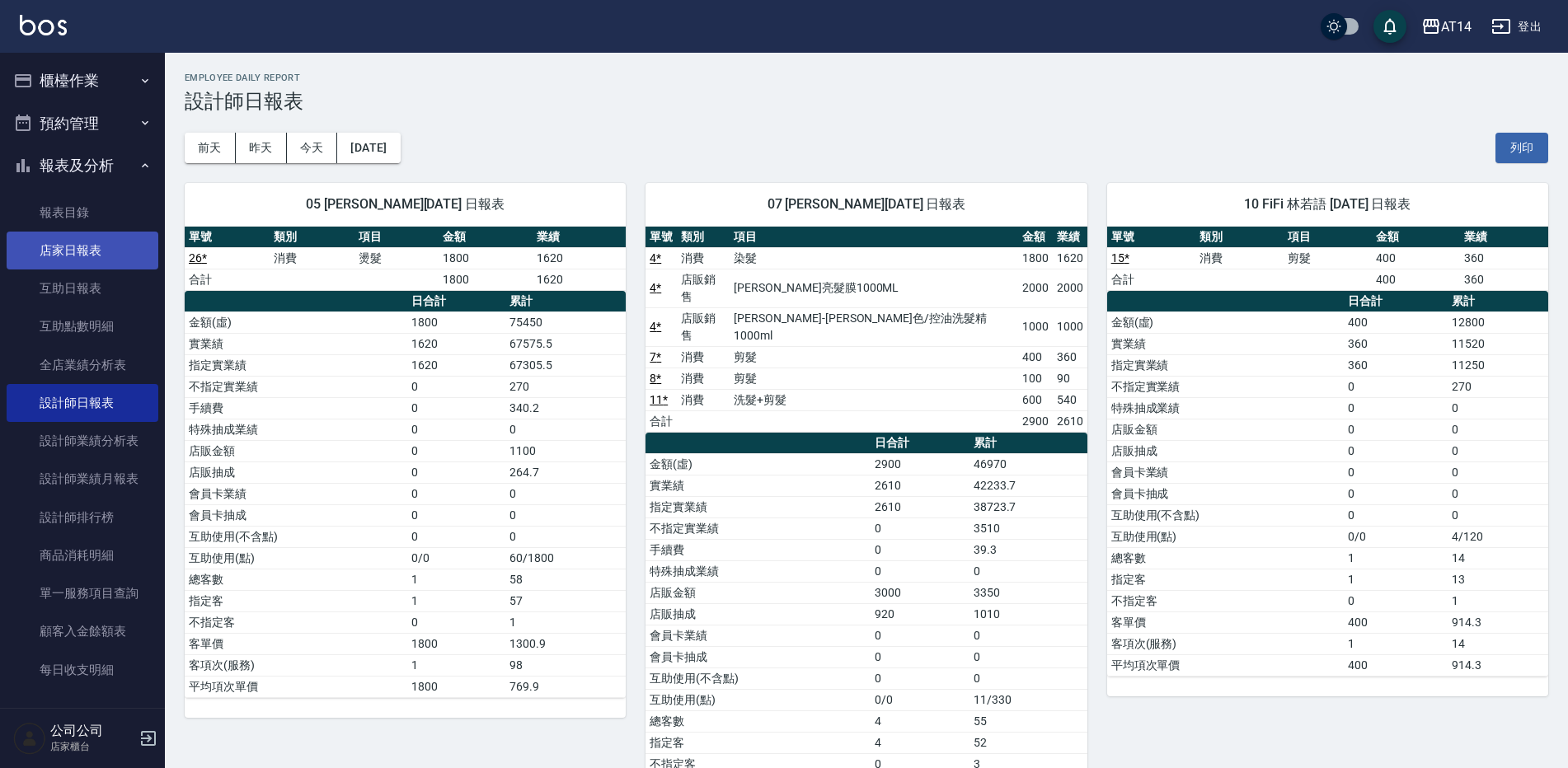
click at [69, 244] on link "店家日報表" at bounding box center [83, 250] width 152 height 37
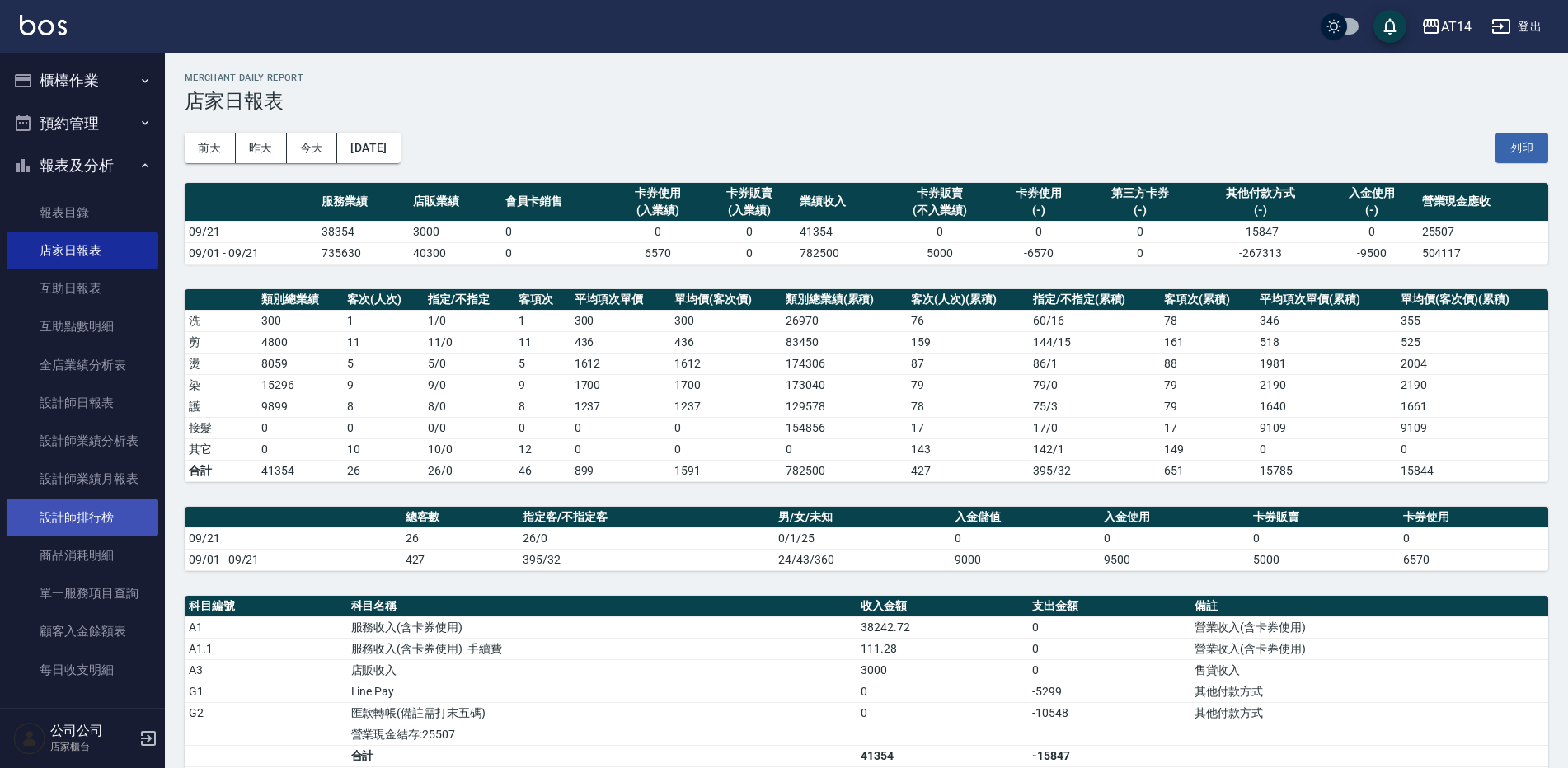
click at [119, 522] on link "設計師排行榜" at bounding box center [83, 516] width 152 height 37
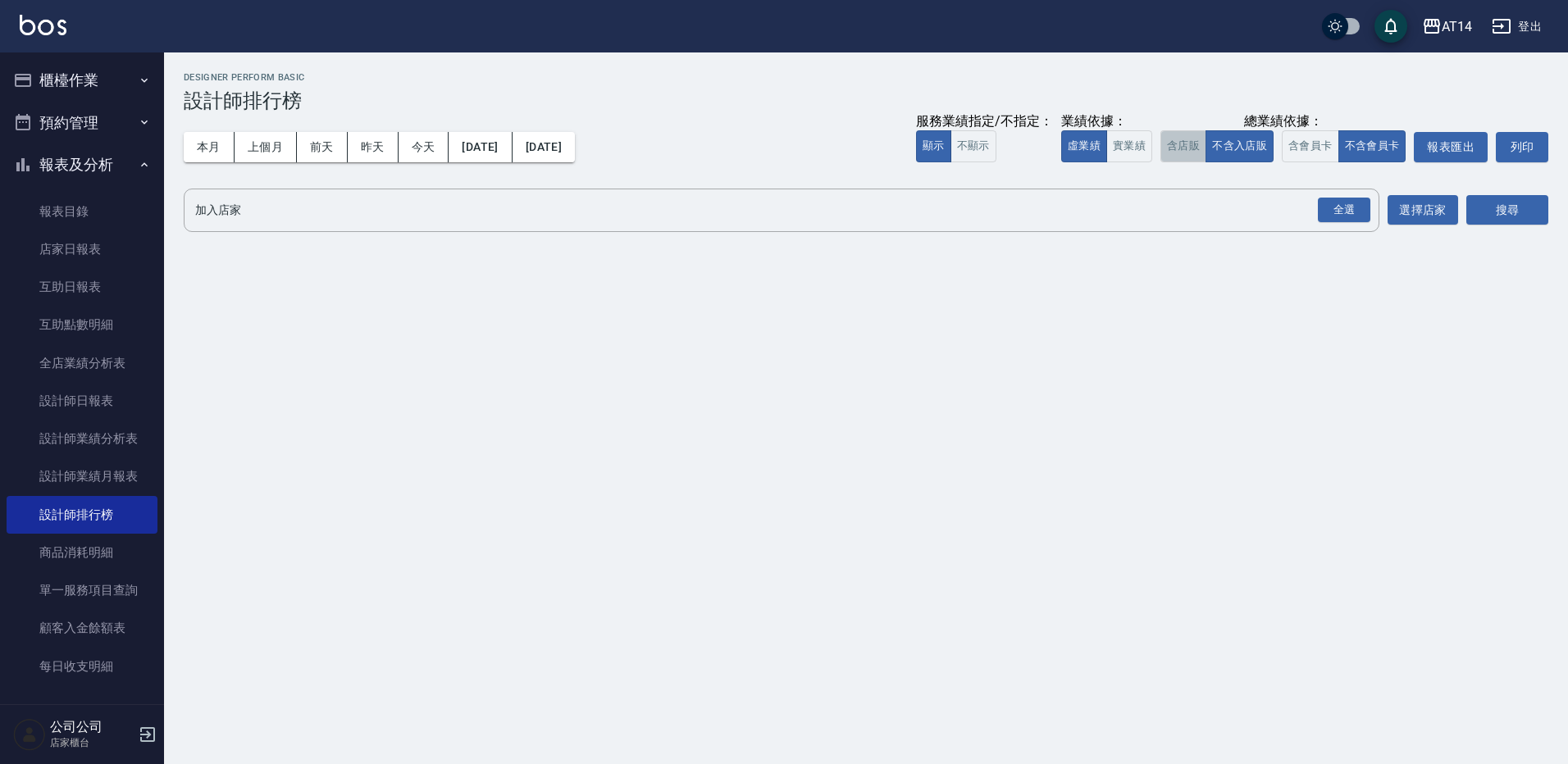
click at [1196, 148] on button "含店販" at bounding box center [1184, 145] width 46 height 32
drag, startPoint x: 1133, startPoint y: 155, endPoint x: 1179, endPoint y: 154, distance: 46.0
click at [1140, 153] on button "實業績" at bounding box center [1129, 145] width 46 height 32
click at [1260, 144] on button "不含入店販" at bounding box center [1239, 145] width 68 height 32
click at [1174, 140] on button "含店販" at bounding box center [1184, 145] width 46 height 32
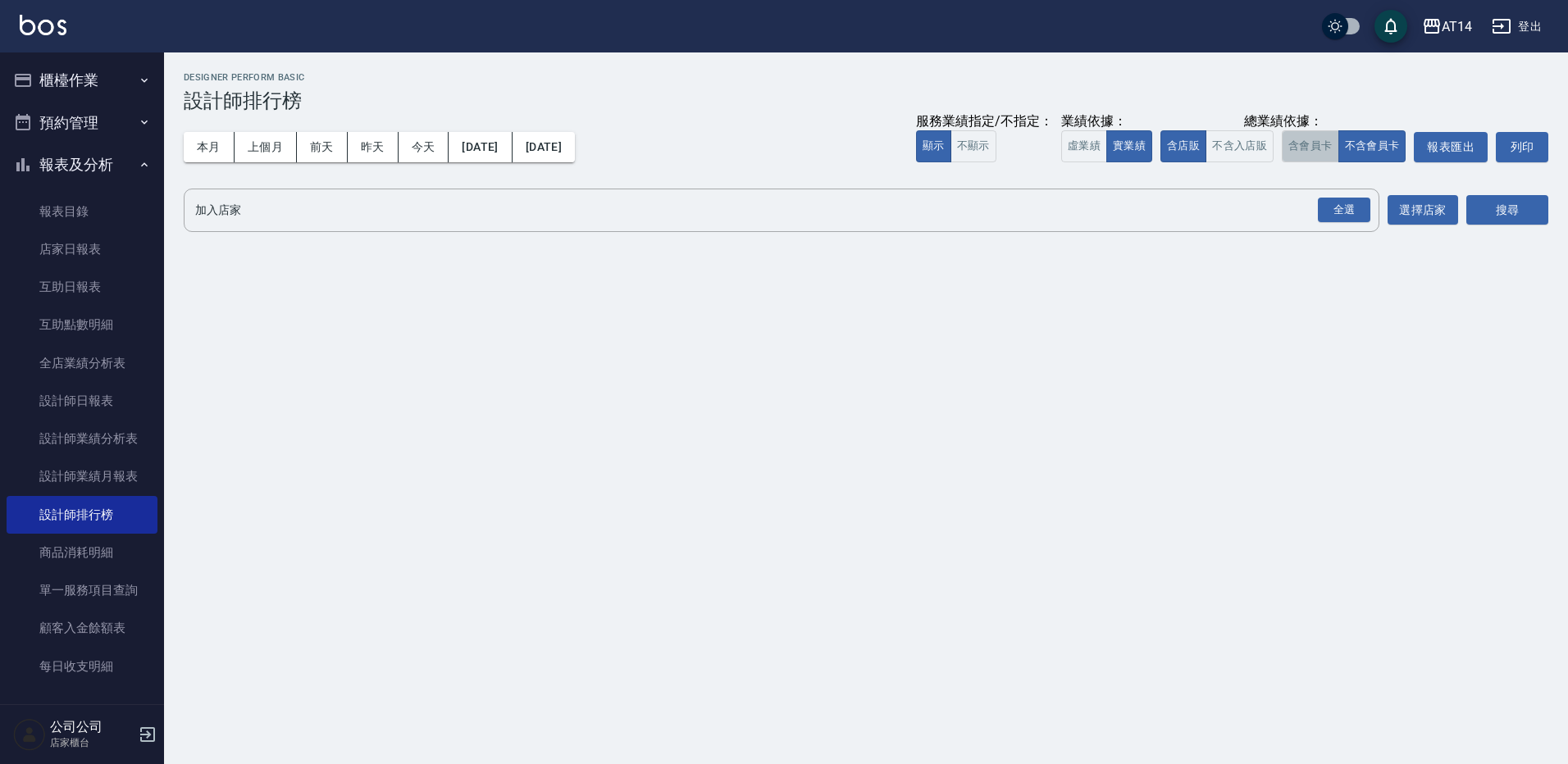
click at [1290, 148] on button "含會員卡" at bounding box center [1311, 145] width 57 height 32
click at [1329, 207] on div "全選" at bounding box center [1344, 210] width 53 height 26
click at [1490, 209] on button "搜尋" at bounding box center [1508, 211] width 82 height 31
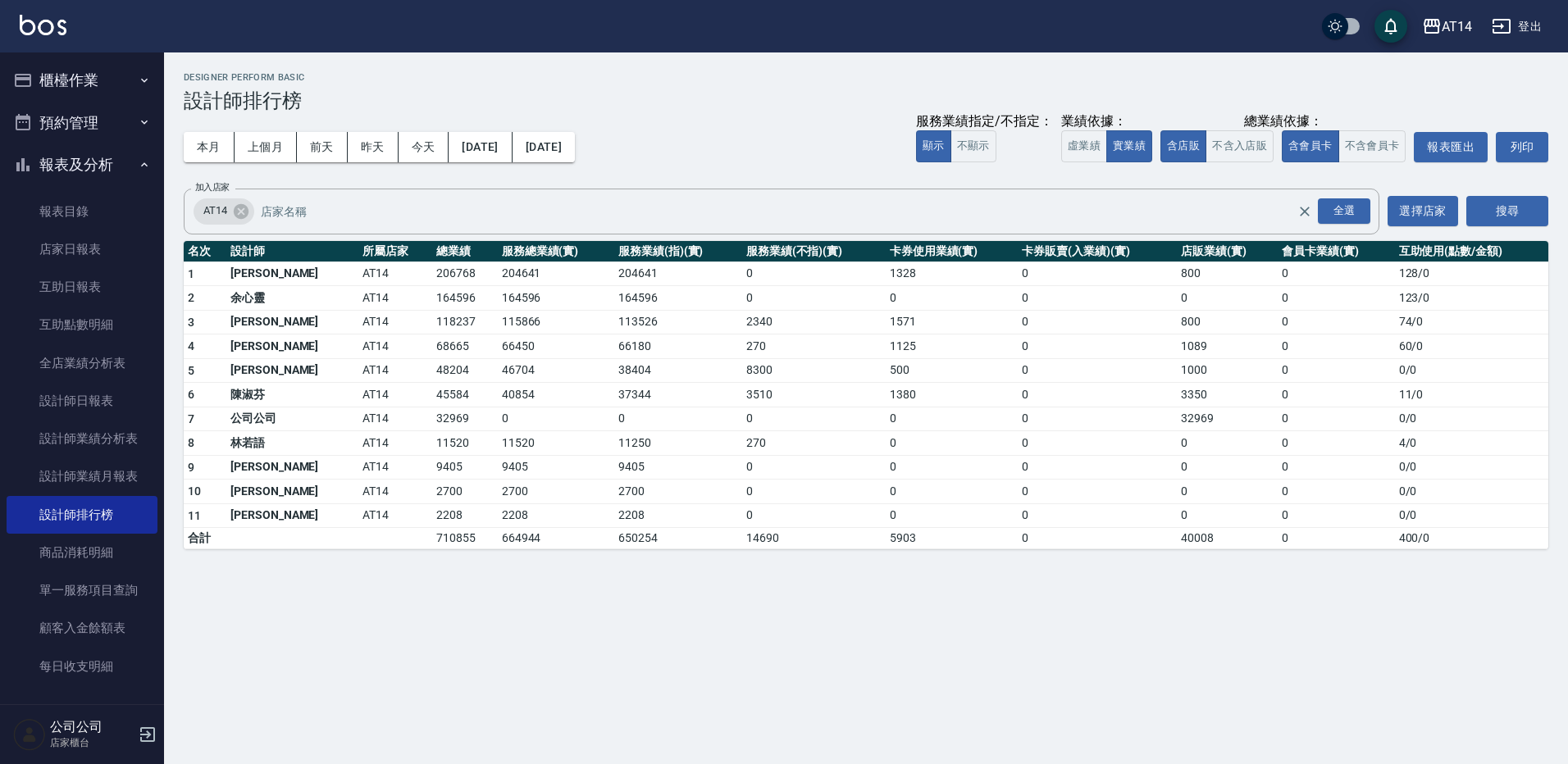
click at [51, 73] on button "櫃檯作業" at bounding box center [82, 80] width 151 height 43
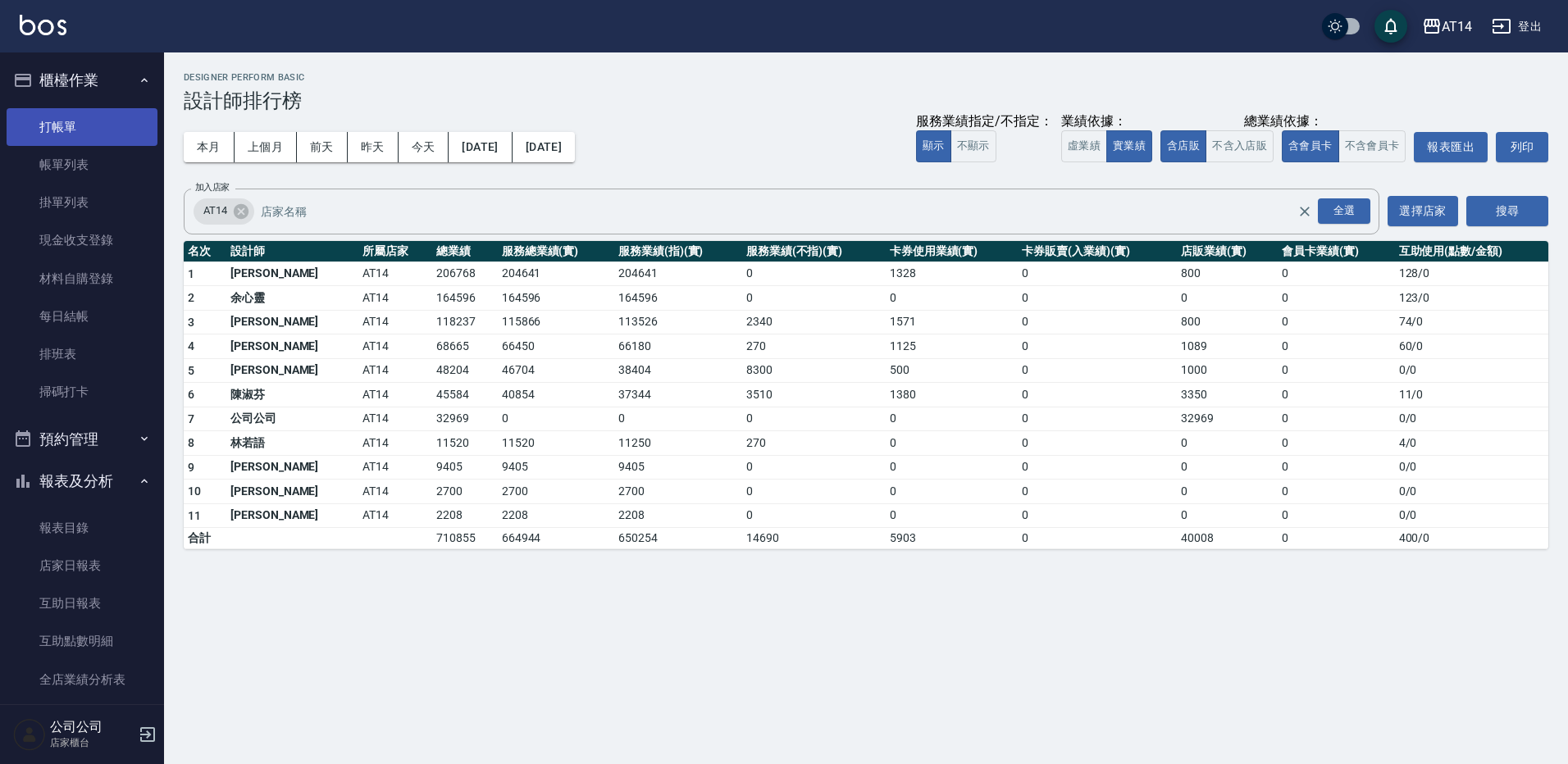
click at [92, 124] on link "打帳單" at bounding box center [82, 126] width 151 height 37
